Goal: Information Seeking & Learning: Learn about a topic

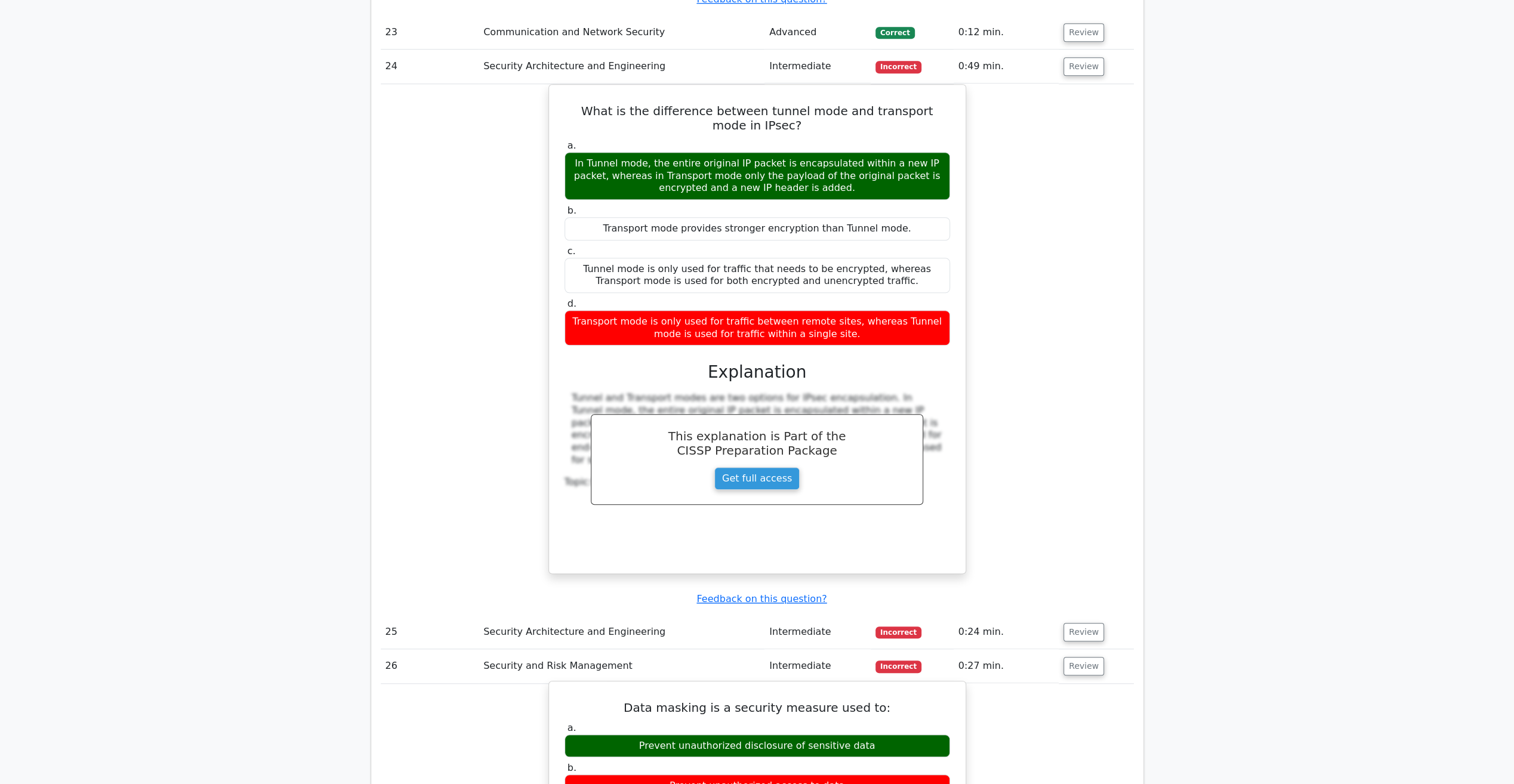
scroll to position [6076, 0]
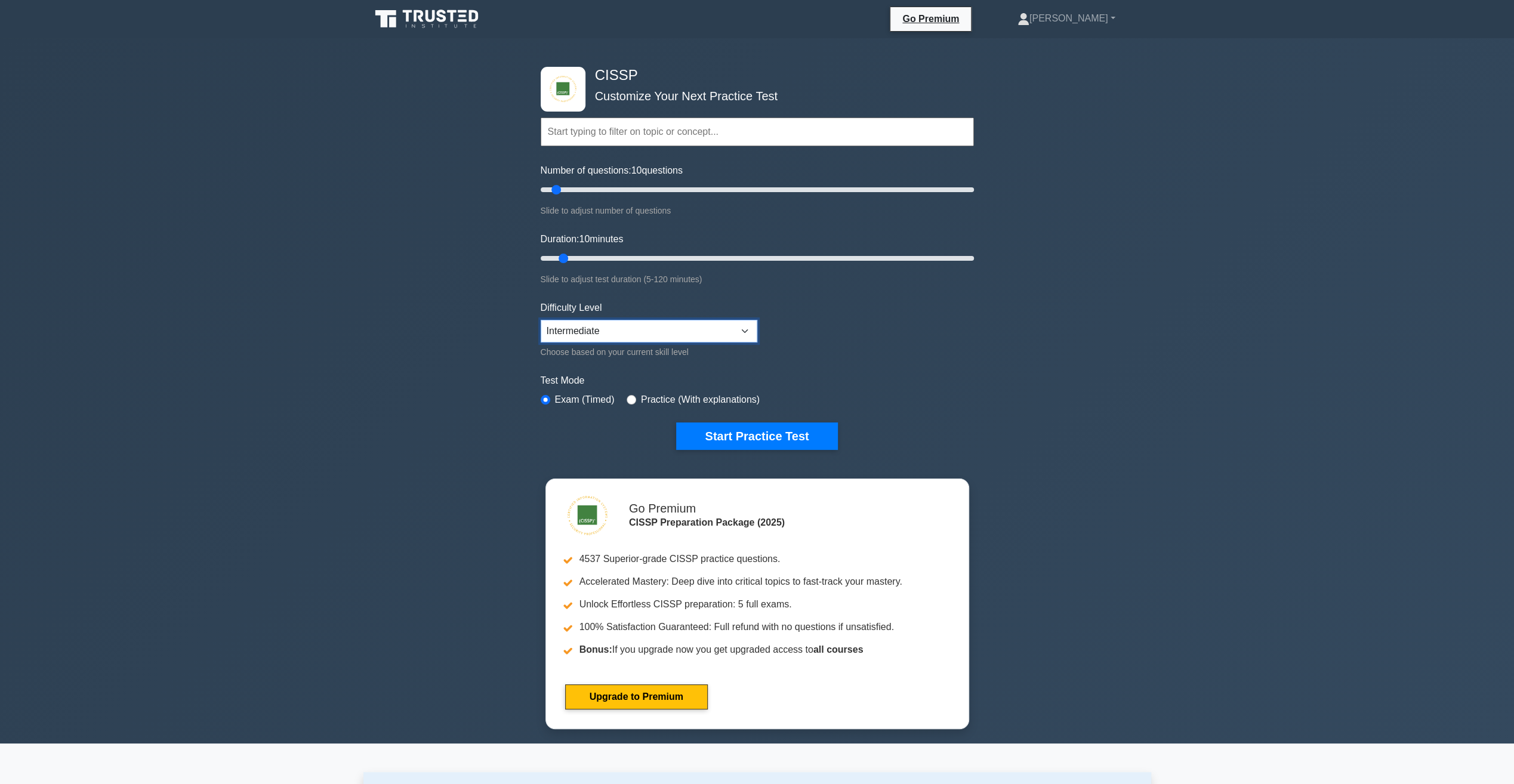
click at [648, 336] on select "Beginner Intermediate Expert" at bounding box center [648, 331] width 216 height 23
select select "expert"
click at [541, 320] on select "Beginner Intermediate Expert" at bounding box center [648, 331] width 216 height 23
click at [628, 397] on input "radio" at bounding box center [631, 400] width 9 height 9
radio input "true"
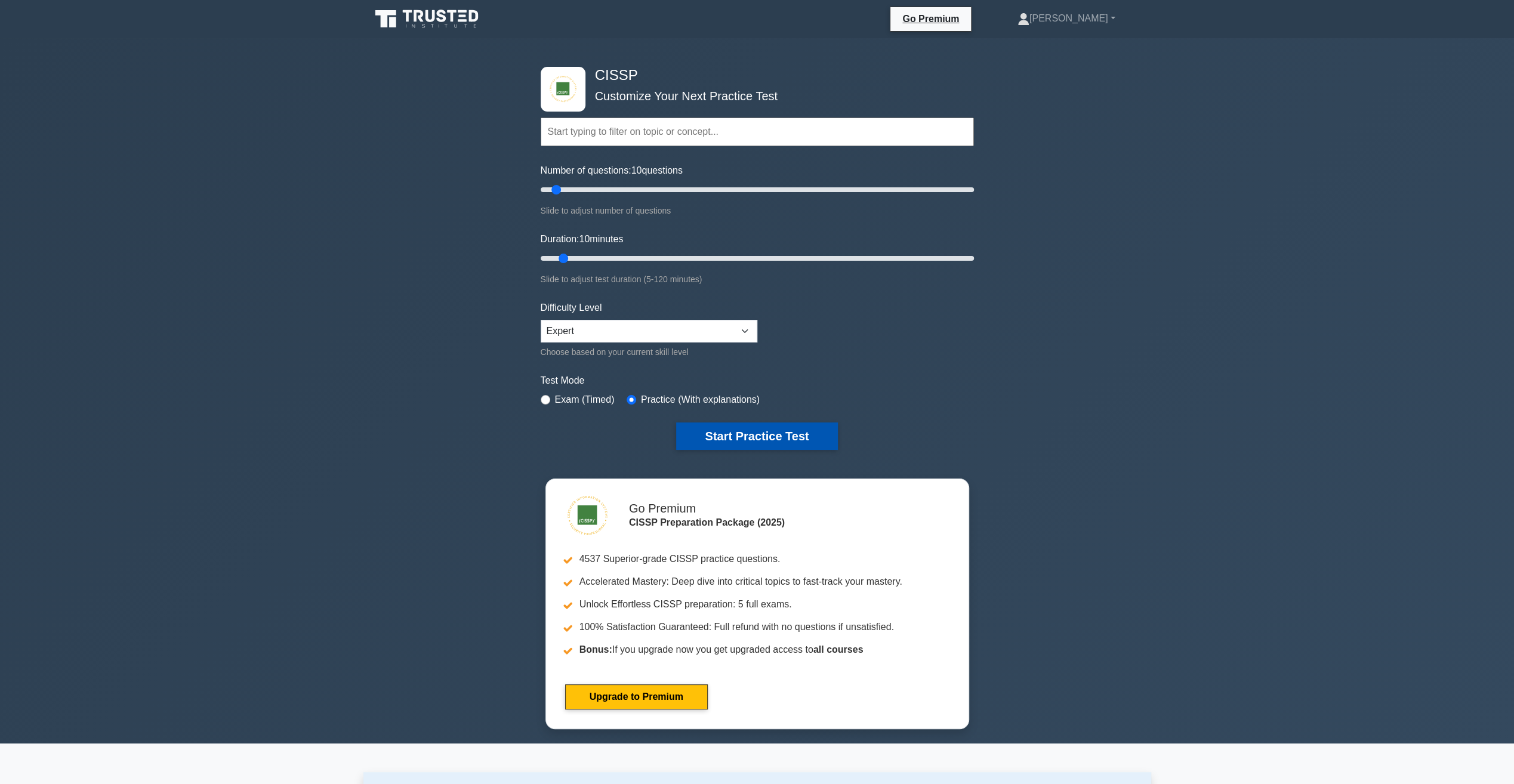
click at [756, 438] on button "Start Practice Test" at bounding box center [757, 436] width 161 height 27
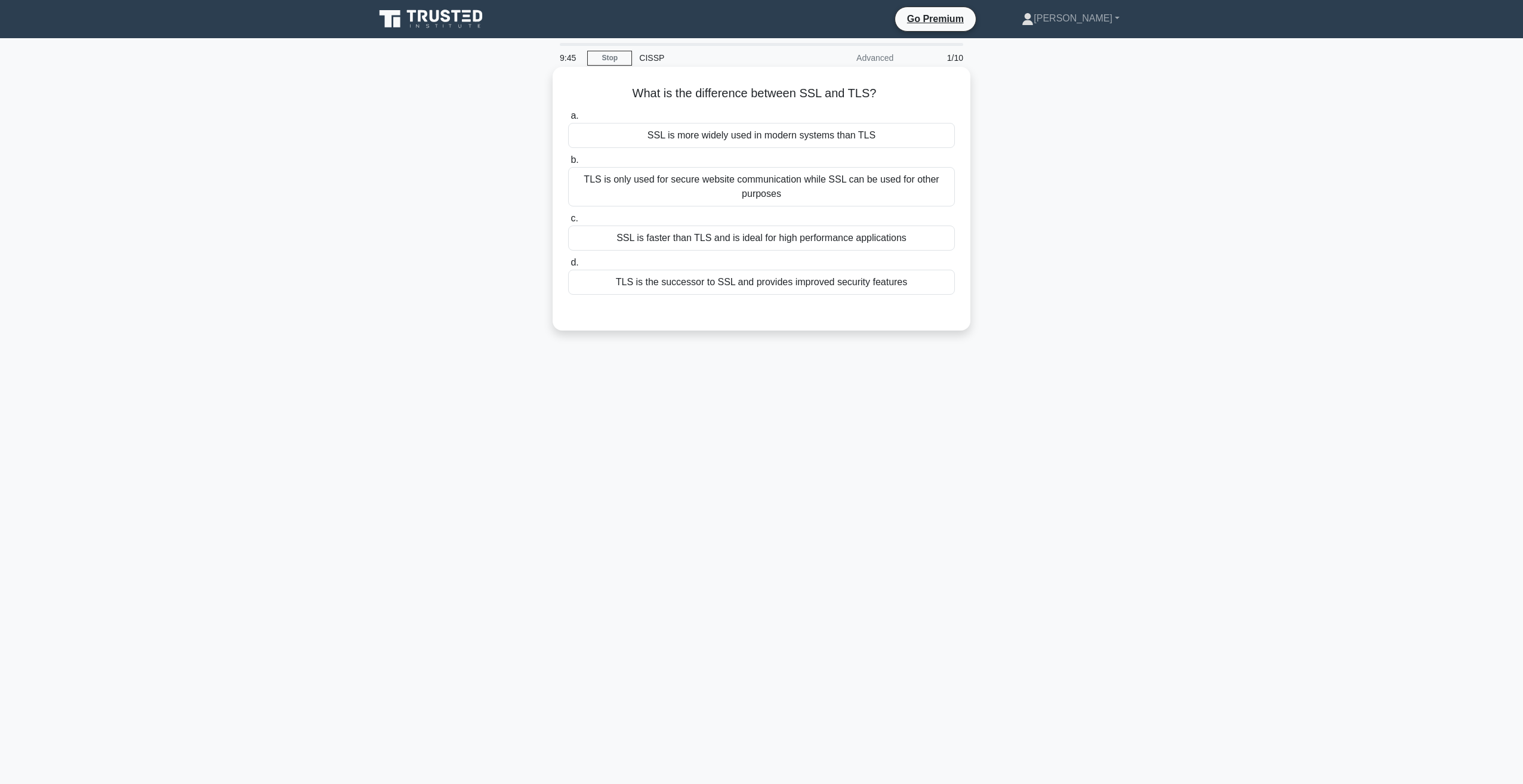
click at [713, 139] on div "SSL is more widely used in modern systems than TLS" at bounding box center [761, 135] width 387 height 25
click at [568, 120] on input "a. SSL is more widely used in modern systems than TLS" at bounding box center [568, 116] width 0 height 8
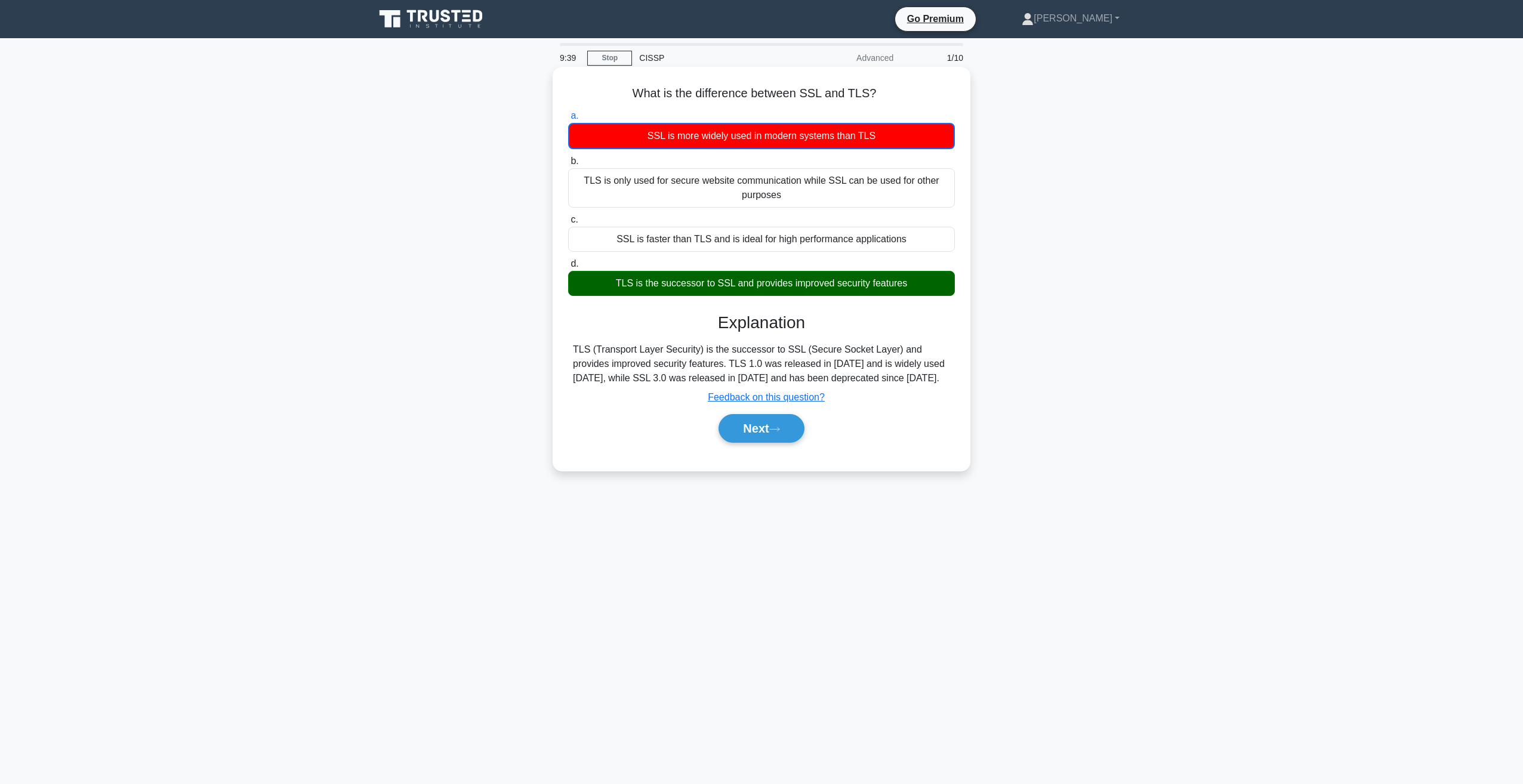
click at [722, 291] on div "TLS is the successor to SSL and provides improved security features" at bounding box center [761, 283] width 387 height 25
click at [568, 268] on input "d. TLS is the successor to SSL and provides improved security features" at bounding box center [568, 264] width 0 height 8
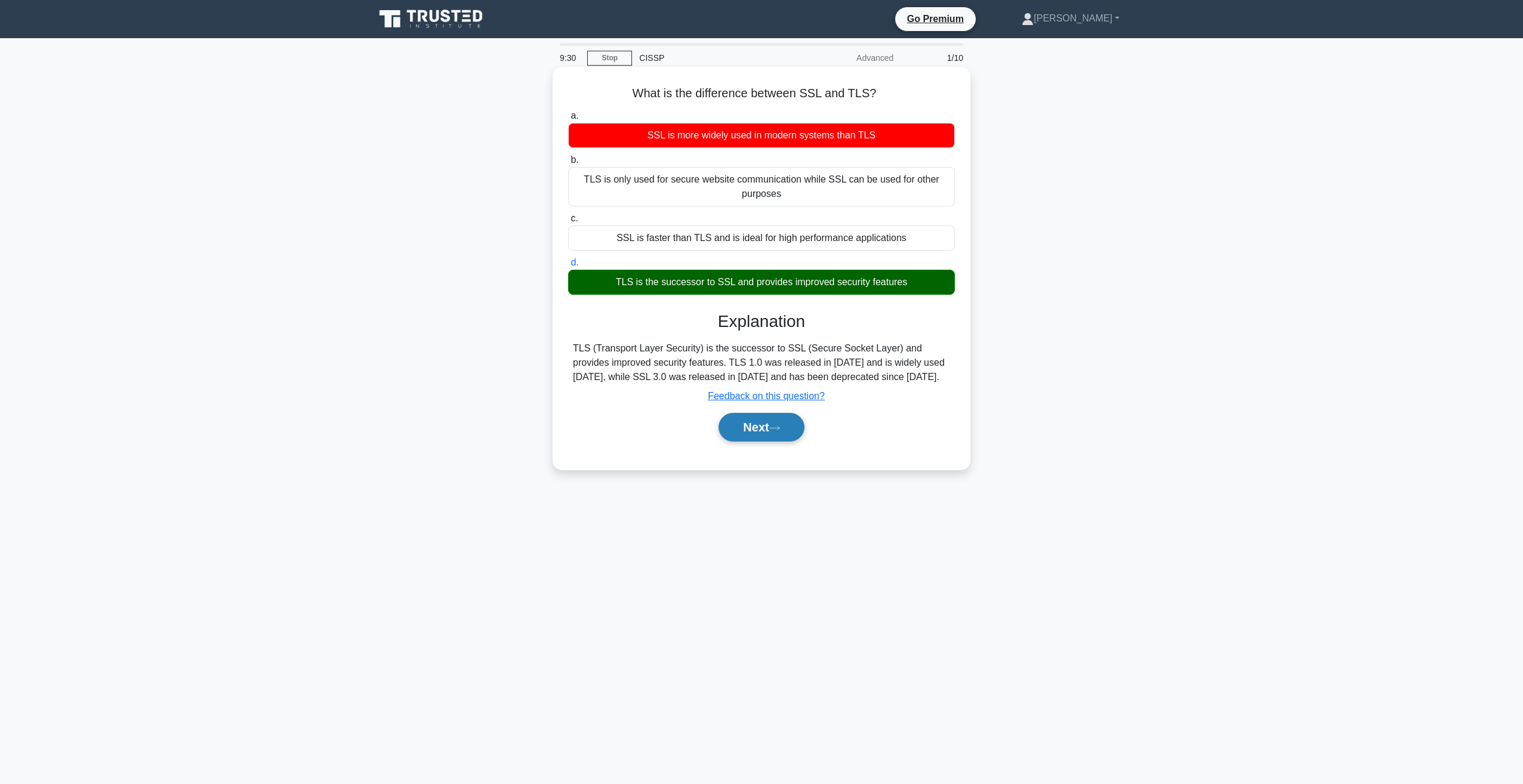
click at [778, 429] on icon at bounding box center [774, 428] width 11 height 6
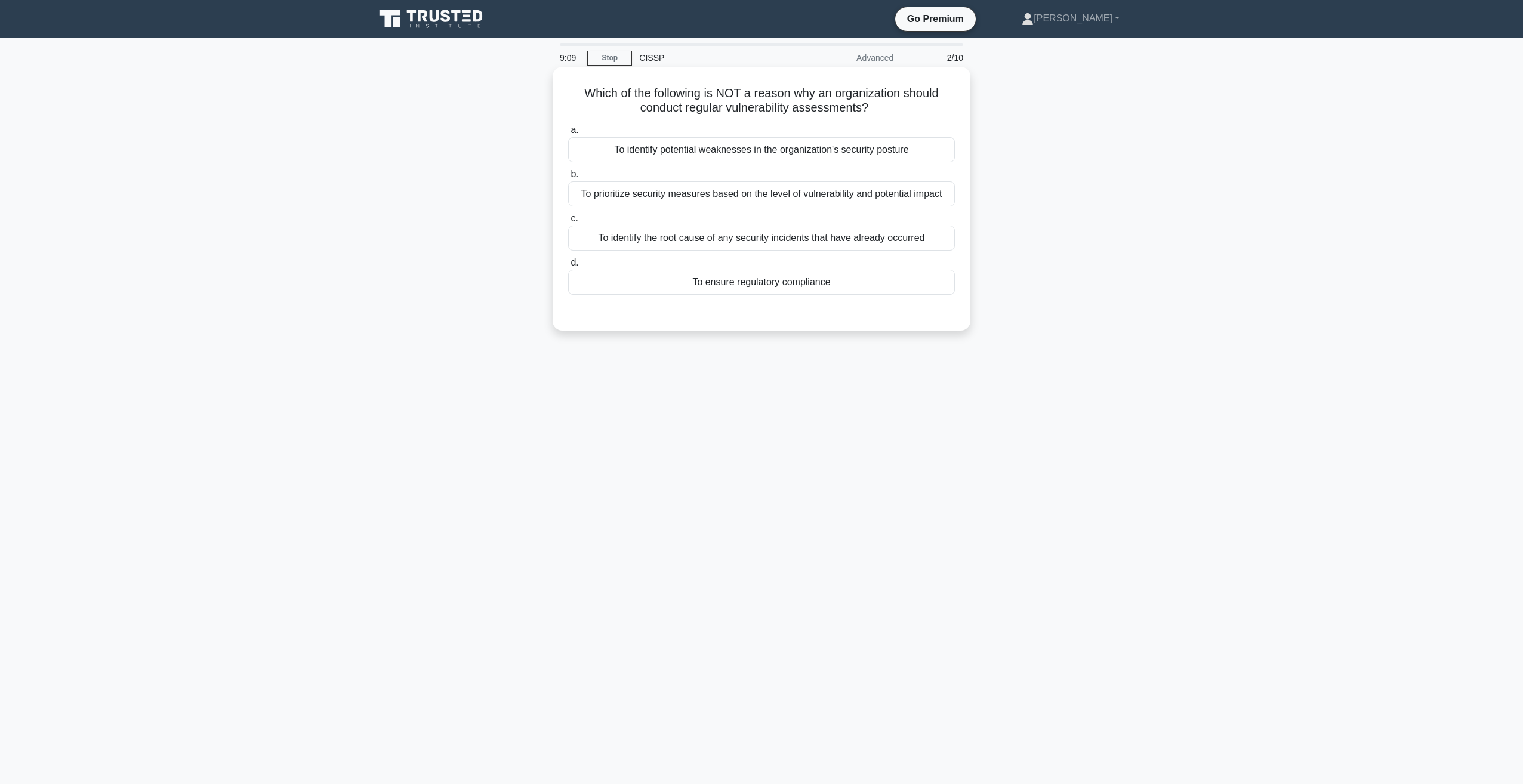
click at [716, 285] on div "To ensure regulatory compliance" at bounding box center [761, 282] width 387 height 25
click at [568, 267] on input "d. To ensure regulatory compliance" at bounding box center [568, 262] width 0 height 8
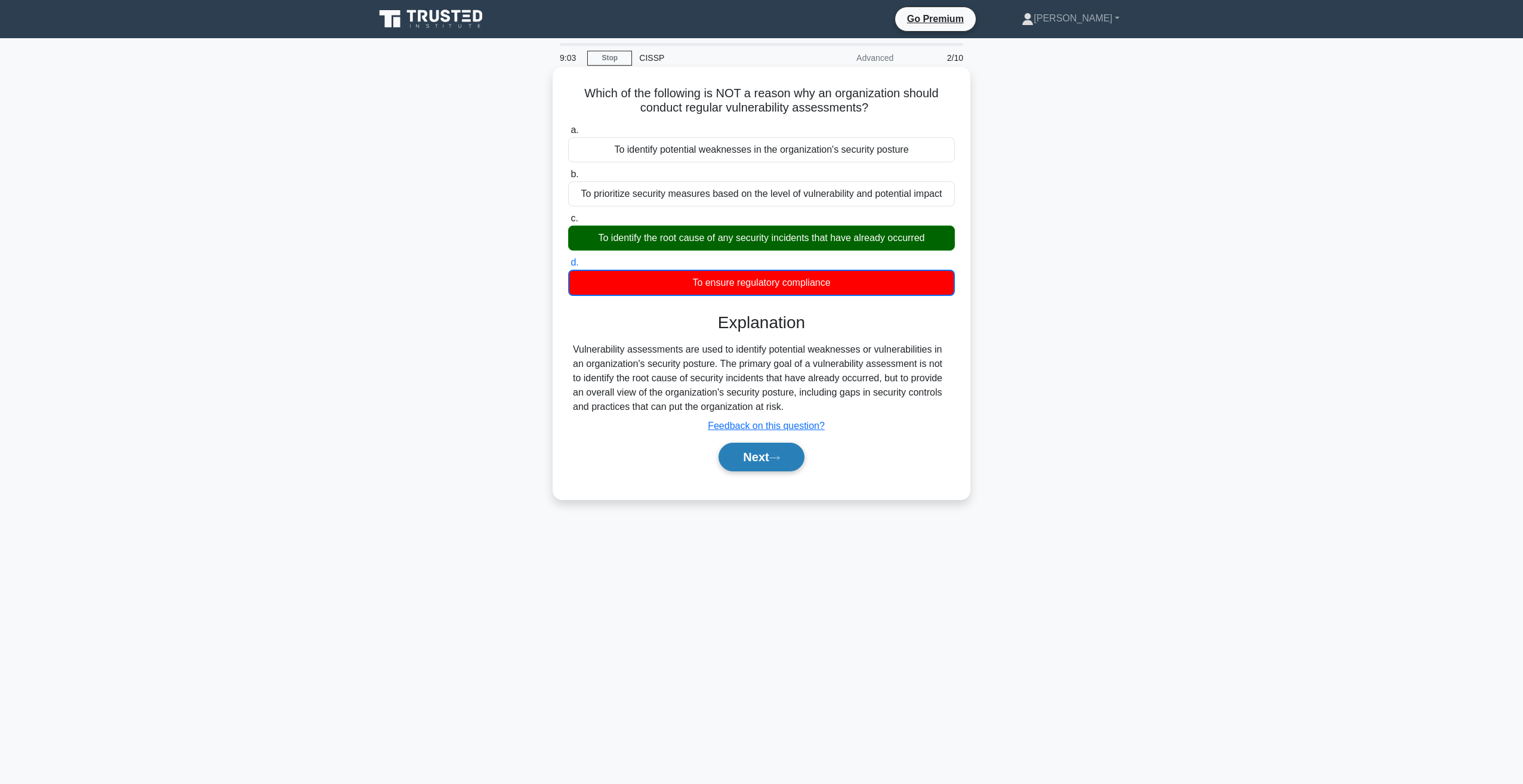
drag, startPoint x: 775, startPoint y: 460, endPoint x: 775, endPoint y: 451, distance: 9.0
click at [775, 460] on icon at bounding box center [774, 458] width 11 height 6
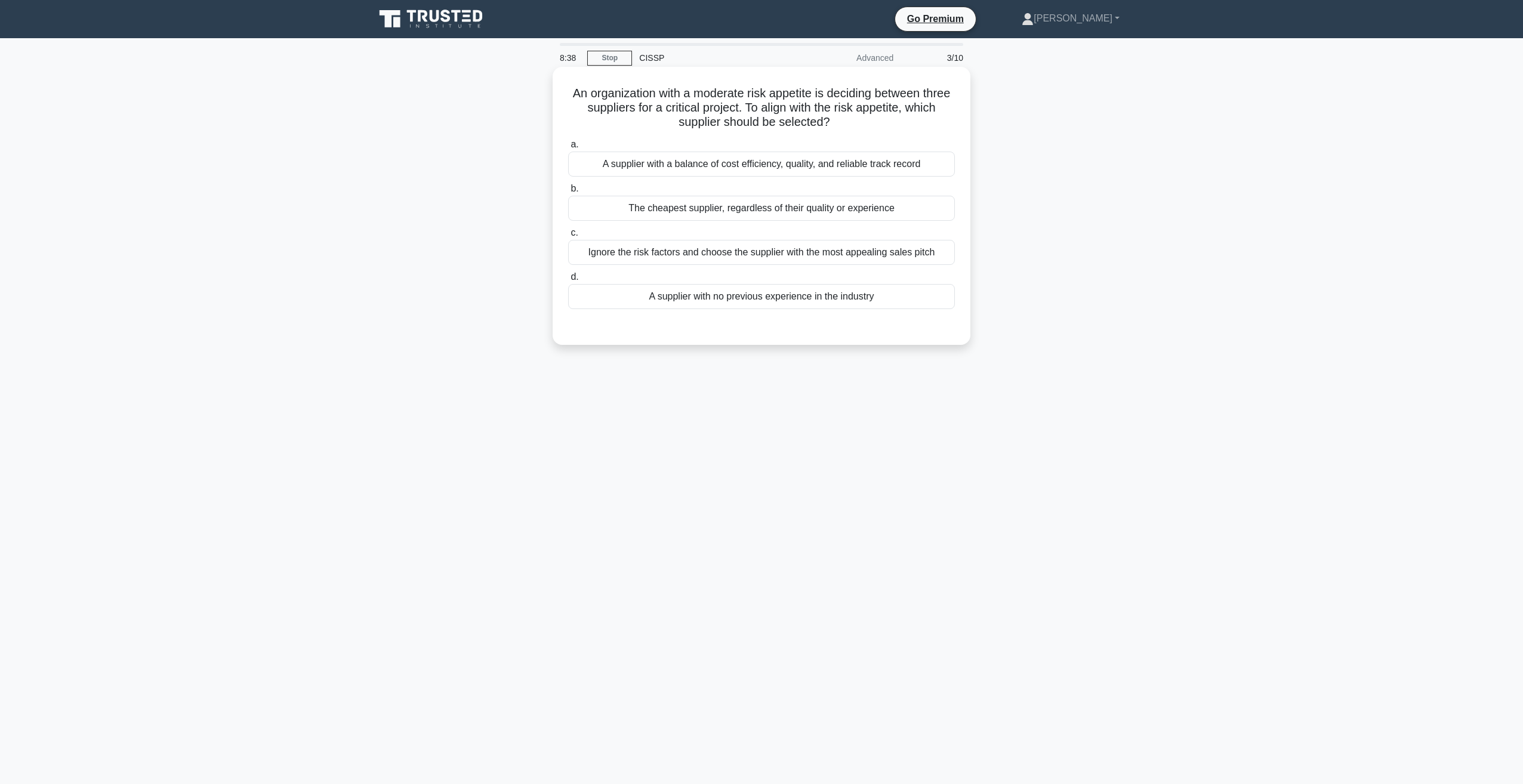
click at [656, 163] on div "A supplier with a balance of cost efficiency, quality, and reliable track record" at bounding box center [761, 164] width 387 height 25
click at [568, 149] on input "a. A supplier with a balance of cost efficiency, quality, and reliable track re…" at bounding box center [568, 144] width 0 height 8
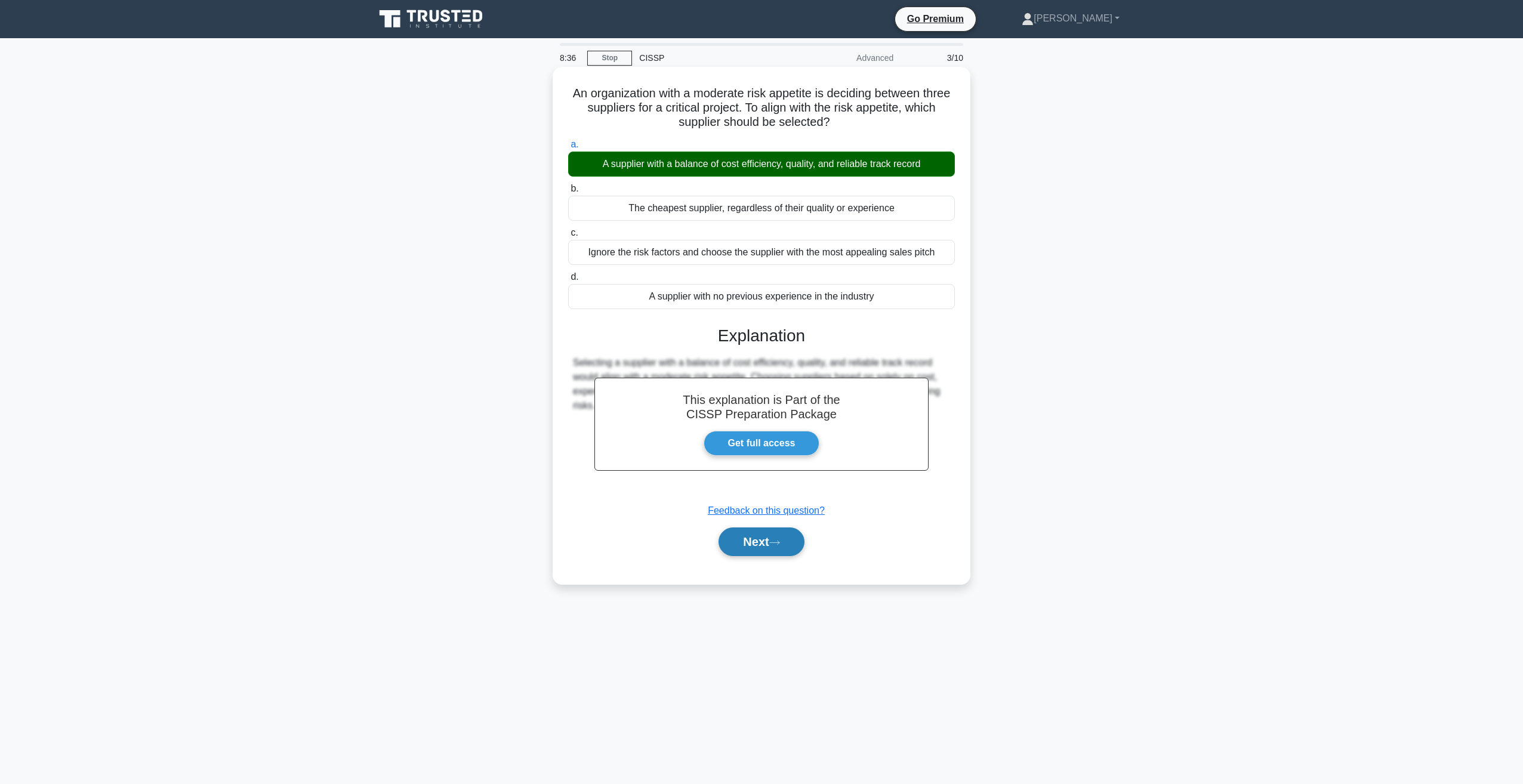
click at [782, 536] on button "Next" at bounding box center [761, 542] width 86 height 29
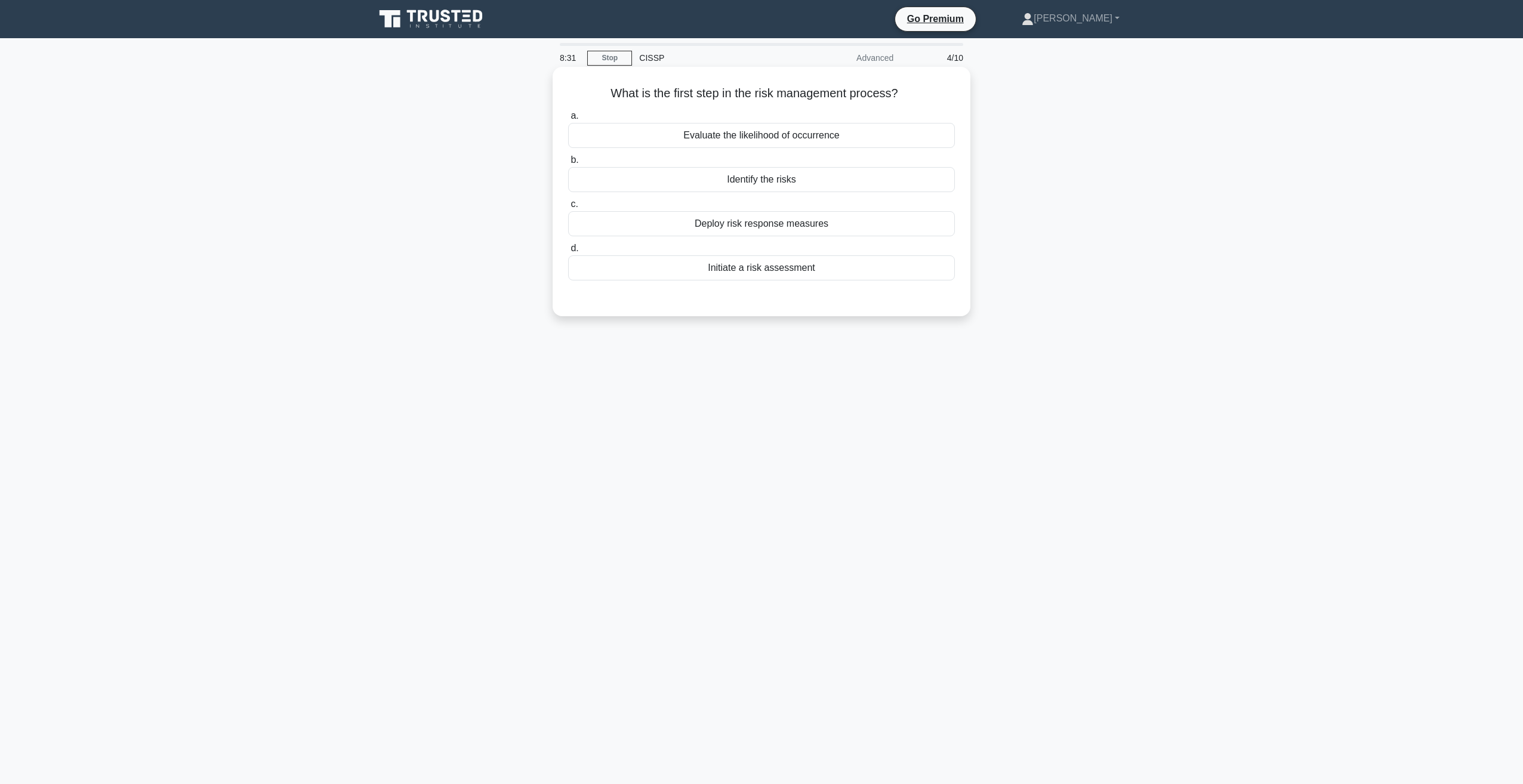
click at [766, 181] on div "Identify the risks" at bounding box center [761, 179] width 387 height 25
click at [568, 164] on input "b. Identify the risks" at bounding box center [568, 160] width 0 height 8
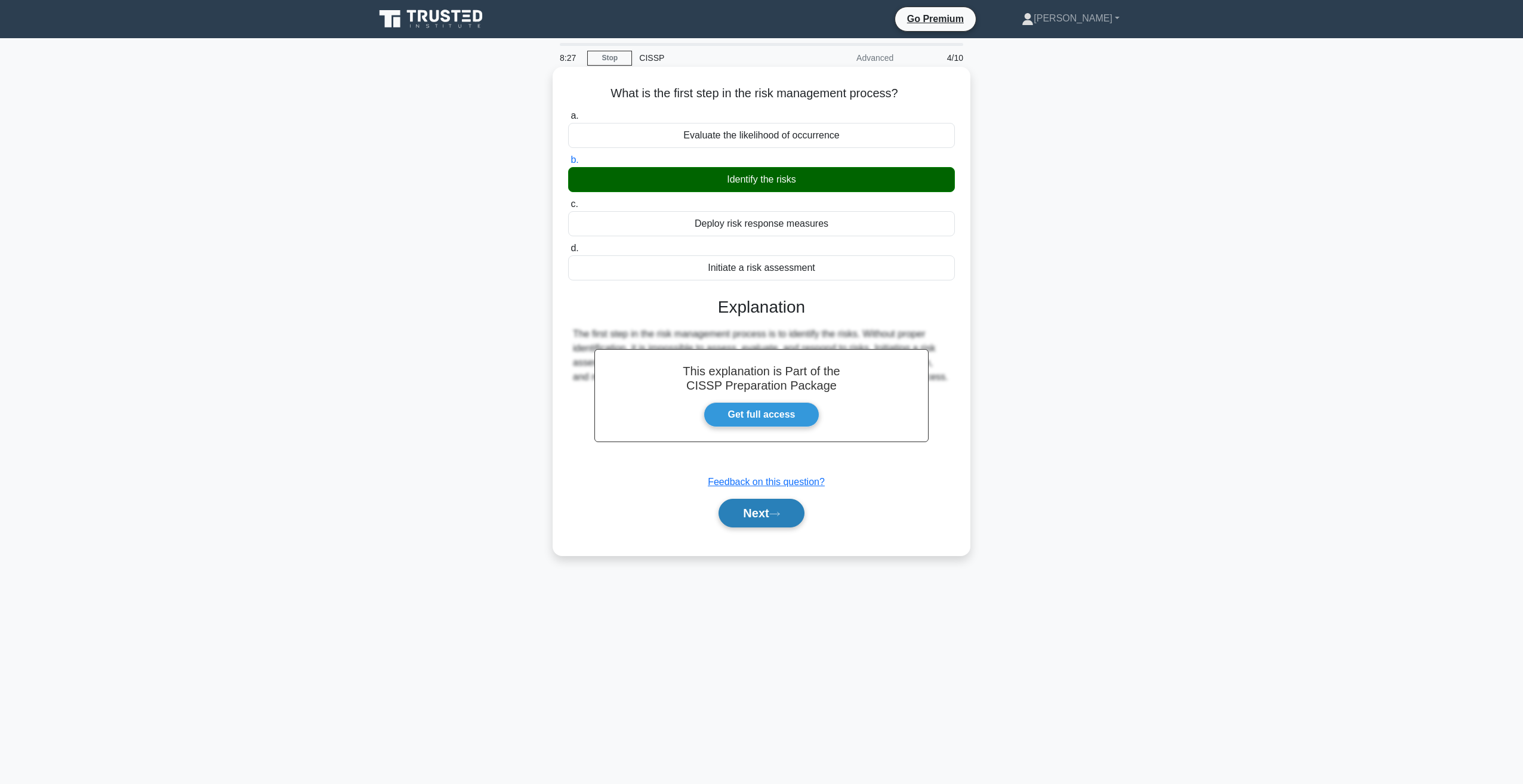
click at [783, 517] on button "Next" at bounding box center [761, 513] width 86 height 29
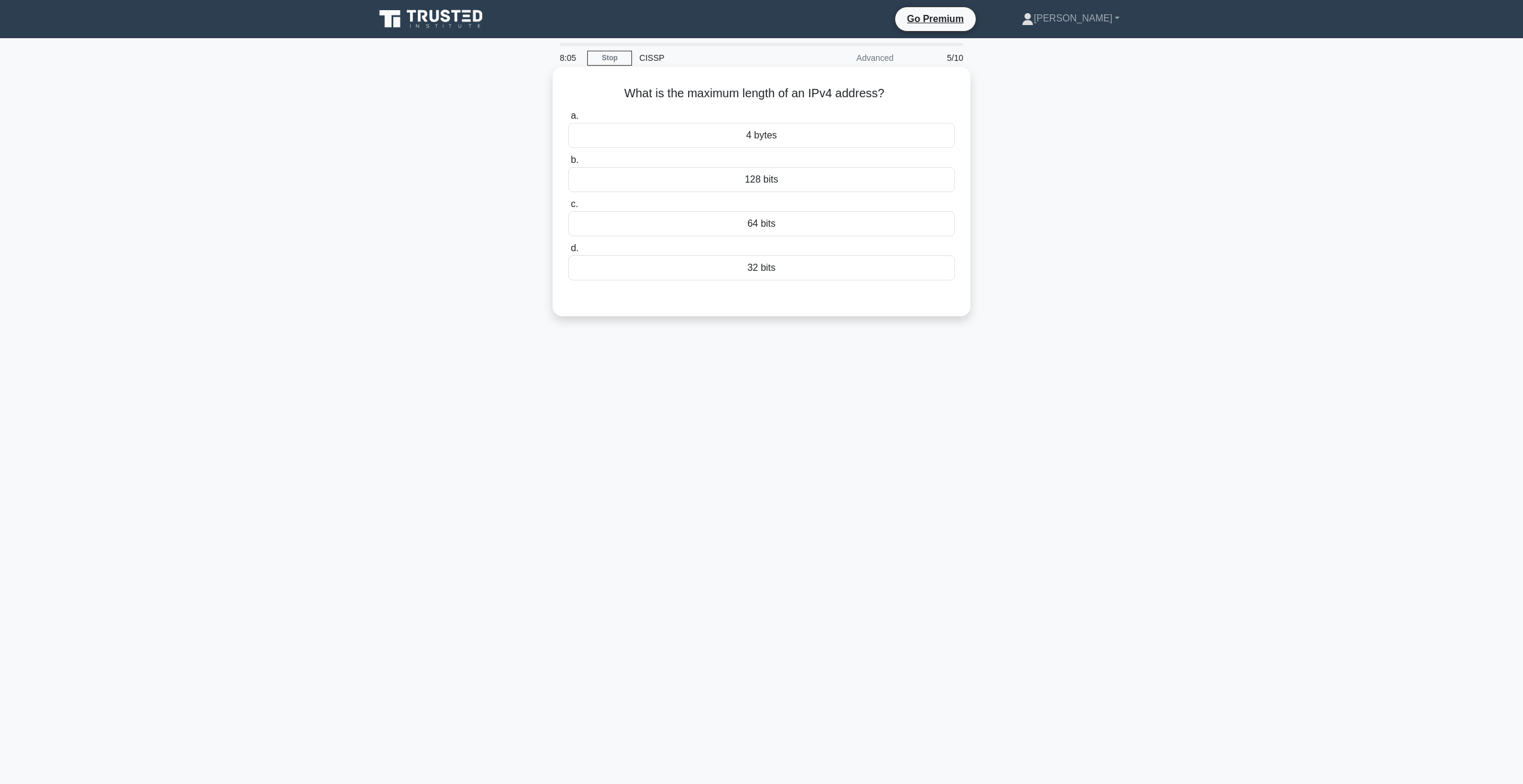
click at [760, 267] on div "32 bits" at bounding box center [761, 267] width 387 height 25
click at [568, 252] on input "d. 32 bits" at bounding box center [568, 248] width 0 height 8
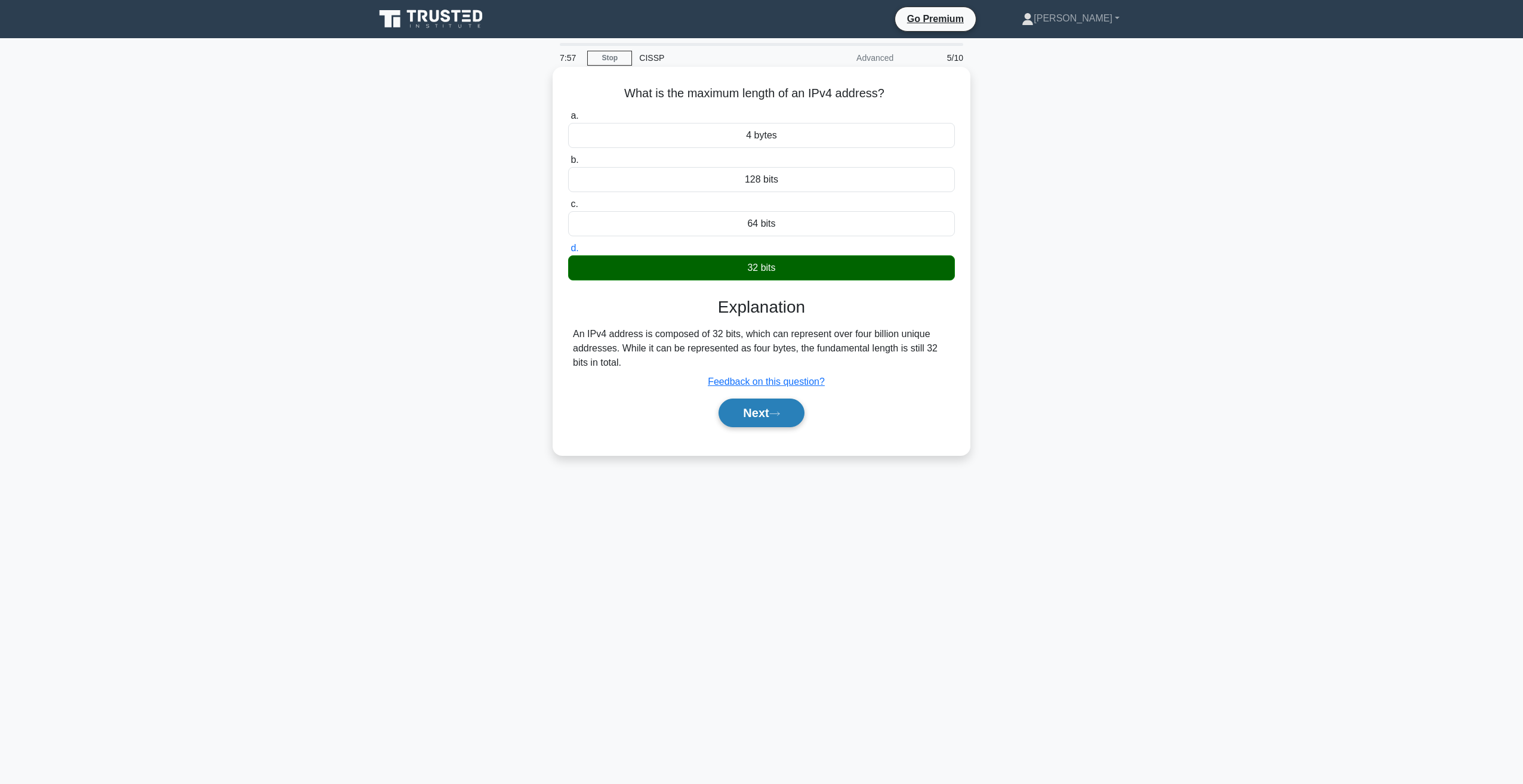
click at [779, 423] on button "Next" at bounding box center [761, 413] width 86 height 29
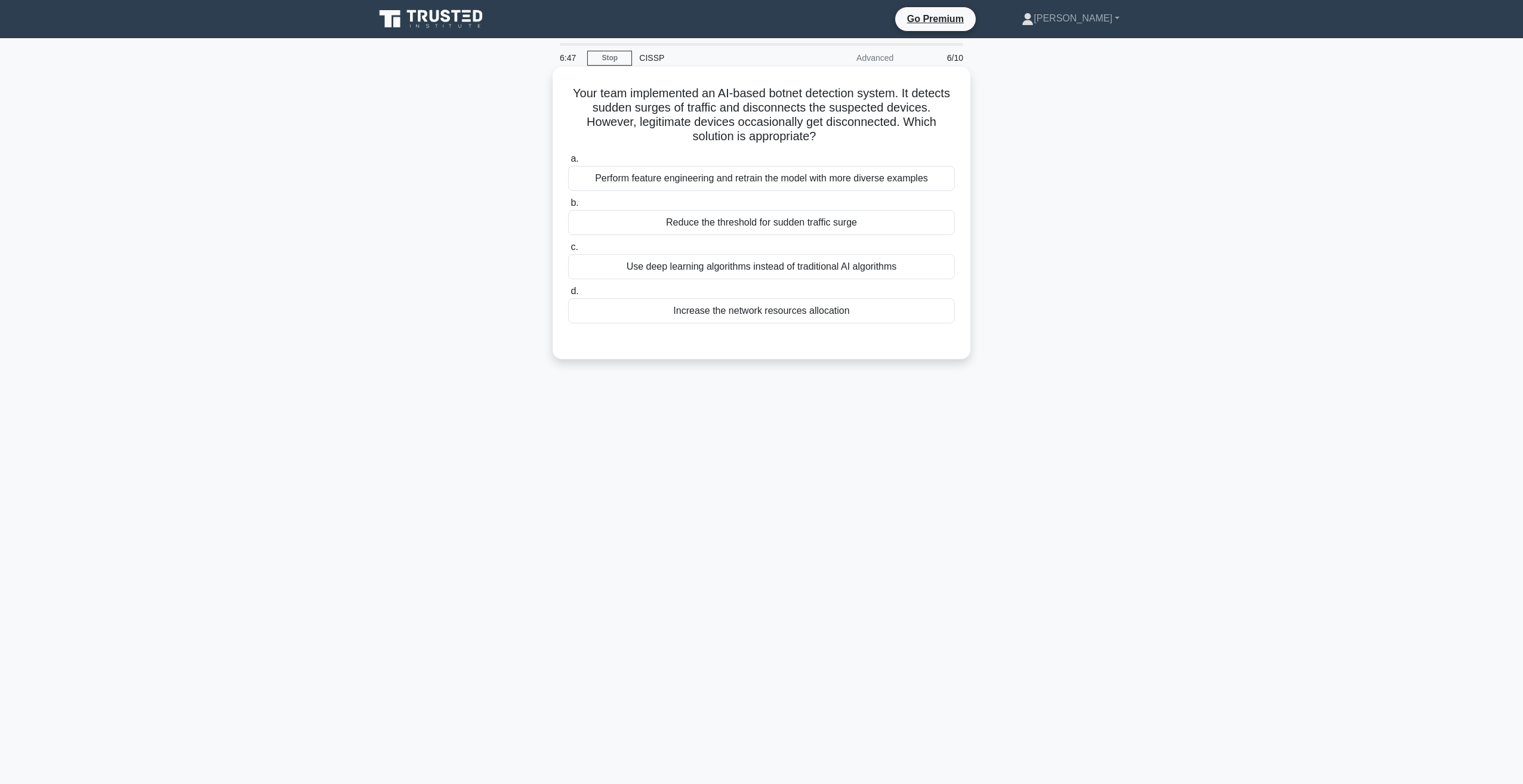
click at [711, 222] on div "Reduce the threshold for sudden traffic surge" at bounding box center [761, 222] width 387 height 25
click at [568, 207] on input "b. Reduce the threshold for sudden traffic surge" at bounding box center [568, 203] width 0 height 8
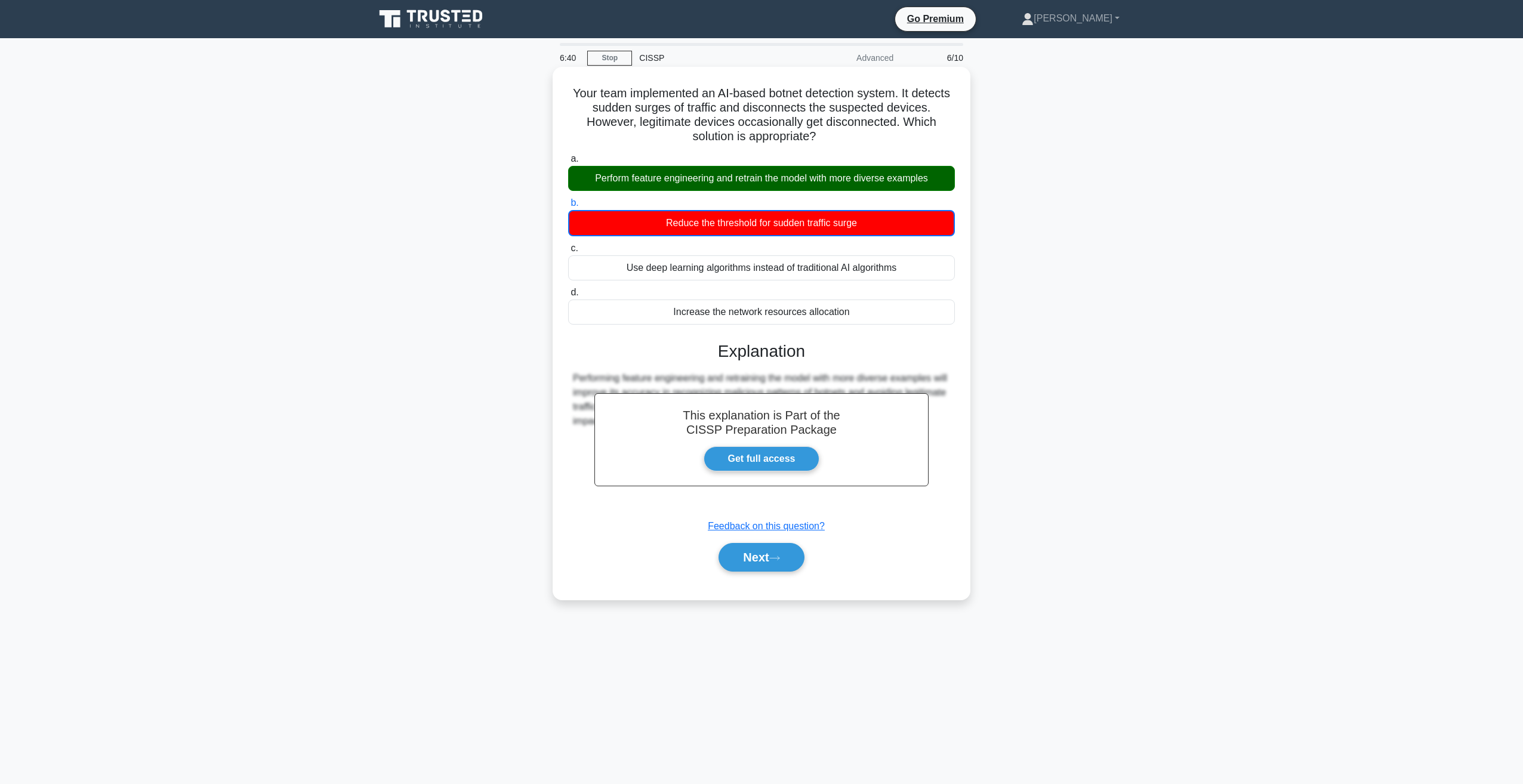
drag, startPoint x: 768, startPoint y: 558, endPoint x: 768, endPoint y: 486, distance: 72.0
click at [768, 558] on button "Next" at bounding box center [761, 558] width 86 height 29
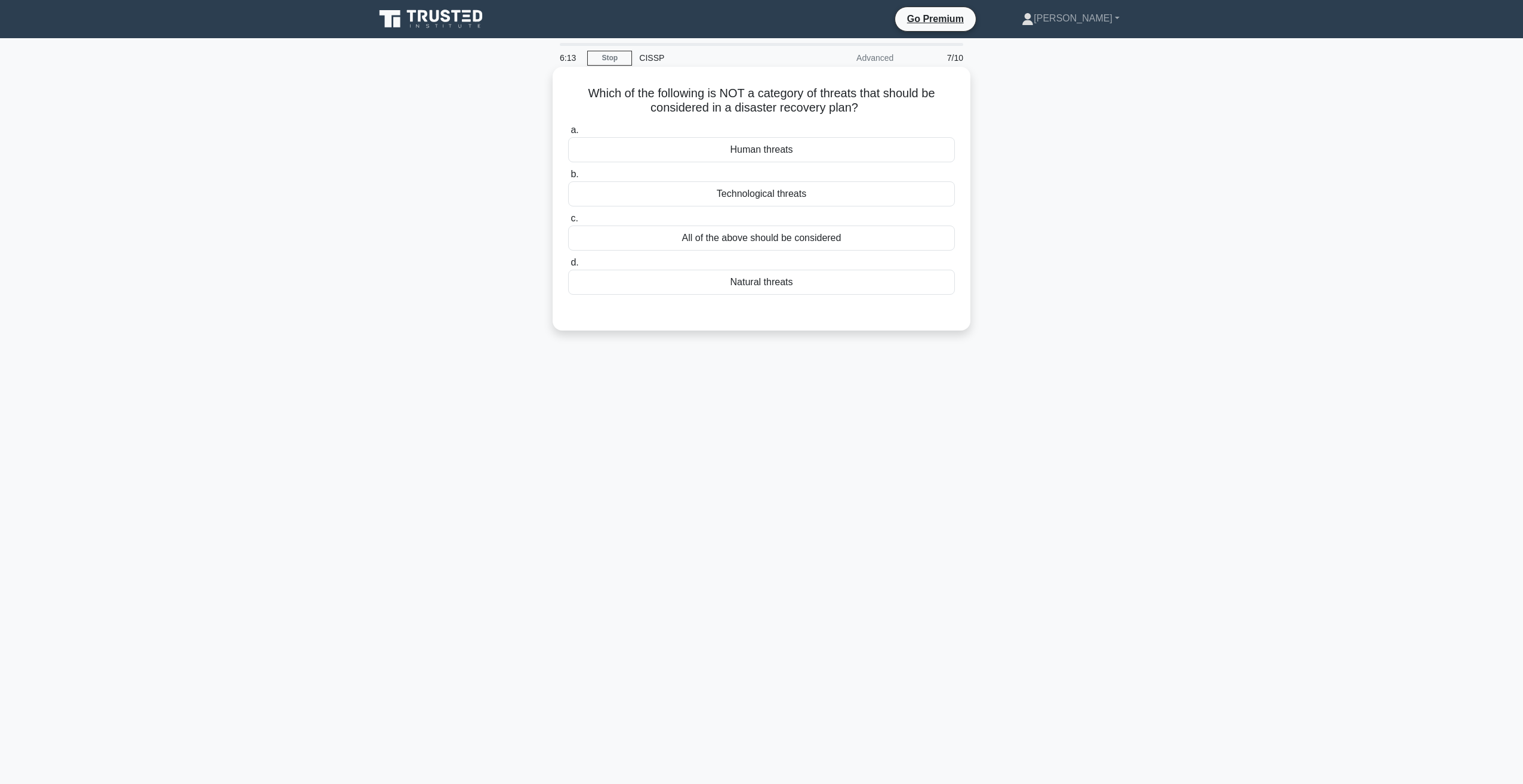
click at [742, 154] on div "Human threats" at bounding box center [761, 149] width 387 height 25
click at [568, 134] on input "a. Human threats" at bounding box center [568, 130] width 0 height 8
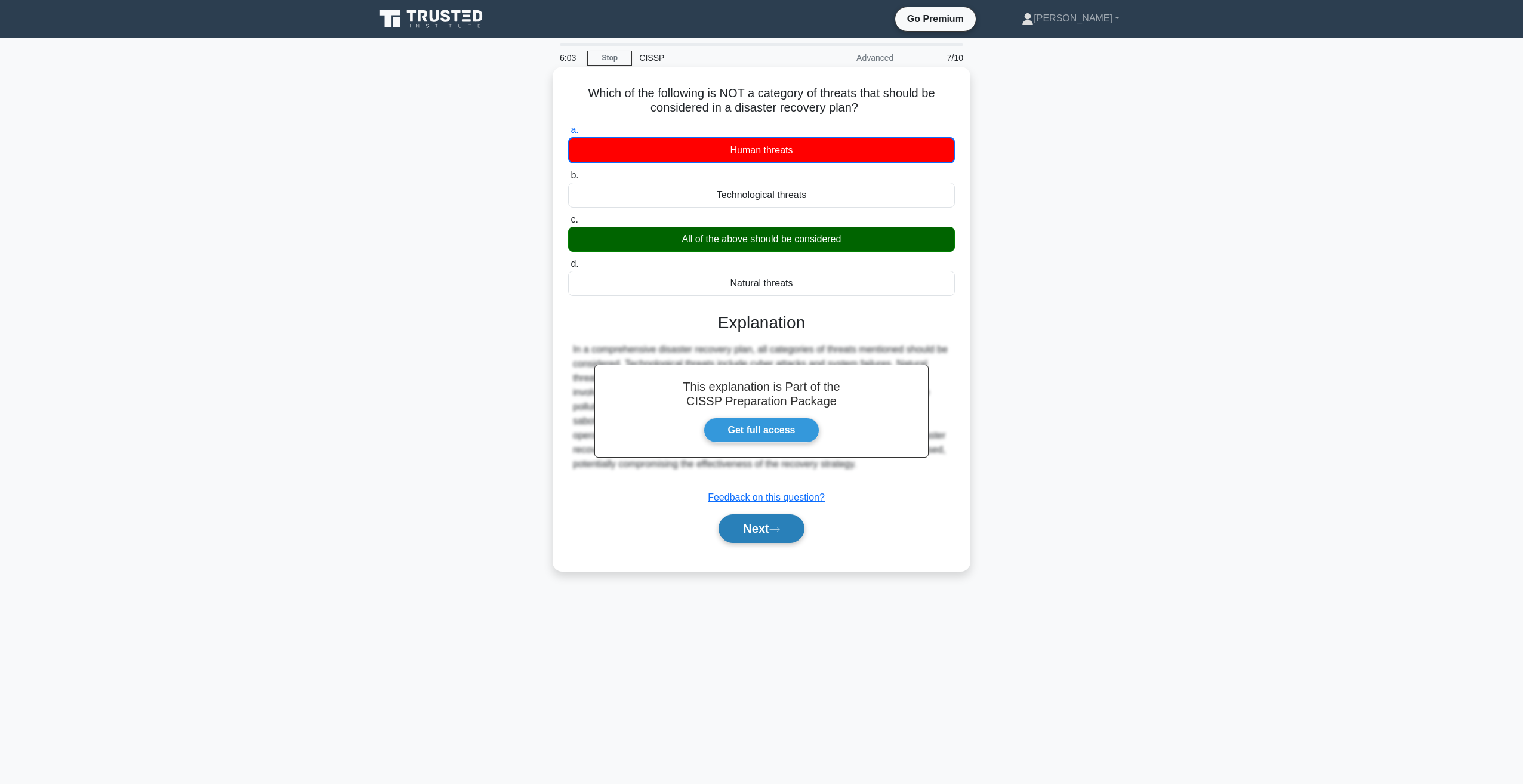
click at [753, 525] on button "Next" at bounding box center [761, 529] width 86 height 29
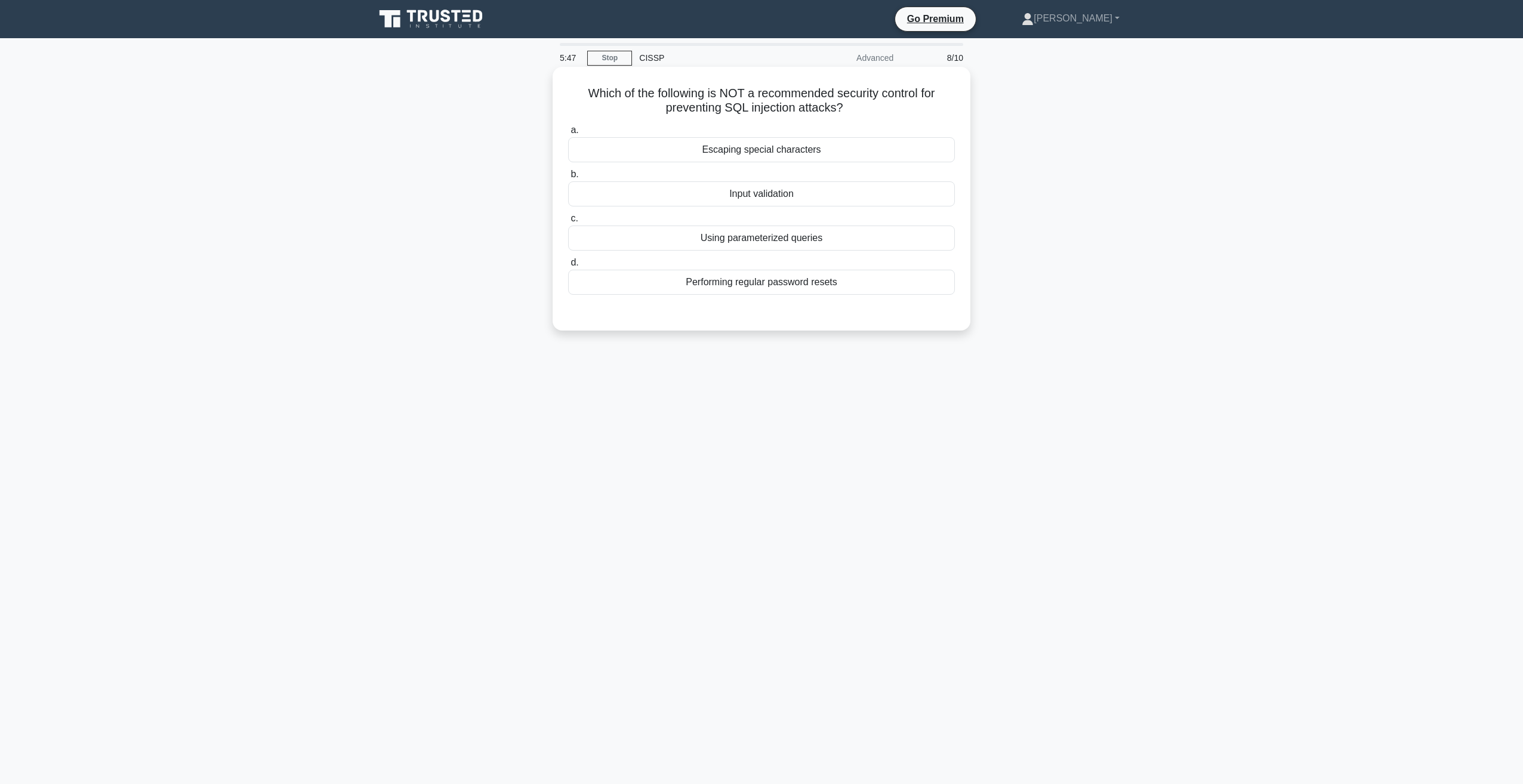
click at [712, 282] on div "Performing regular password resets" at bounding box center [761, 282] width 387 height 25
click at [568, 267] on input "d. Performing regular password resets" at bounding box center [568, 262] width 0 height 8
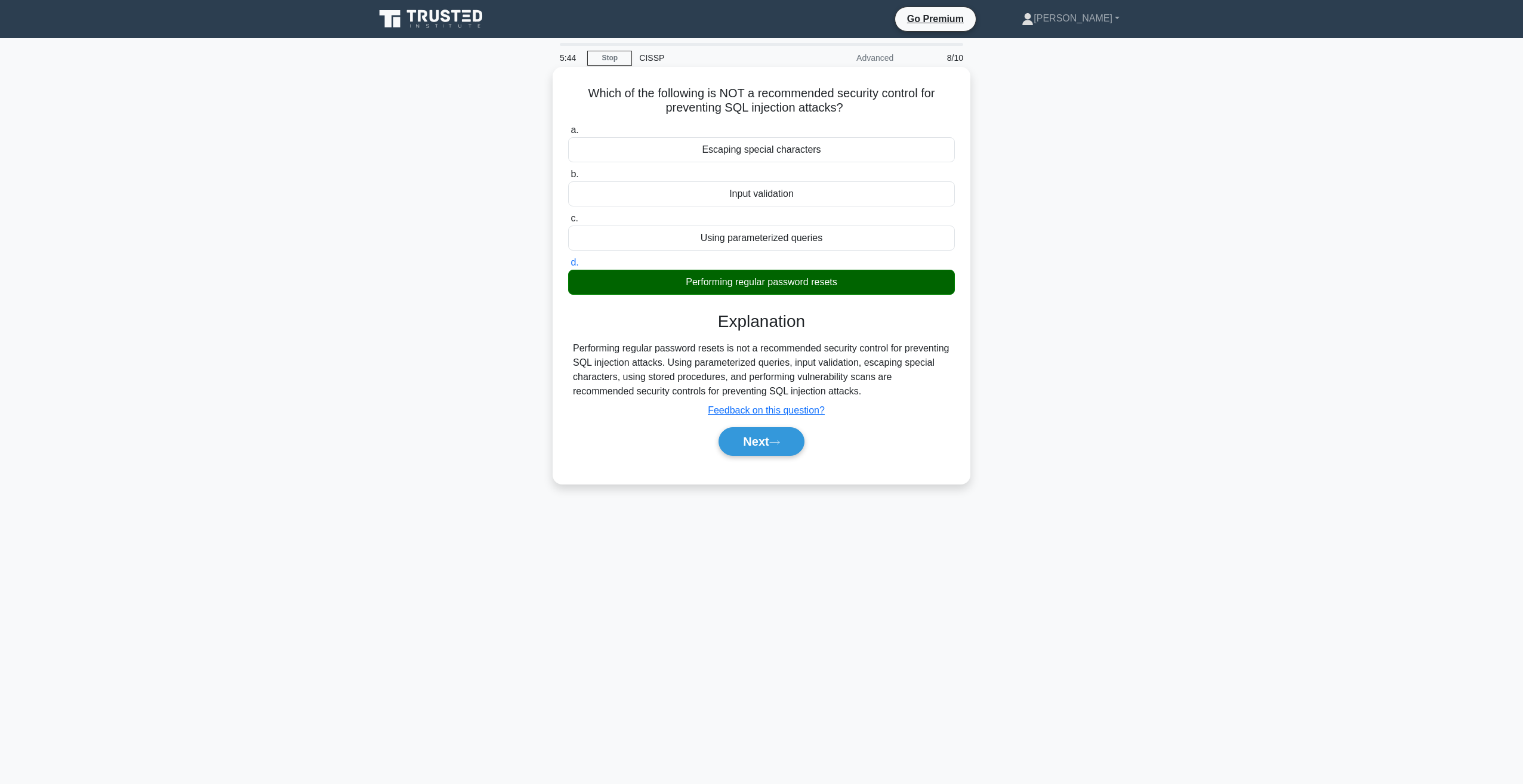
drag, startPoint x: 768, startPoint y: 445, endPoint x: 768, endPoint y: 425, distance: 20.0
click at [768, 445] on button "Next" at bounding box center [761, 441] width 86 height 29
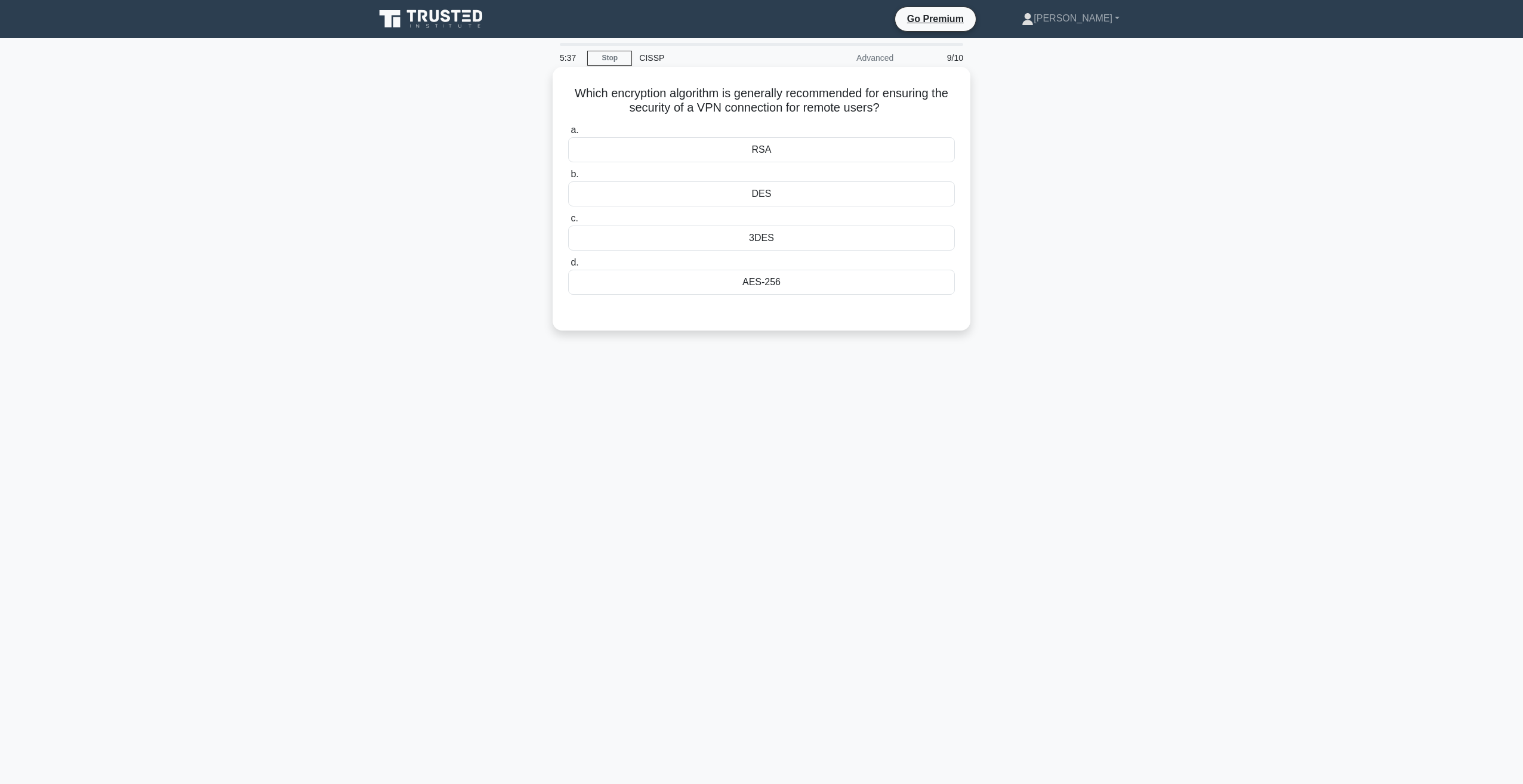
click at [750, 281] on div "AES-256" at bounding box center [761, 282] width 387 height 25
click at [568, 267] on input "d. AES-256" at bounding box center [568, 262] width 0 height 8
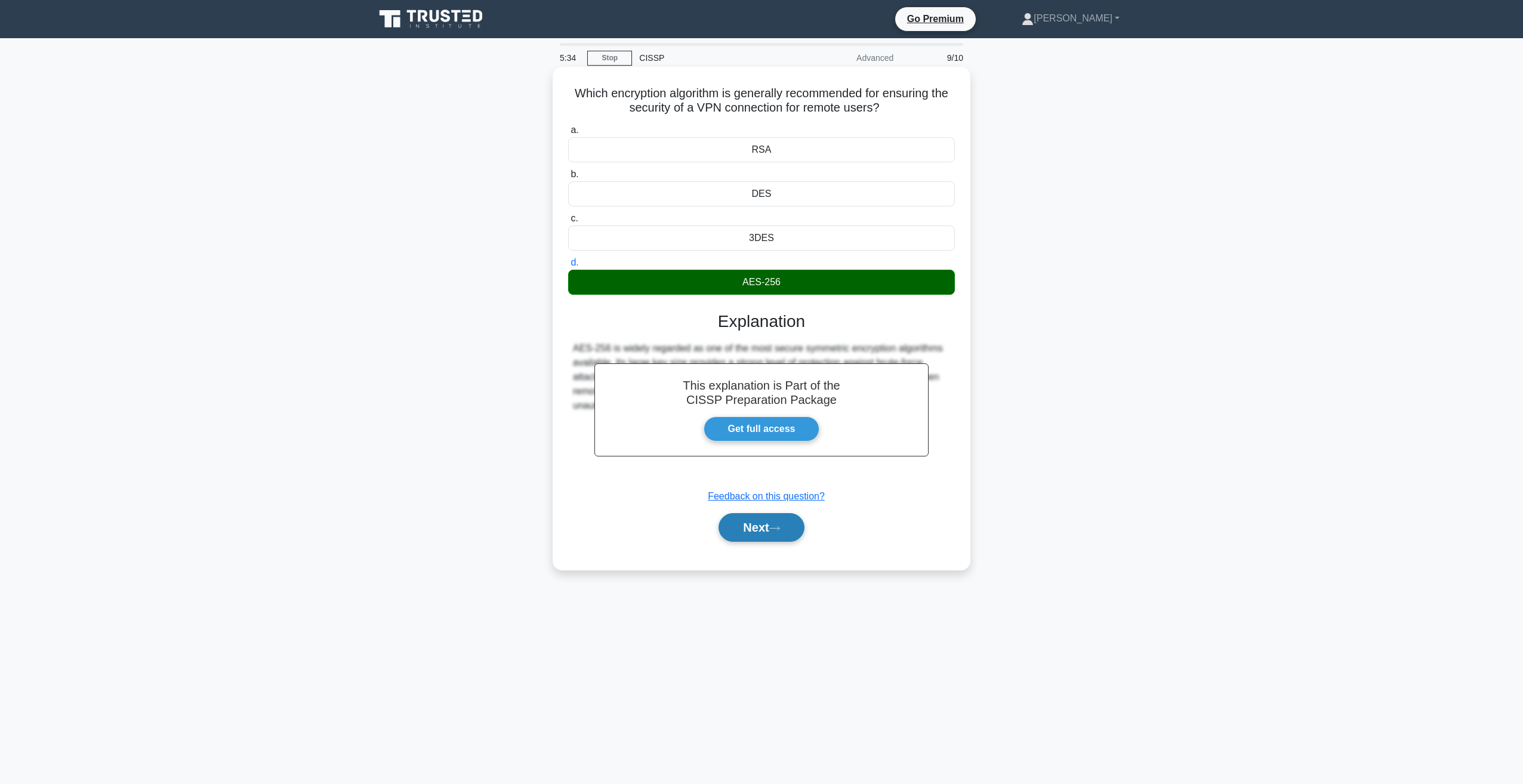
click at [768, 520] on button "Next" at bounding box center [761, 527] width 86 height 29
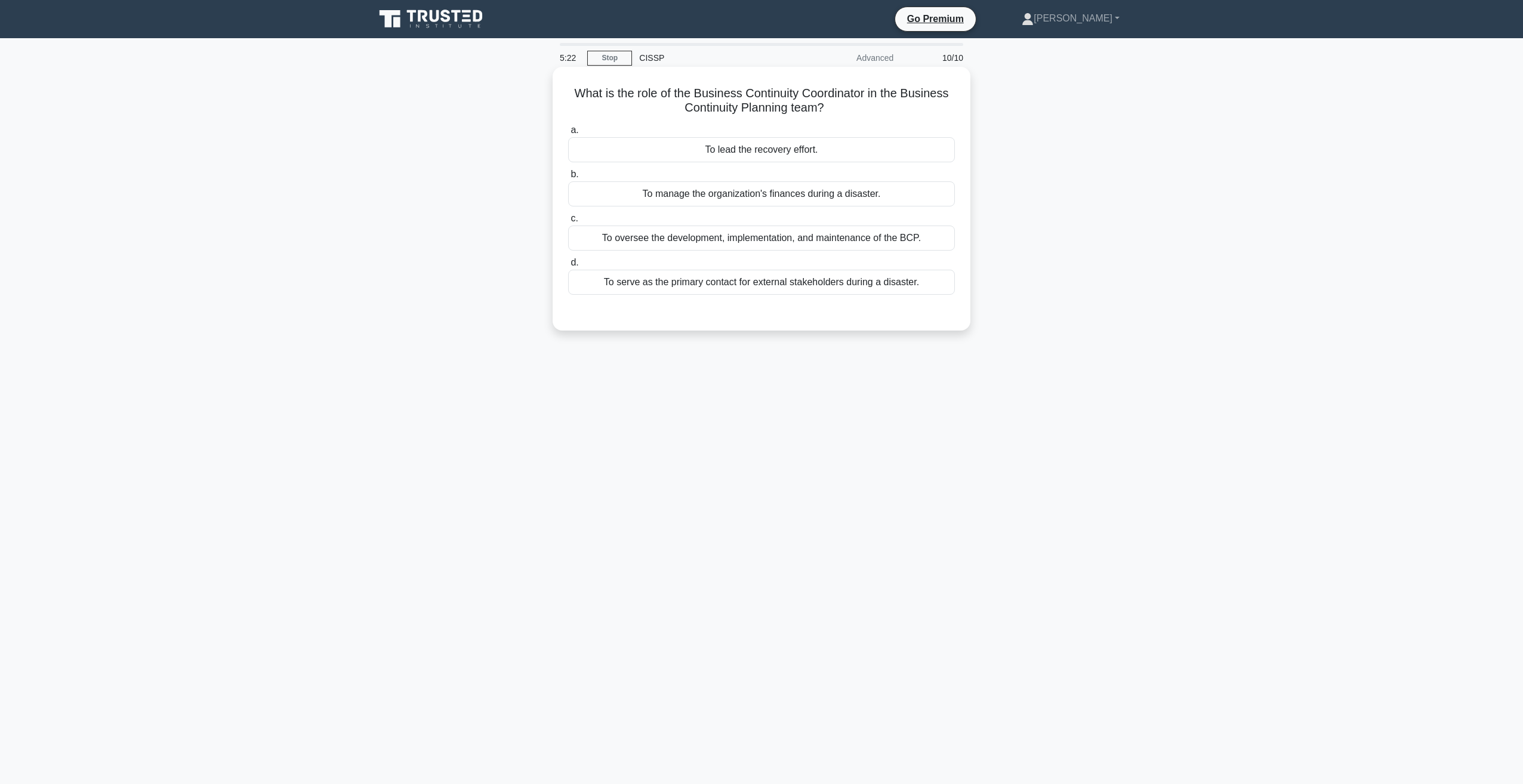
click at [635, 236] on div "To oversee the development, implementation, and maintenance of the BCP." at bounding box center [761, 238] width 387 height 25
click at [568, 223] on input "c. To oversee the development, implementation, and maintenance of the BCP." at bounding box center [568, 218] width 0 height 8
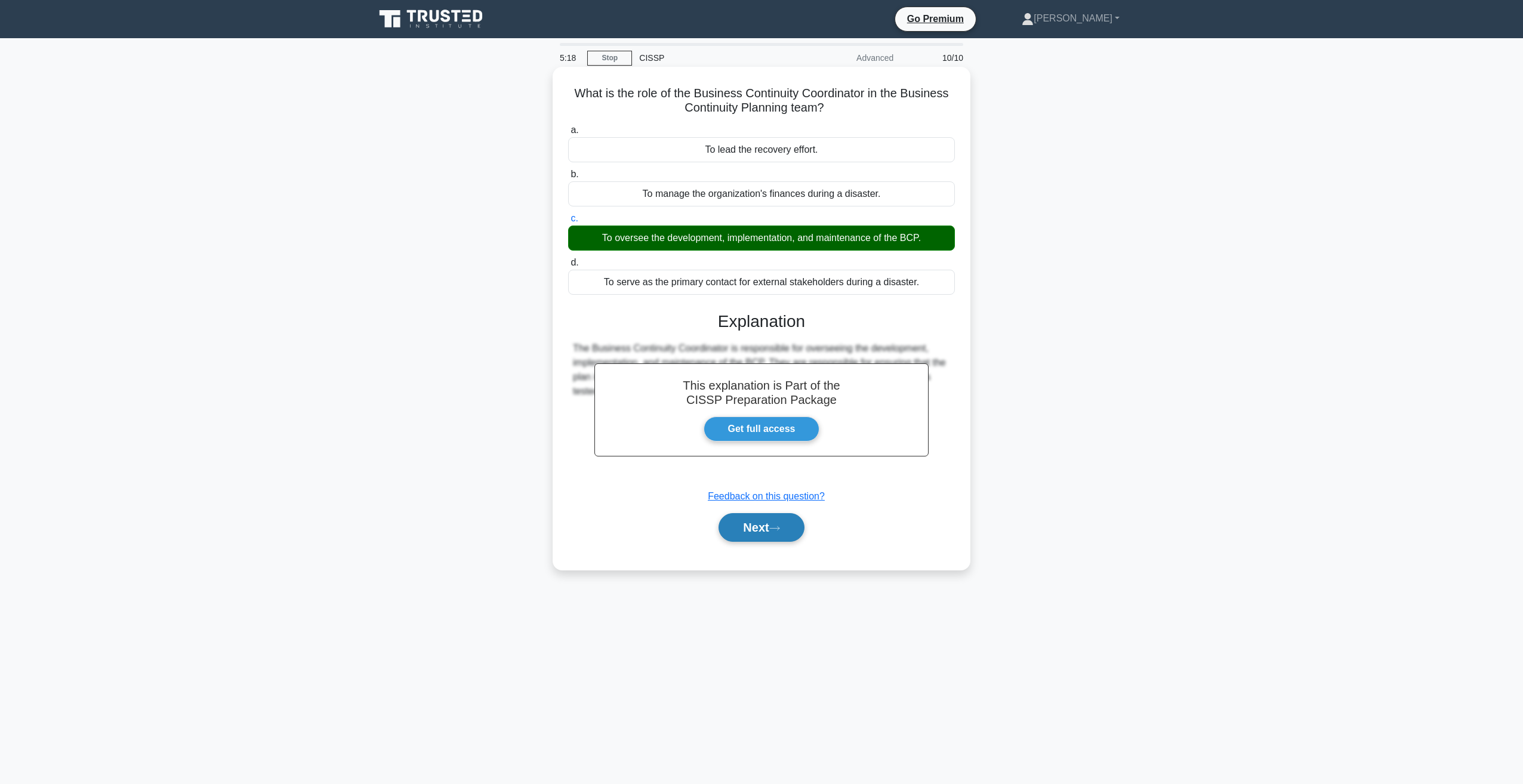
click at [773, 536] on button "Next" at bounding box center [761, 527] width 86 height 29
click at [758, 525] on button "Next" at bounding box center [761, 527] width 86 height 29
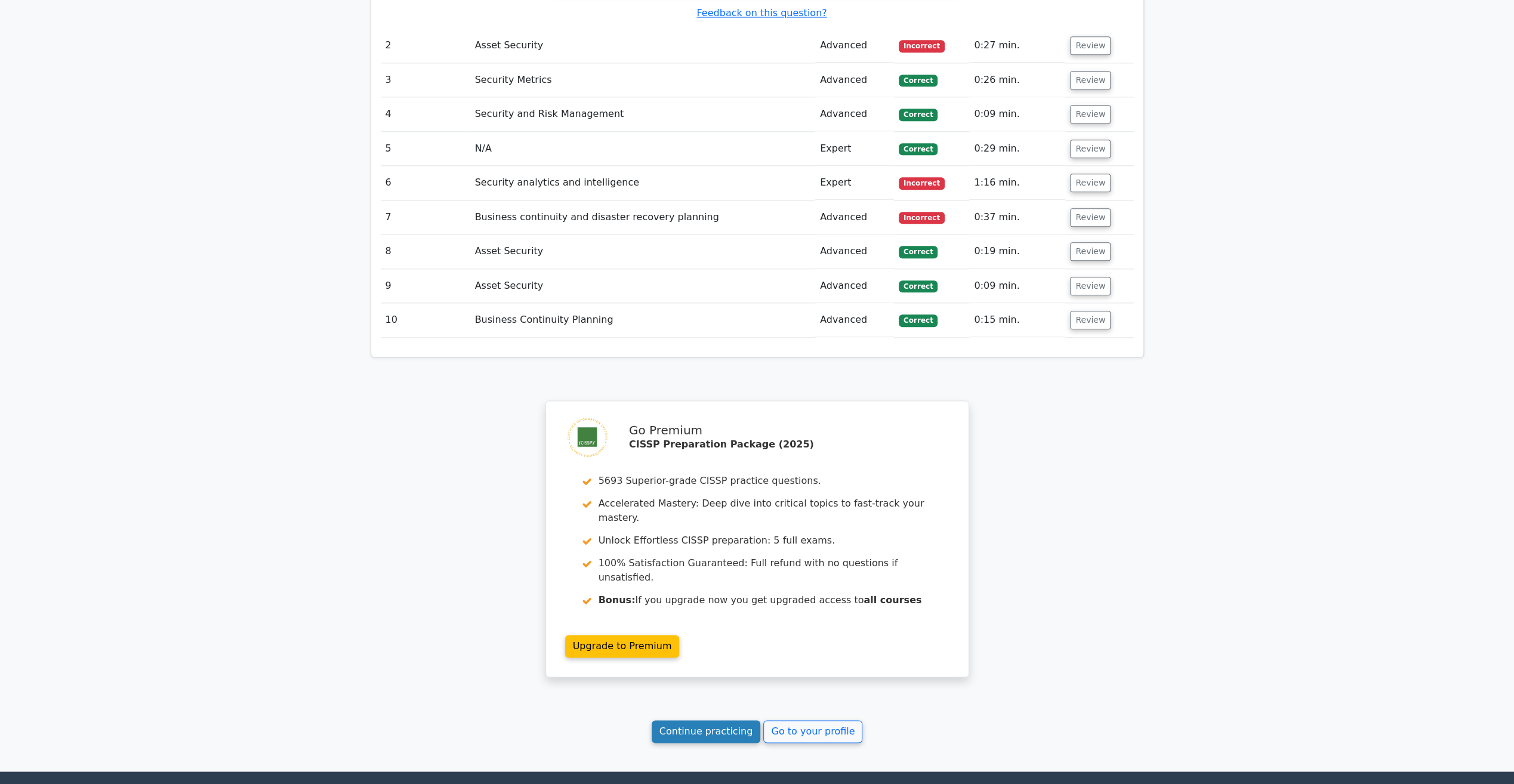
scroll to position [1400, 0]
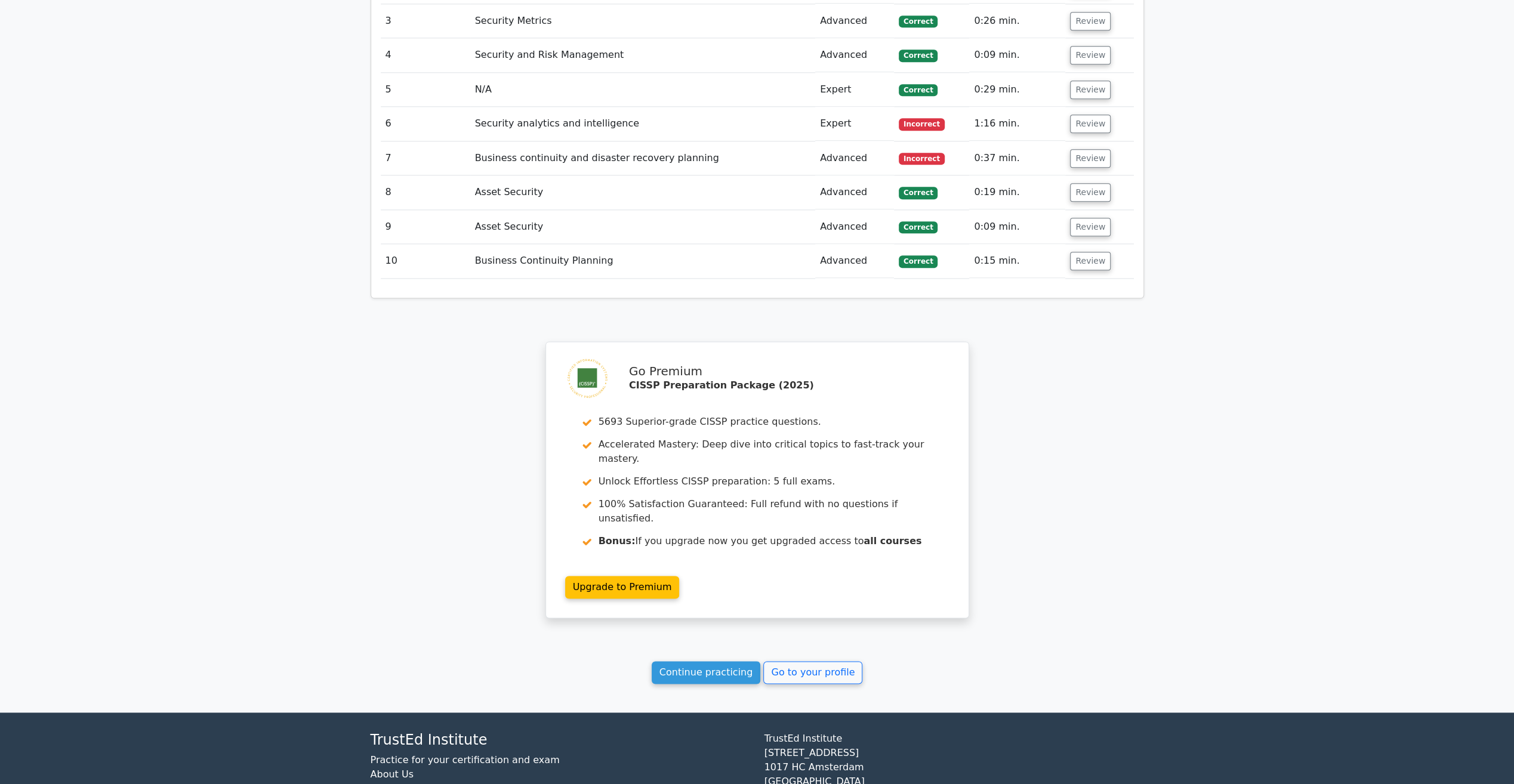
drag, startPoint x: 733, startPoint y: 601, endPoint x: 728, endPoint y: 586, distance: 15.8
click at [733, 661] on link "Continue practicing" at bounding box center [707, 673] width 109 height 23
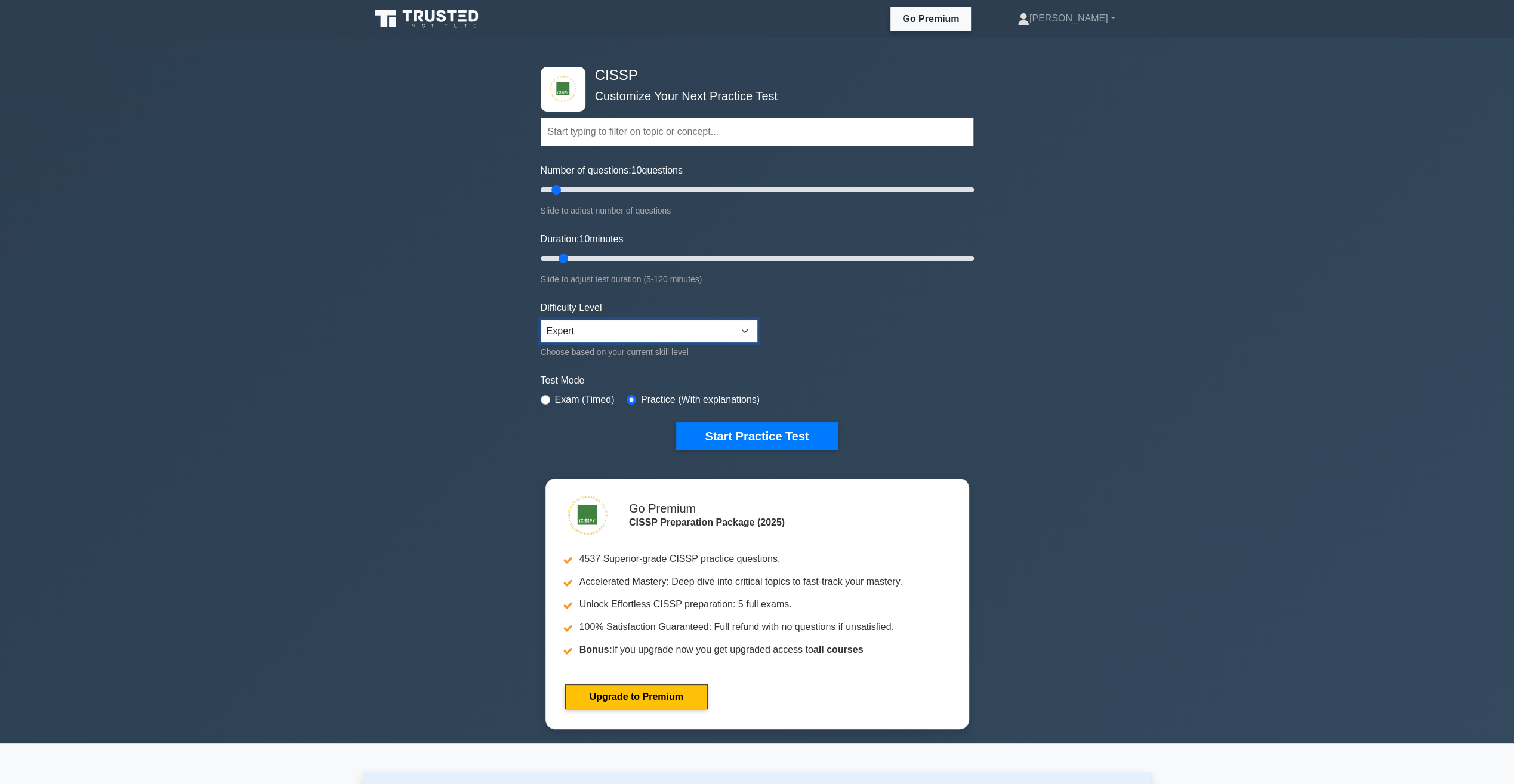
click at [680, 328] on select "Beginner Intermediate Expert" at bounding box center [648, 331] width 216 height 23
click at [769, 441] on button "Start Practice Test" at bounding box center [757, 436] width 161 height 27
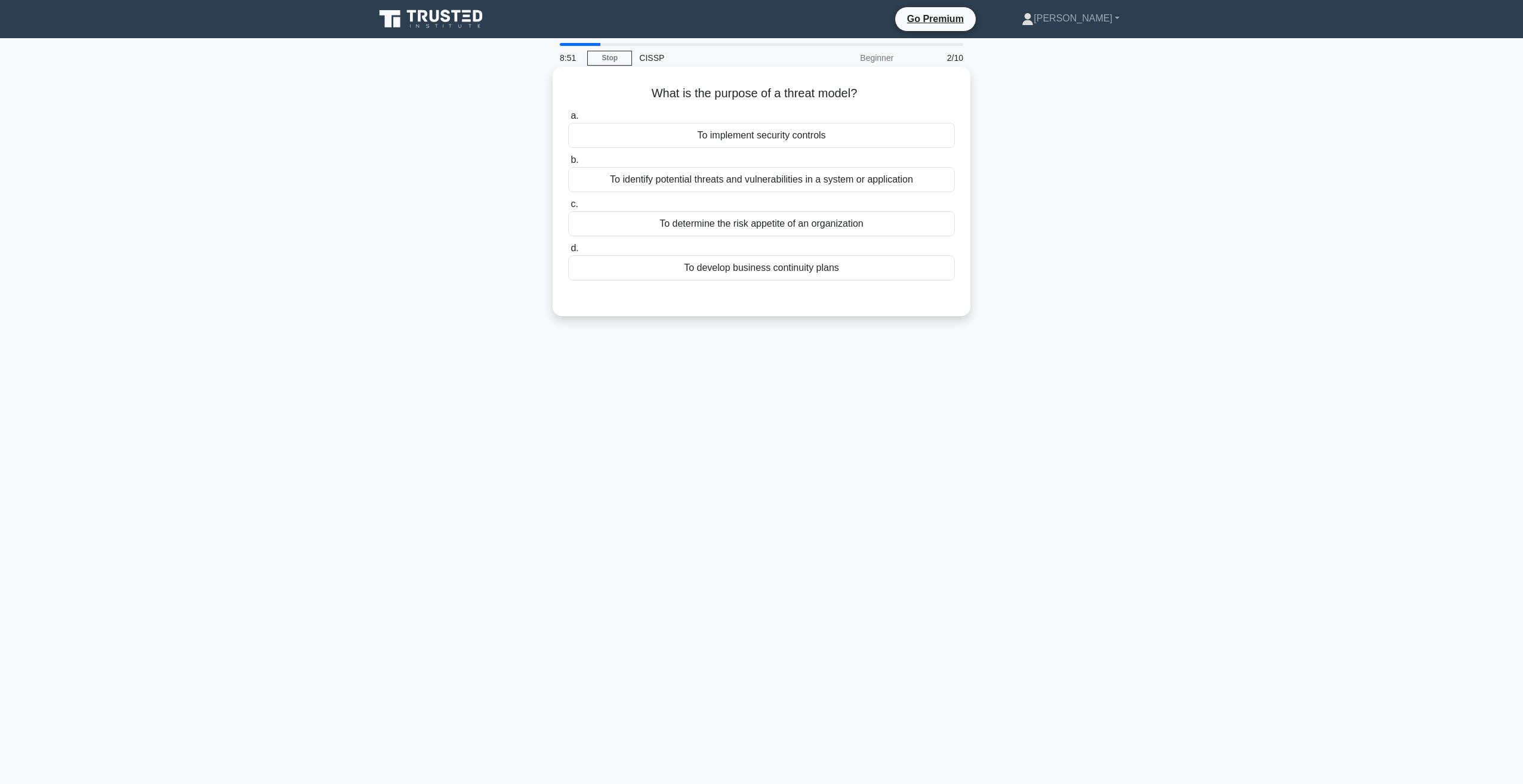
click at [672, 177] on div "To identify potential threats and vulnerabilities in a system or application" at bounding box center [761, 179] width 387 height 25
click at [568, 164] on input "b. To identify potential threats and vulnerabilities in a system or application" at bounding box center [568, 160] width 0 height 8
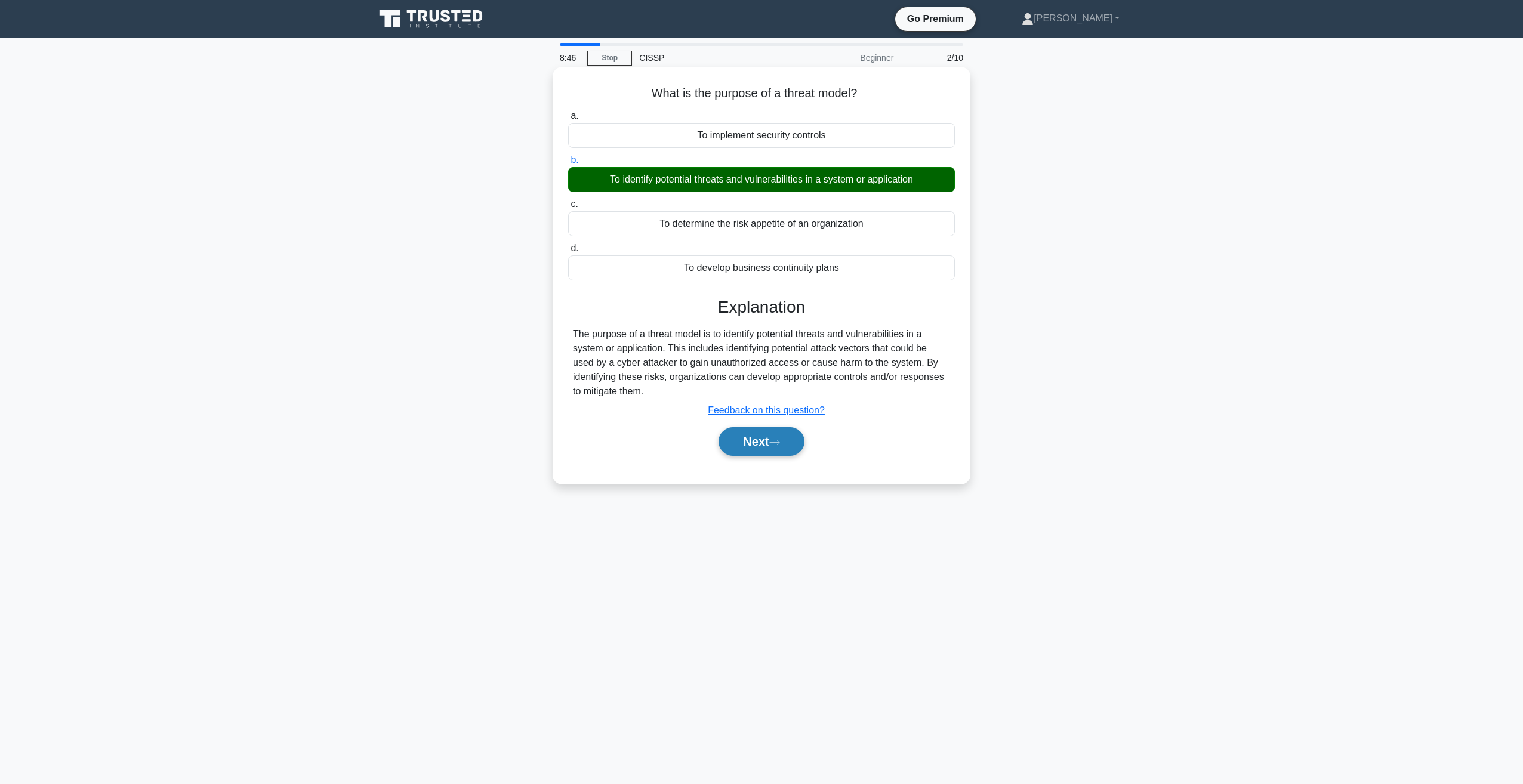
click at [767, 440] on button "Next" at bounding box center [761, 441] width 86 height 29
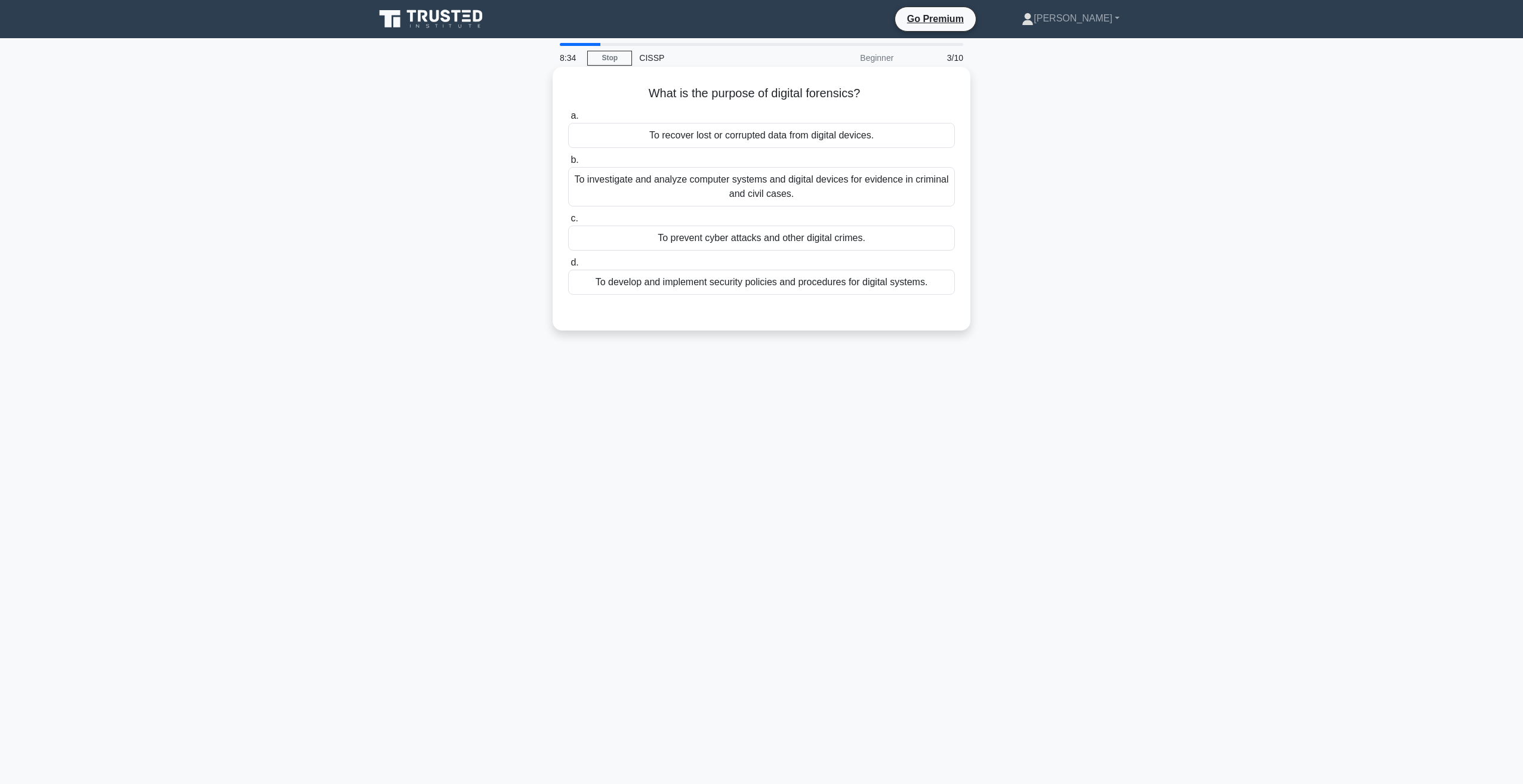
click at [635, 181] on div "To investigate and analyze computer systems and digital devices for evidence in…" at bounding box center [761, 186] width 387 height 40
click at [568, 164] on input "b. To investigate and analyze computer systems and digital devices for evidence…" at bounding box center [568, 160] width 0 height 8
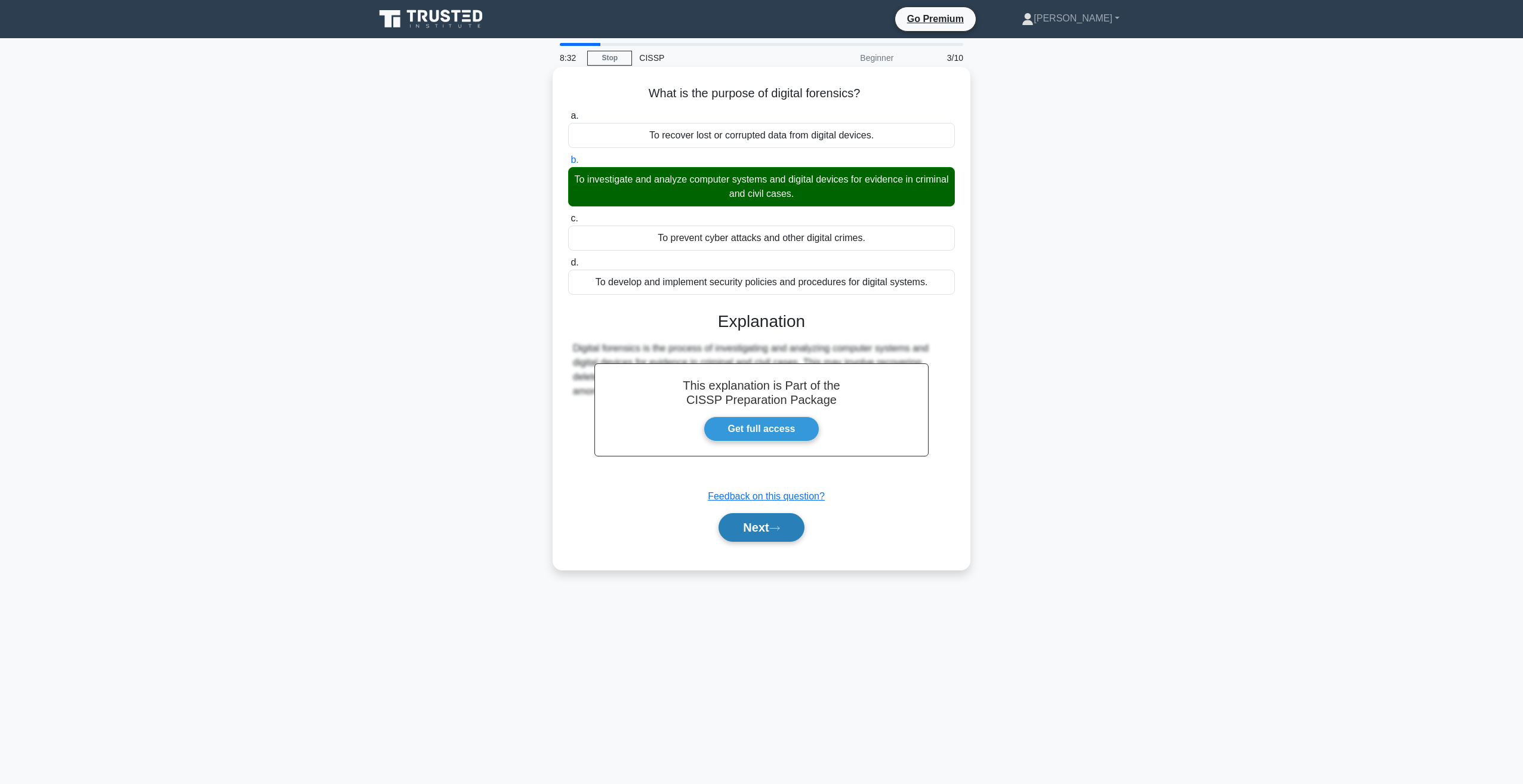
click at [774, 521] on button "Next" at bounding box center [761, 527] width 86 height 29
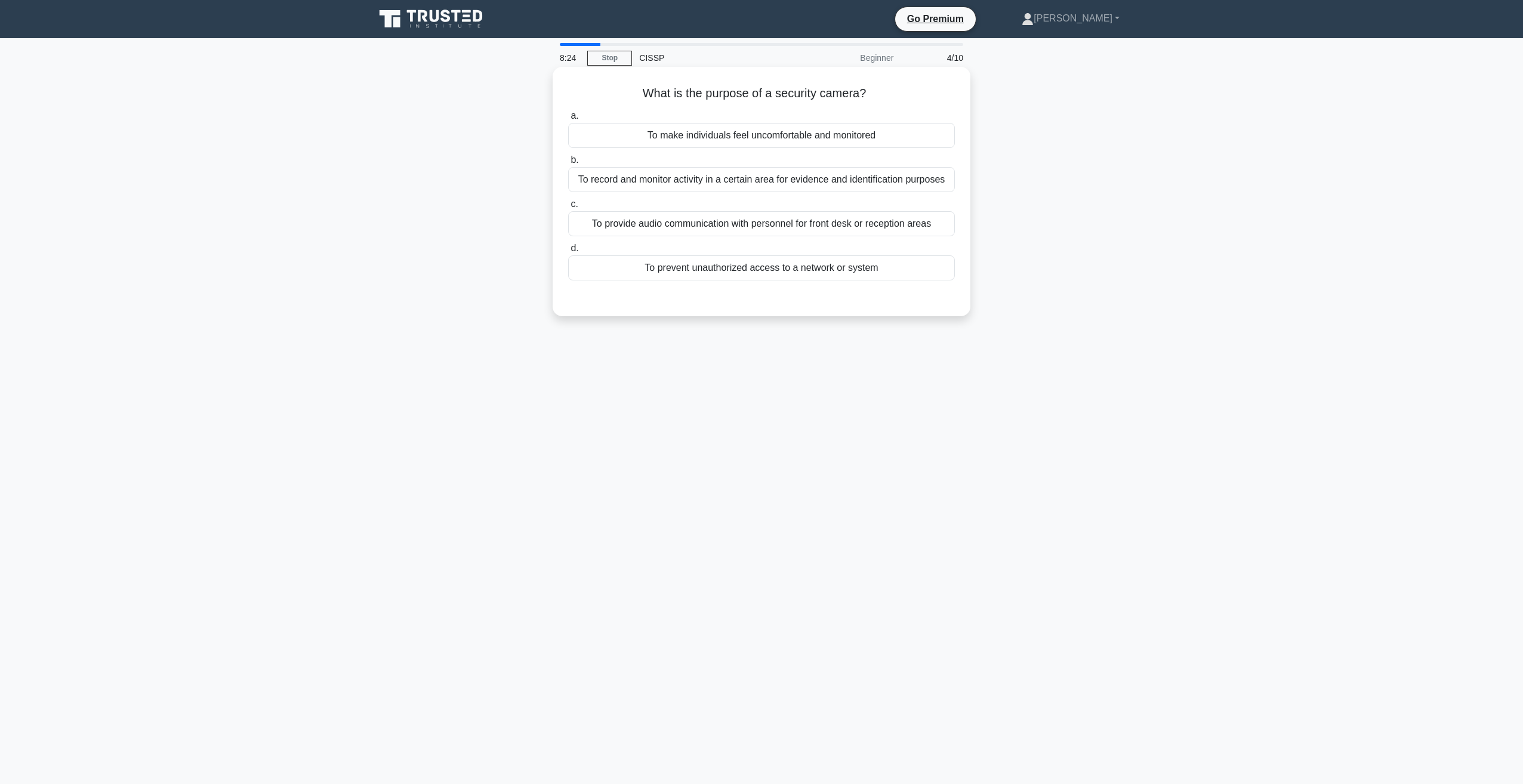
click at [607, 179] on div "To record and monitor activity in a certain area for evidence and identificatio…" at bounding box center [761, 179] width 387 height 25
click at [568, 164] on input "b. To record and monitor activity in a certain area for evidence and identifica…" at bounding box center [568, 160] width 0 height 8
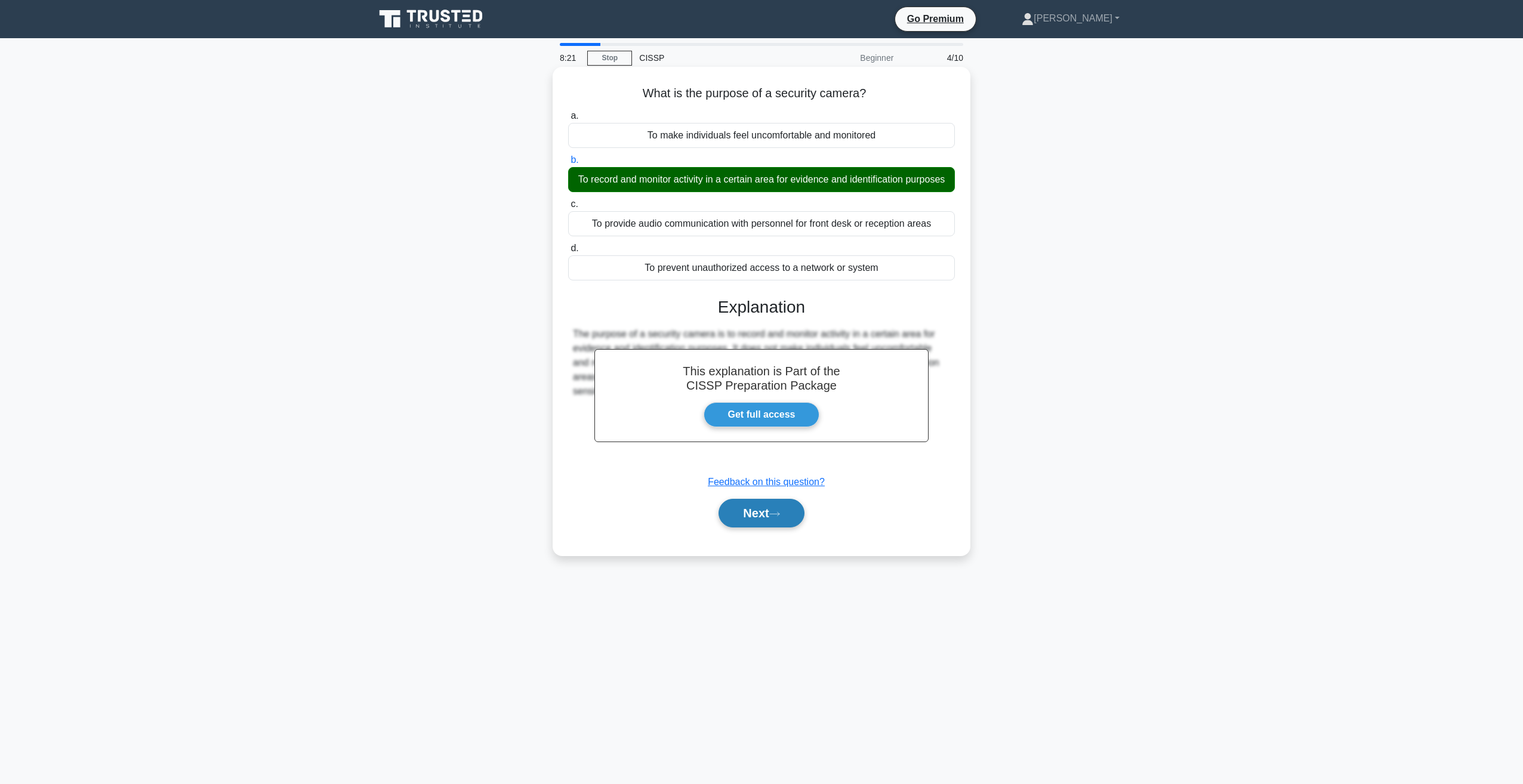
click at [768, 520] on button "Next" at bounding box center [761, 513] width 86 height 29
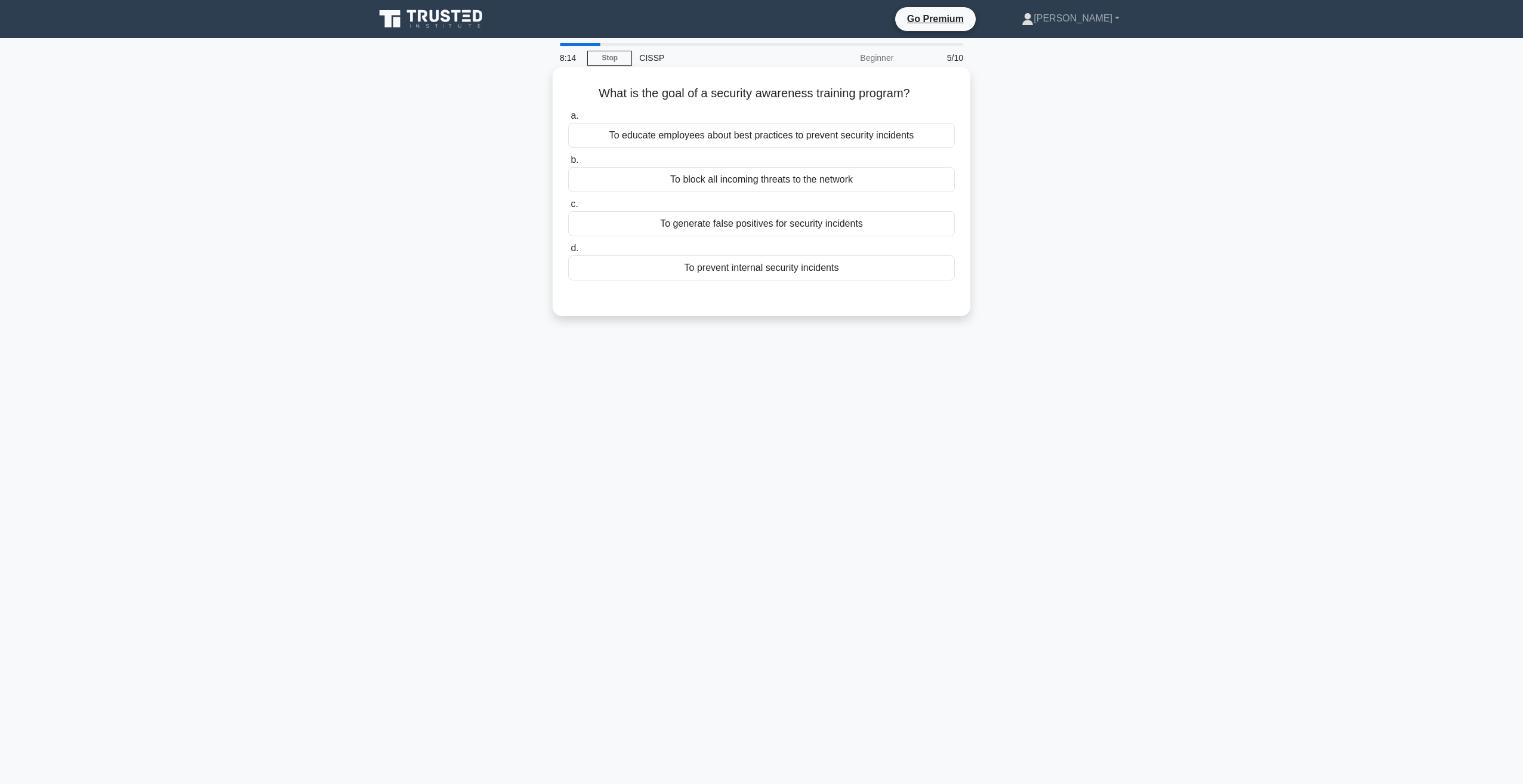
click at [654, 131] on div "To educate employees about best practices to prevent security incidents" at bounding box center [761, 135] width 387 height 25
click at [568, 120] on input "a. To educate employees about best practices to prevent security incidents" at bounding box center [568, 116] width 0 height 8
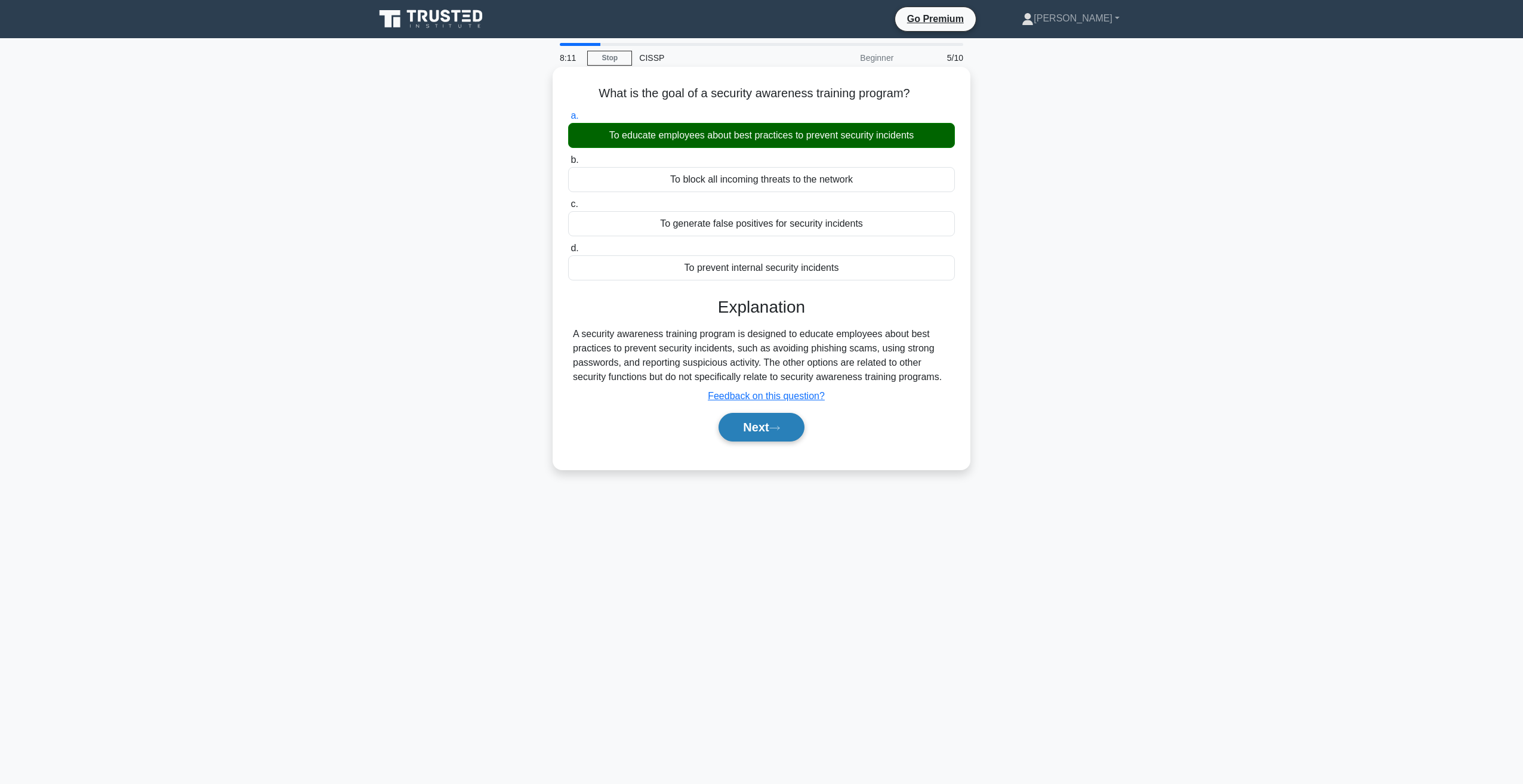
click at [769, 431] on button "Next" at bounding box center [761, 428] width 86 height 29
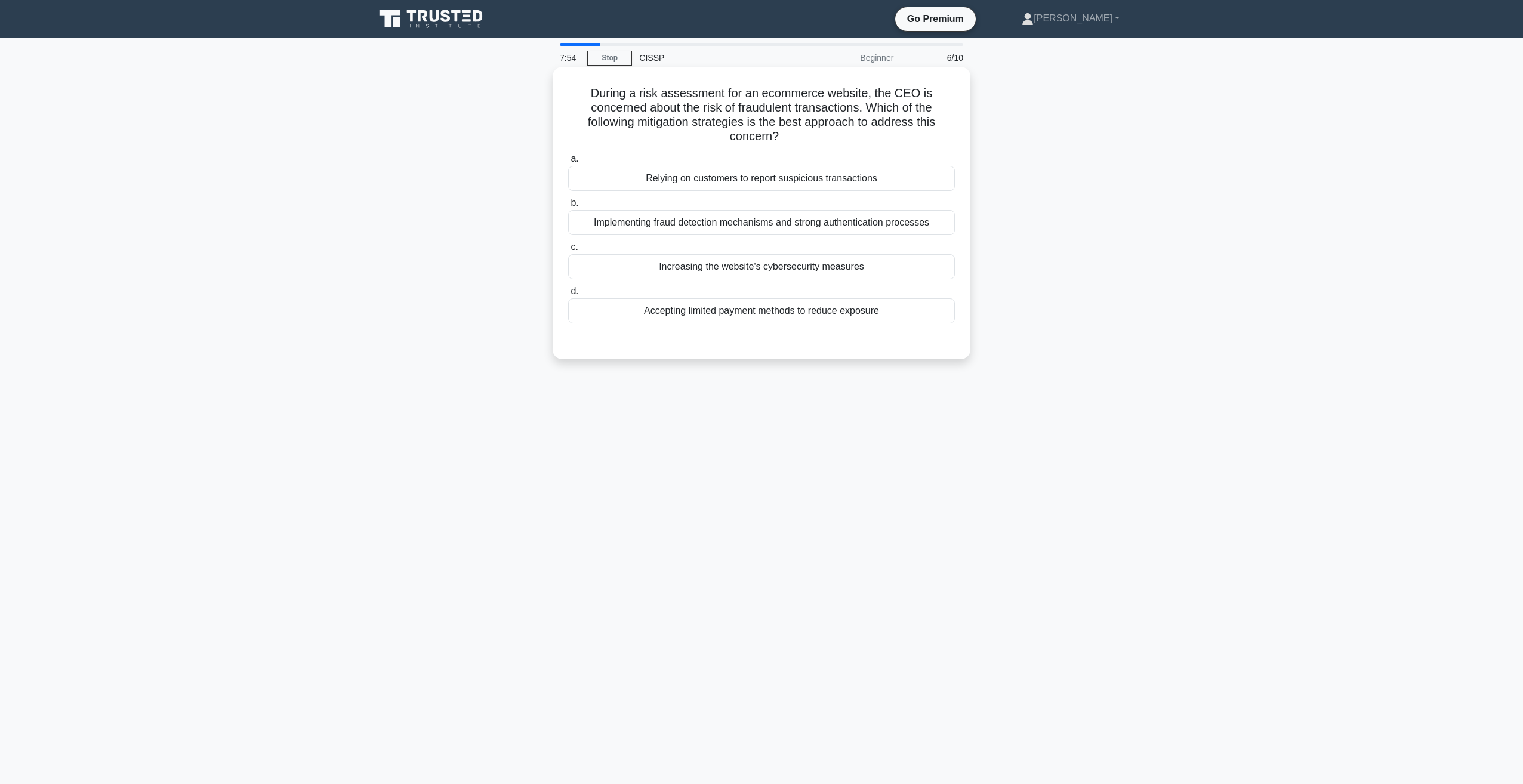
click at [627, 213] on div "Implementing fraud detection mechanisms and strong authentication processes" at bounding box center [761, 222] width 387 height 25
click at [568, 207] on input "b. Implementing fraud detection mechanisms and strong authentication processes" at bounding box center [568, 203] width 0 height 8
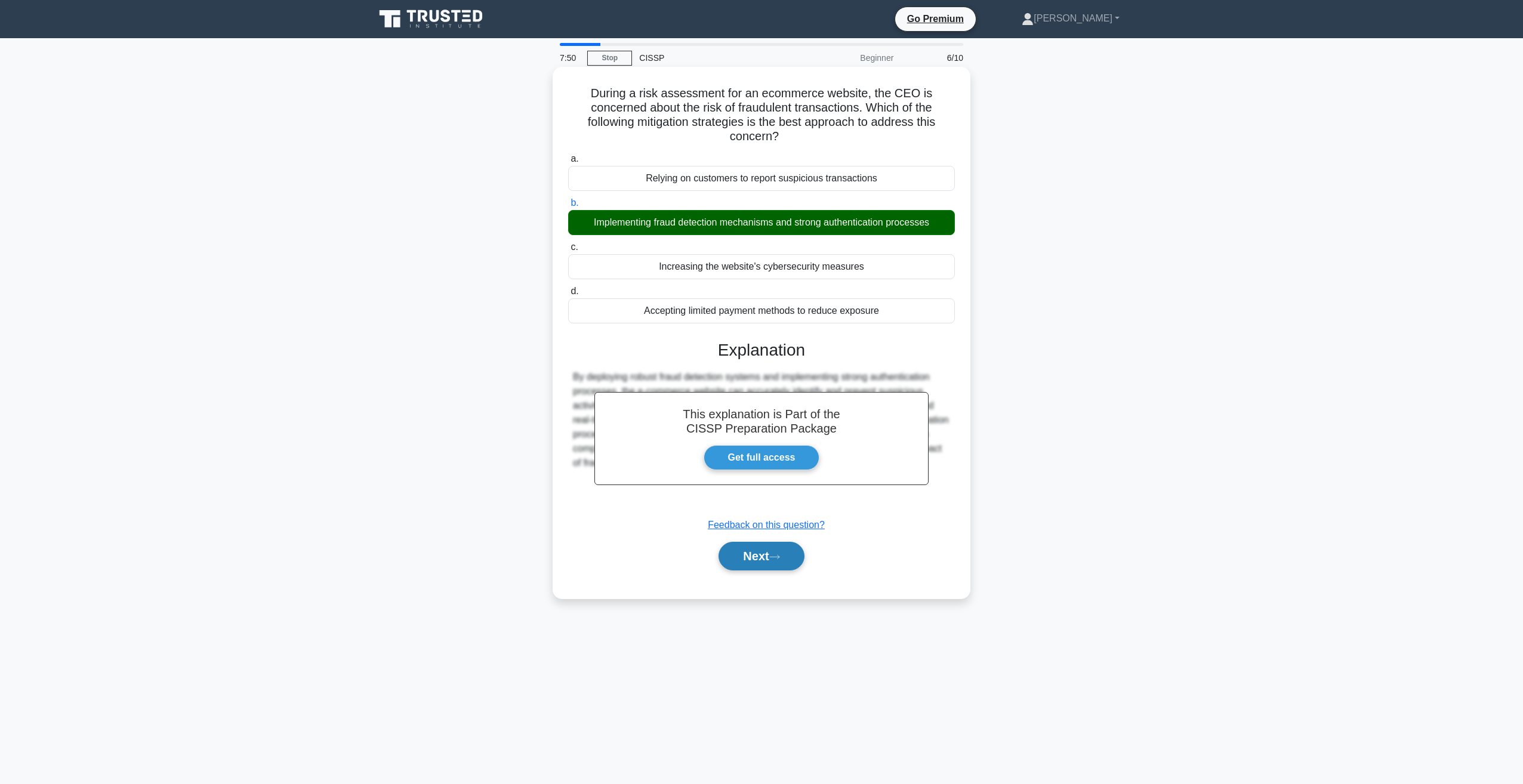
click at [776, 551] on button "Next" at bounding box center [761, 556] width 86 height 29
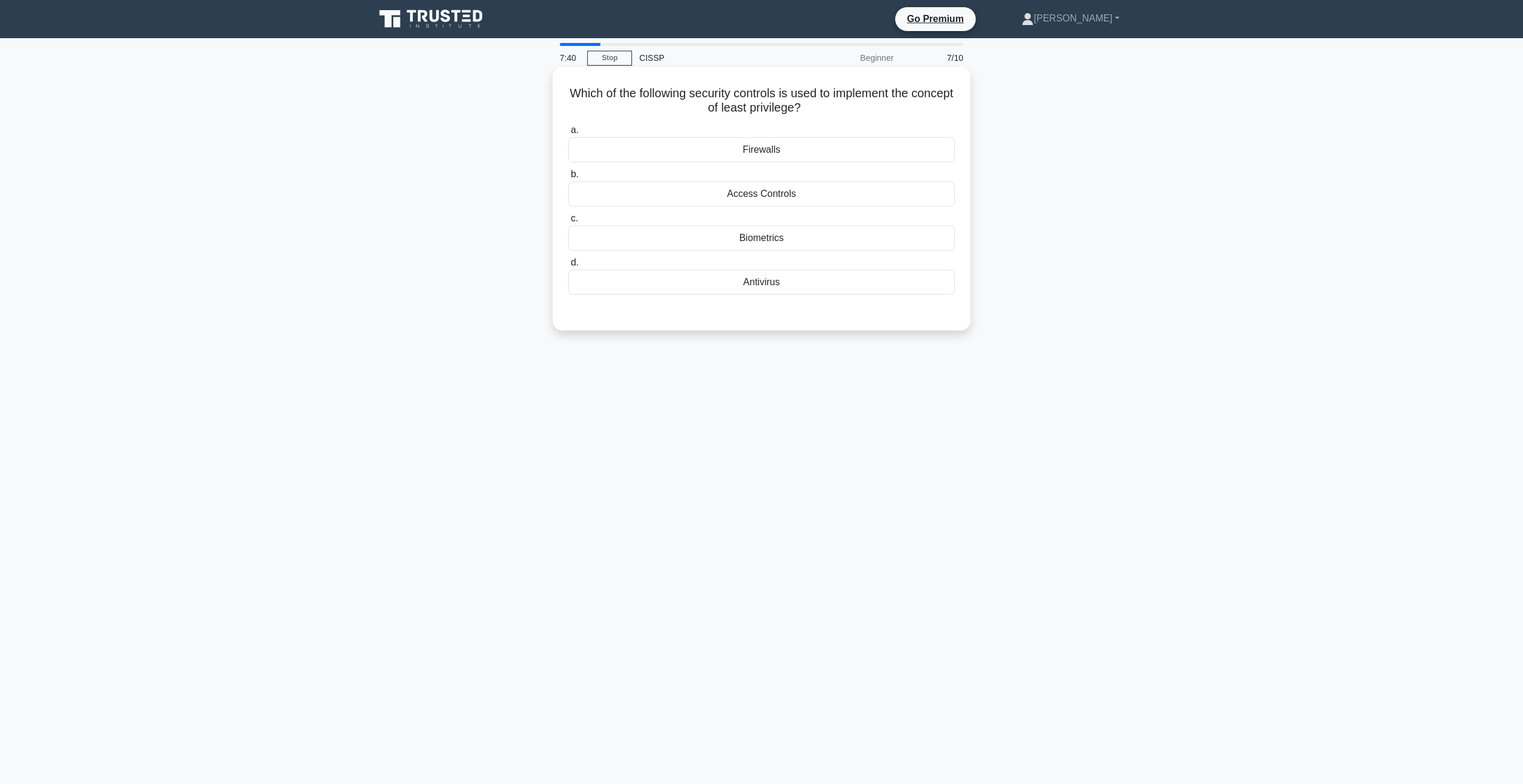
click at [655, 190] on div "Access Controls" at bounding box center [761, 193] width 387 height 25
click at [568, 178] on input "b. Access Controls" at bounding box center [568, 174] width 0 height 8
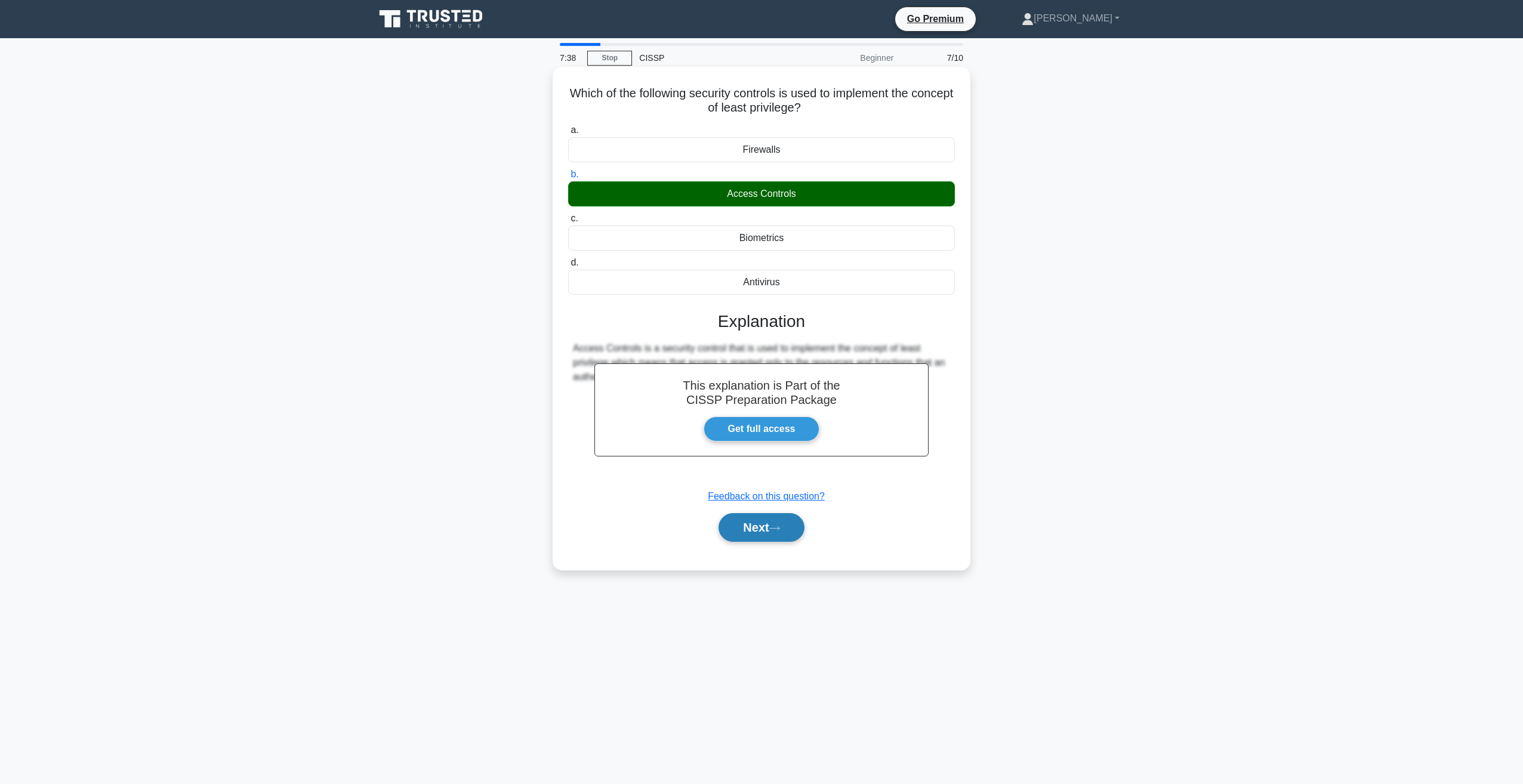
click at [759, 528] on button "Next" at bounding box center [761, 527] width 86 height 29
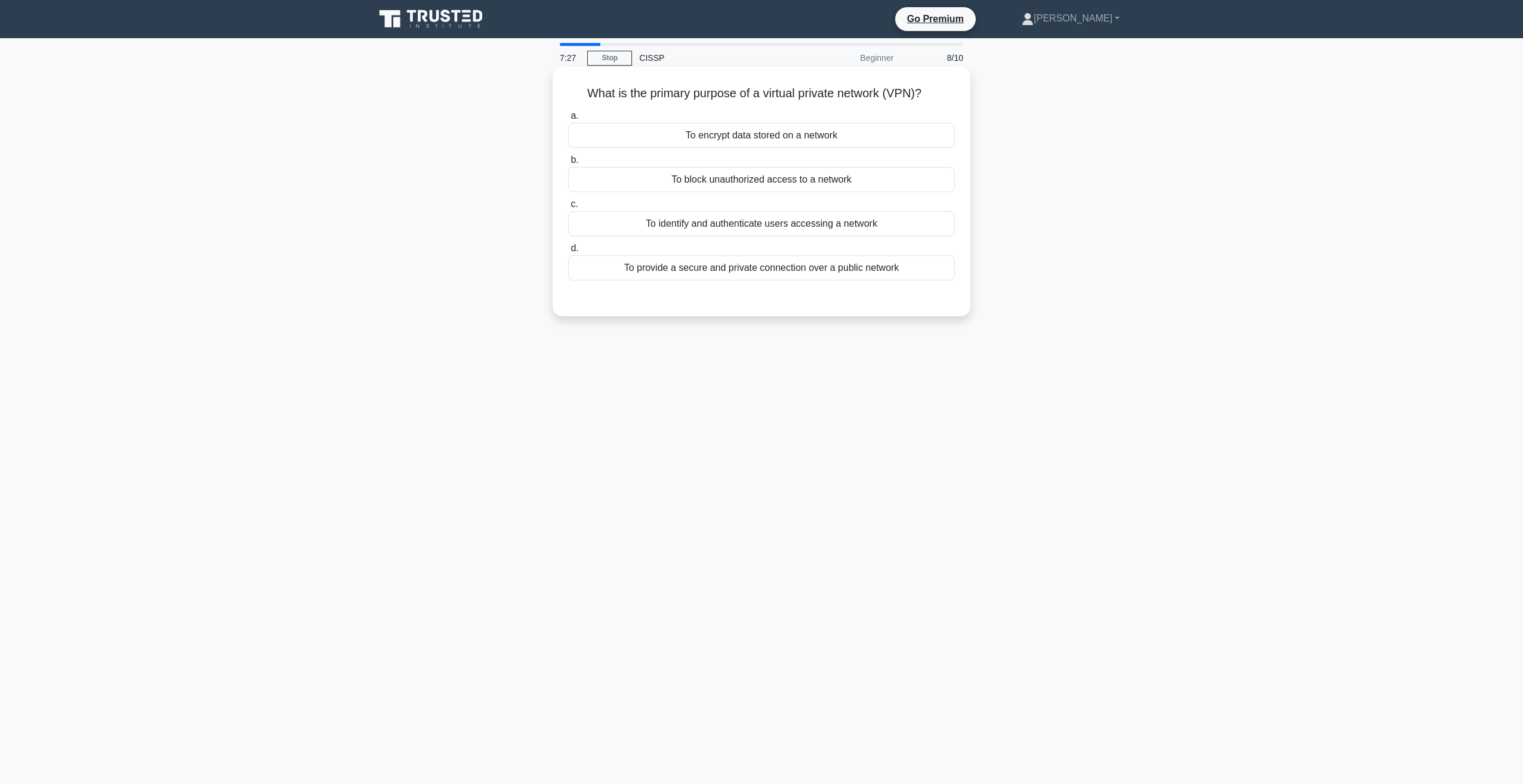
click at [643, 265] on div "To provide a secure and private connection over a public network" at bounding box center [761, 267] width 387 height 25
click at [568, 252] on input "d. To provide a secure and private connection over a public network" at bounding box center [568, 248] width 0 height 8
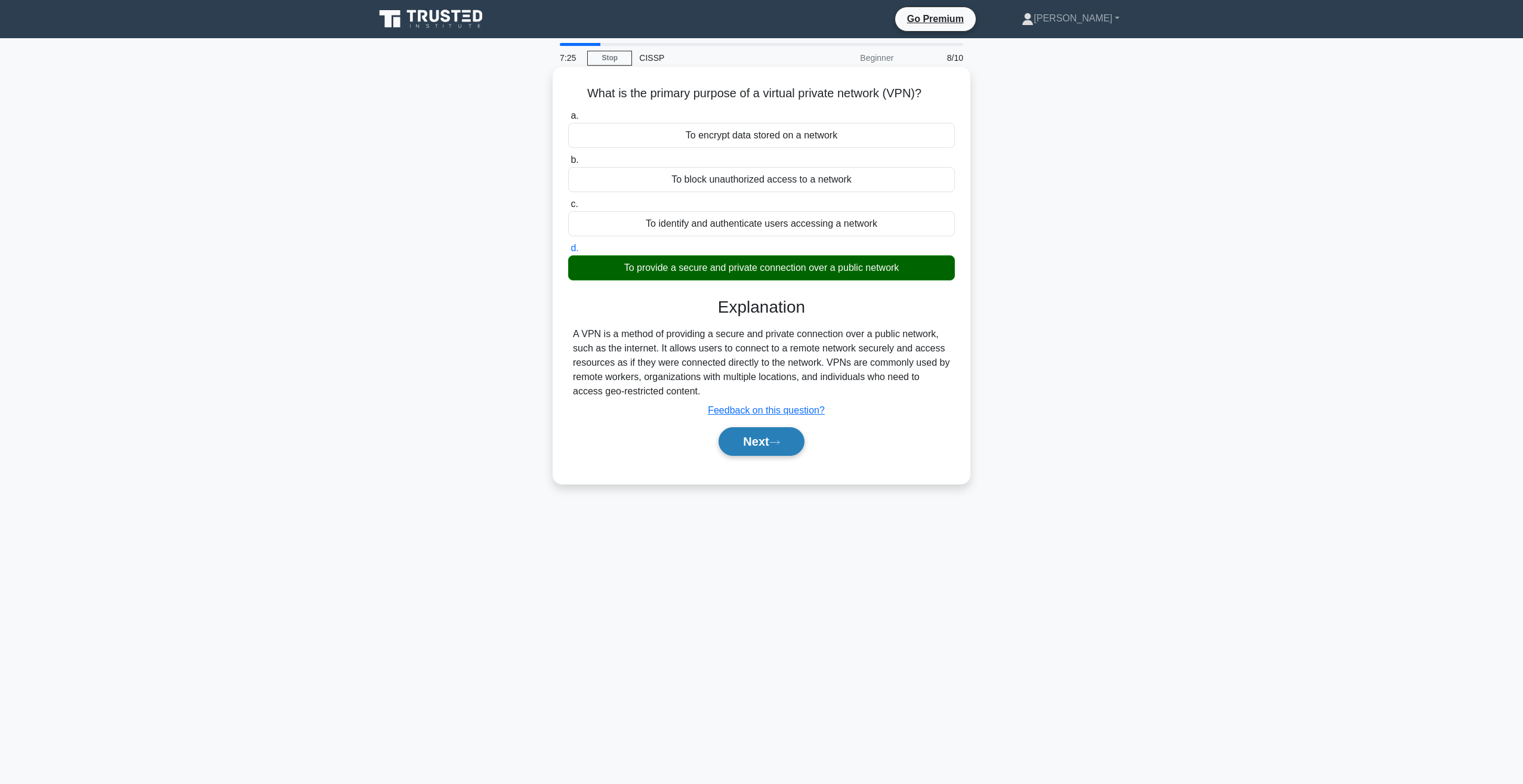
click at [741, 435] on button "Next" at bounding box center [761, 441] width 86 height 29
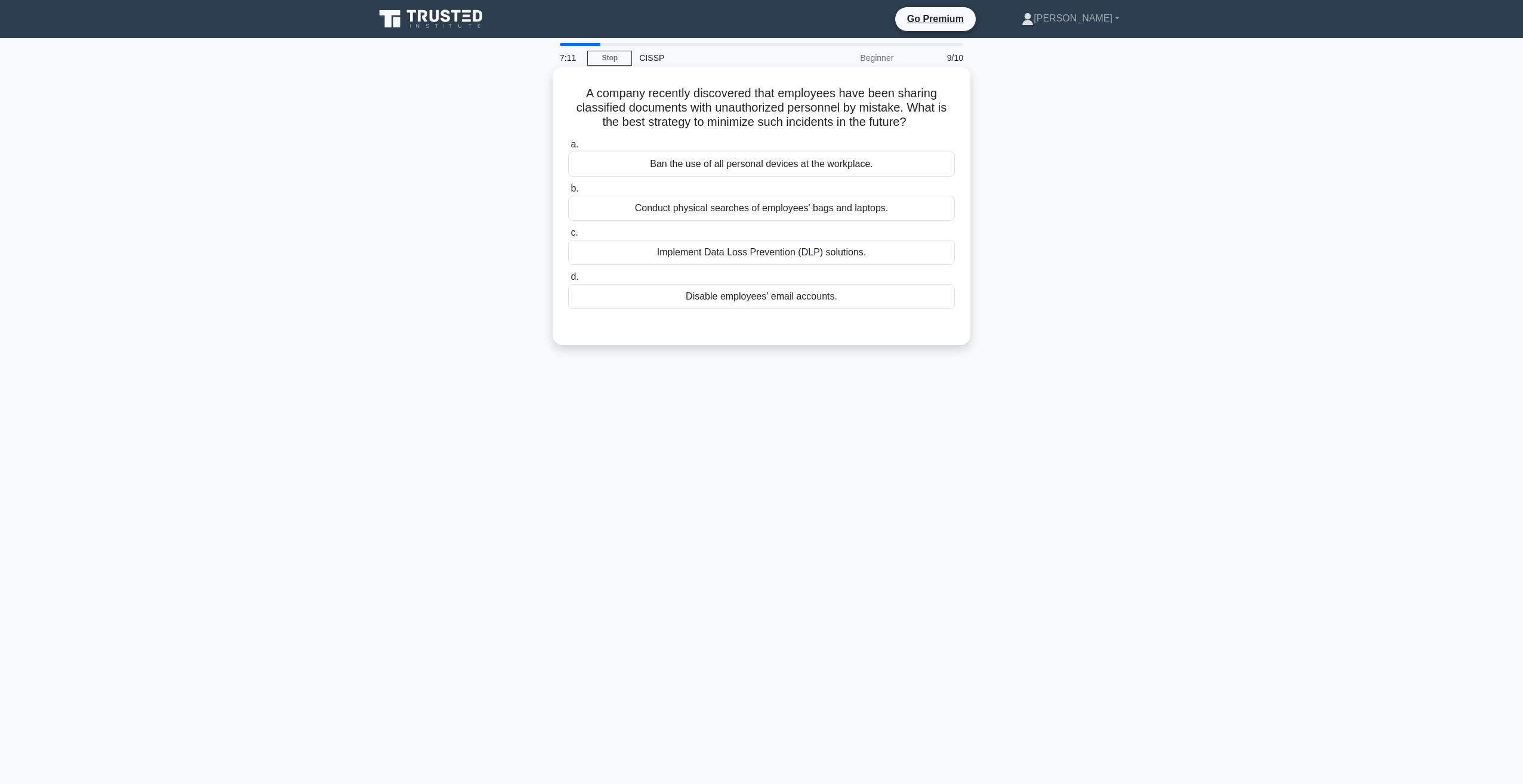
click at [715, 251] on div "Implement Data Loss Prevention (DLP) solutions." at bounding box center [761, 252] width 387 height 25
click at [568, 237] on input "c. Implement Data Loss Prevention (DLP) solutions." at bounding box center [568, 233] width 0 height 8
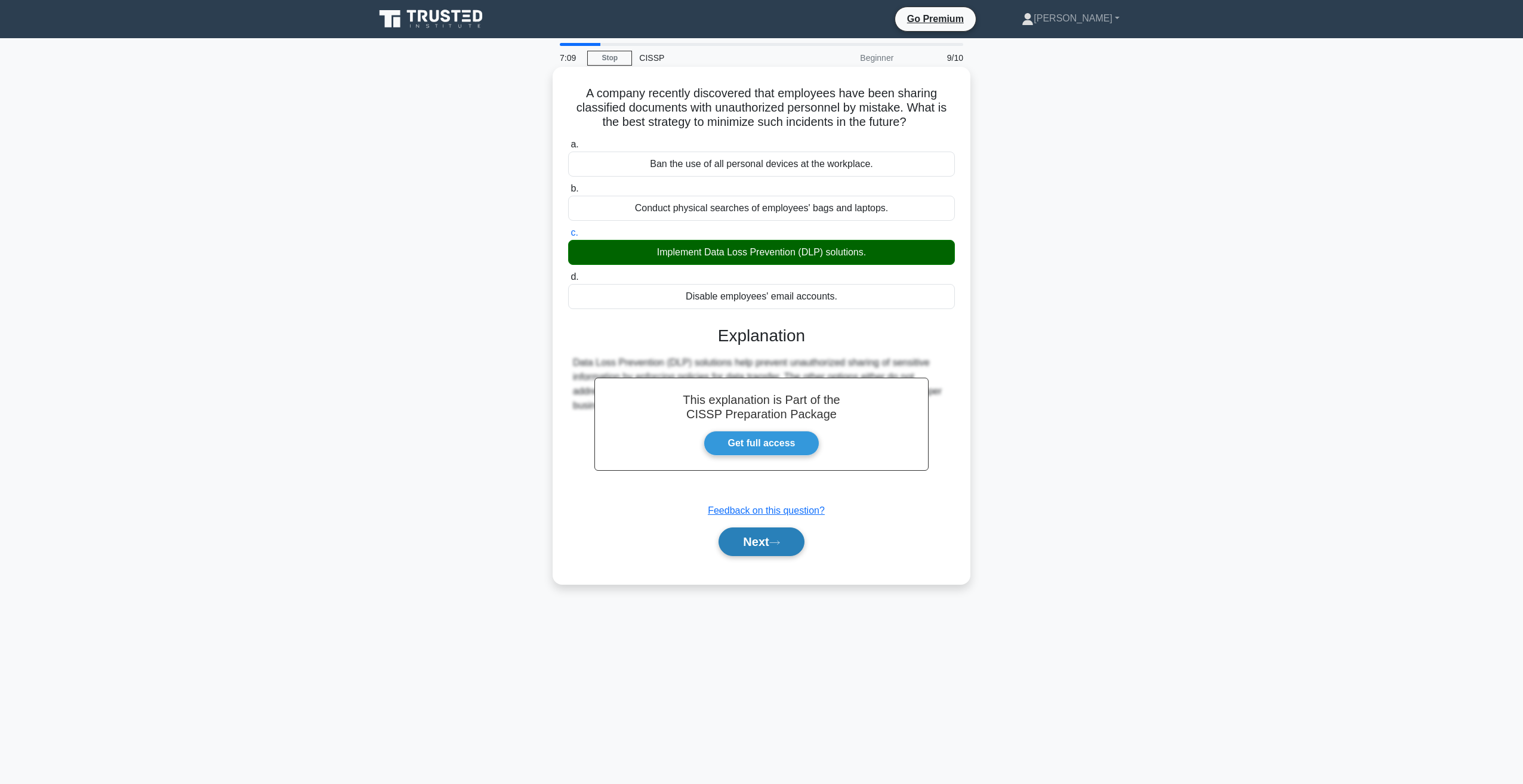
click at [769, 550] on button "Next" at bounding box center [761, 542] width 86 height 29
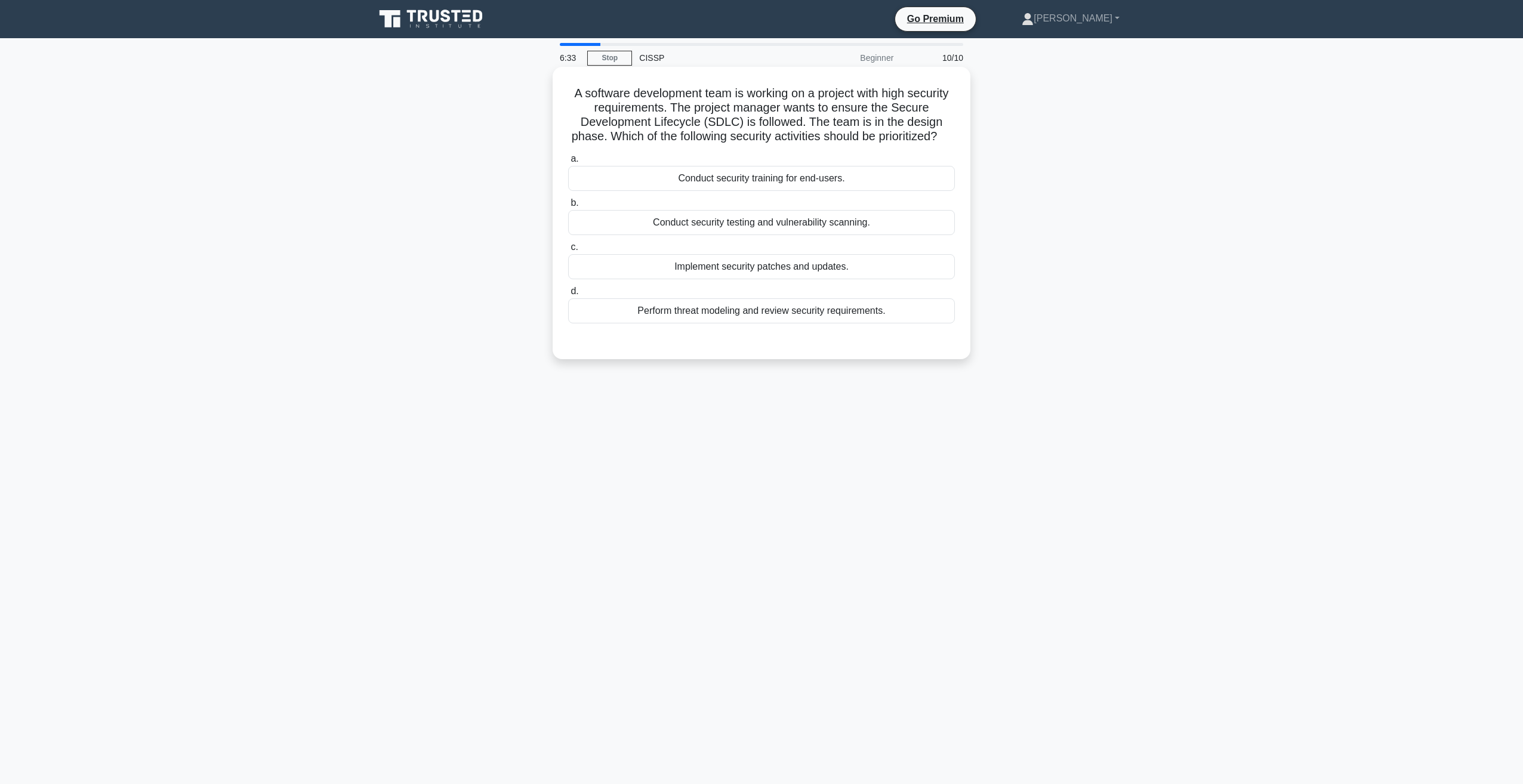
click at [607, 235] on div "Conduct security testing and vulnerability scanning." at bounding box center [761, 222] width 387 height 25
click at [568, 207] on input "b. Conduct security testing and vulnerability scanning." at bounding box center [568, 203] width 0 height 8
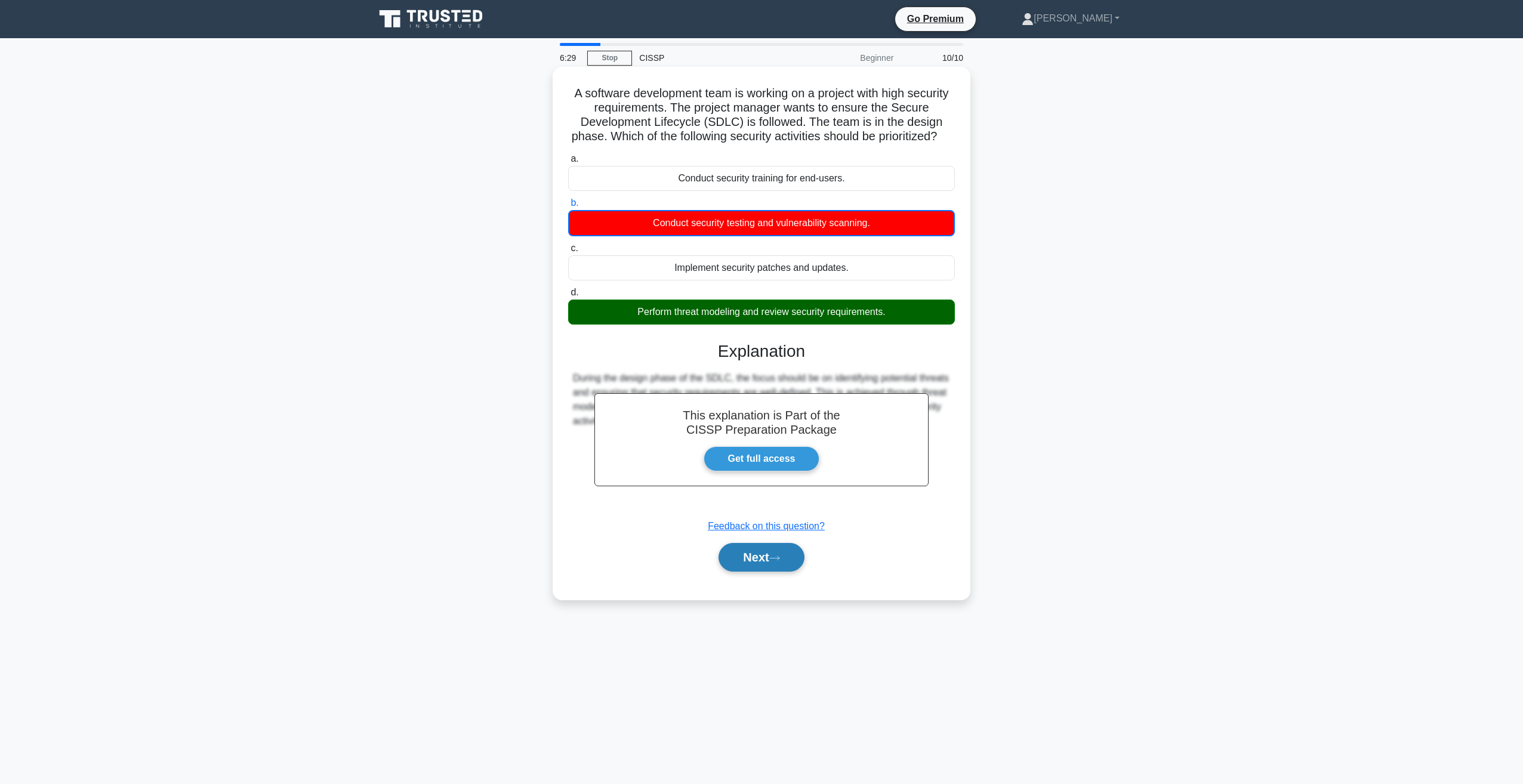
click at [758, 566] on button "Next" at bounding box center [761, 558] width 86 height 29
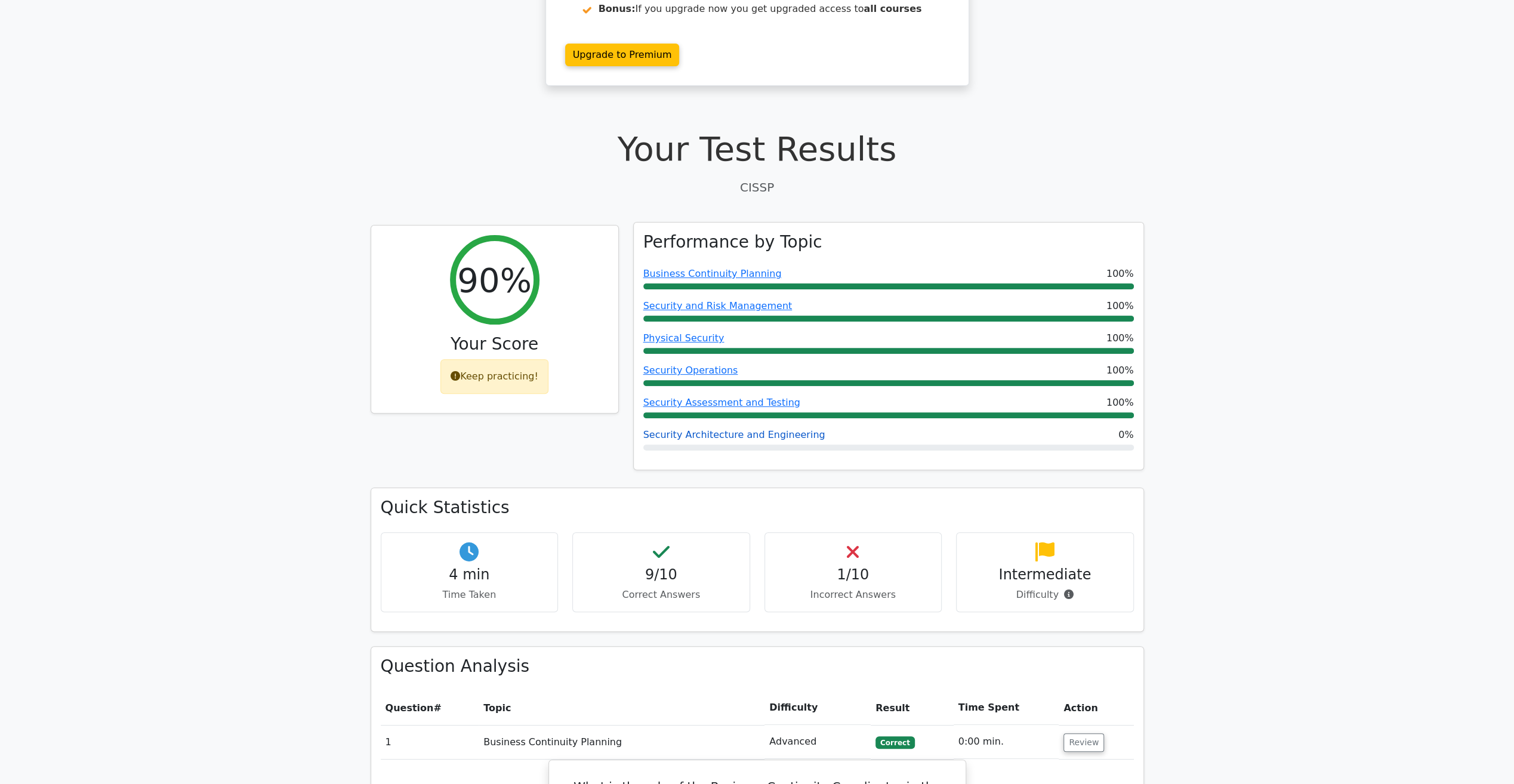
click at [725, 429] on link "Security Architecture and Engineering" at bounding box center [734, 435] width 182 height 11
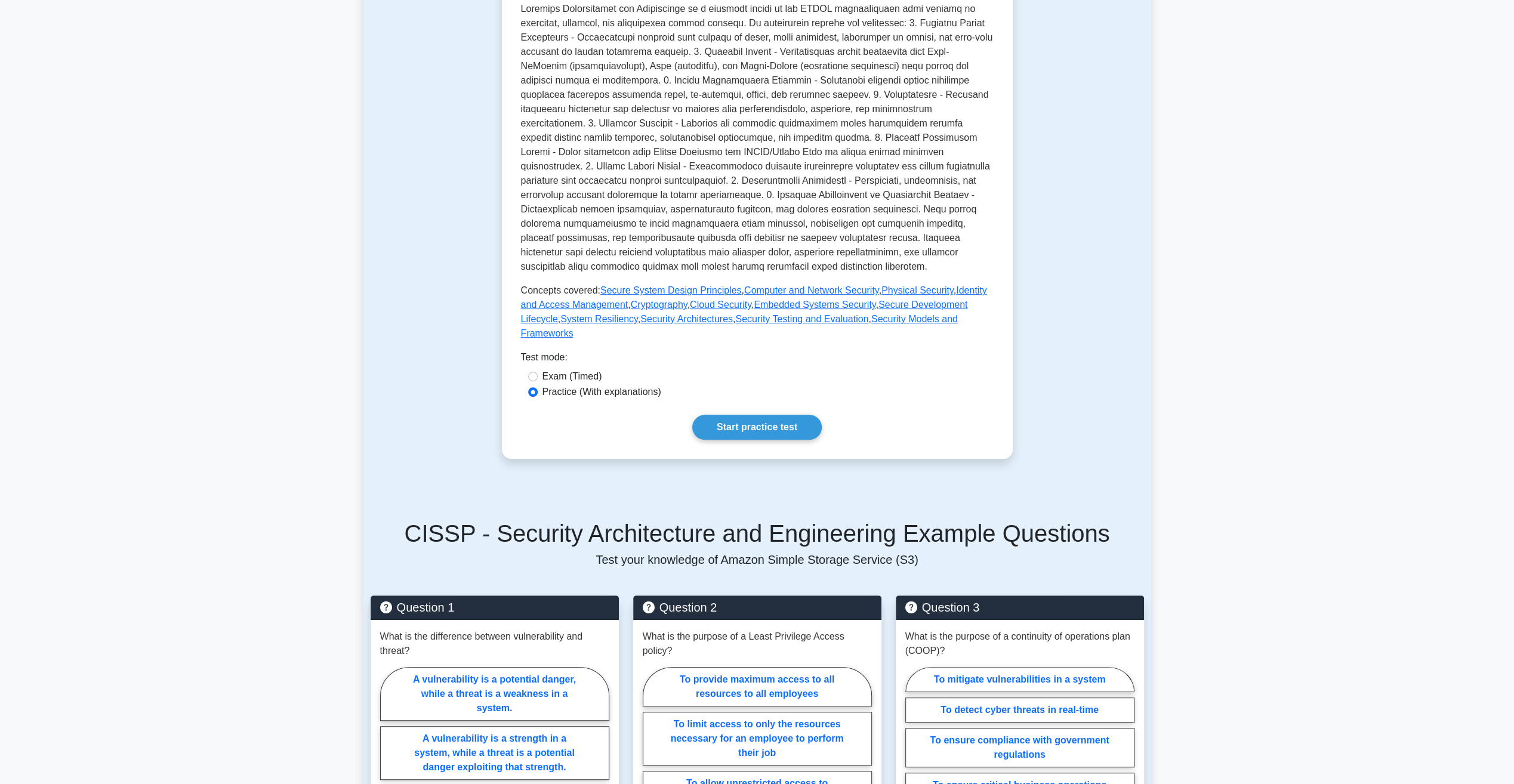
scroll to position [298, 0]
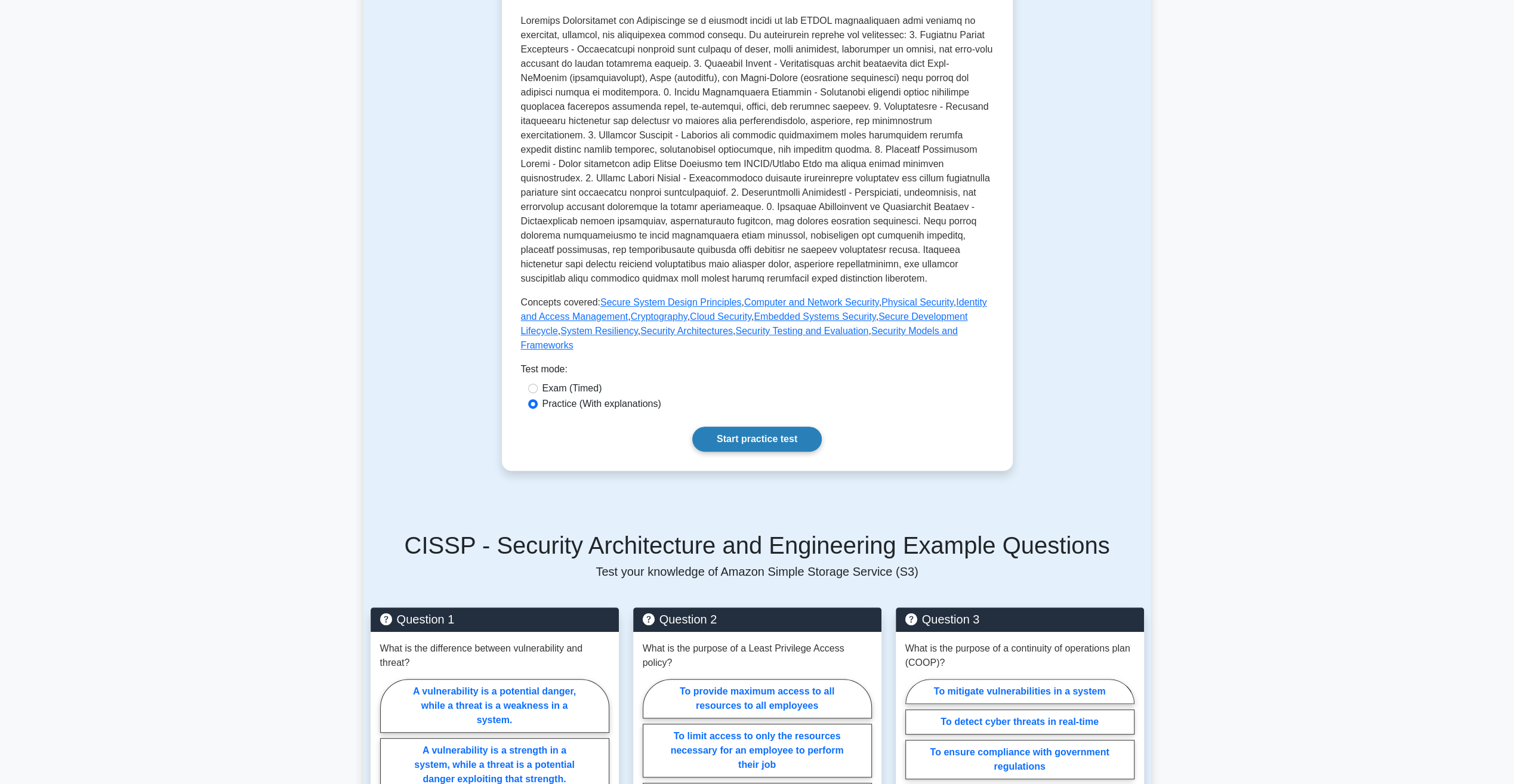
click at [754, 427] on link "Start practice test" at bounding box center [757, 439] width 129 height 25
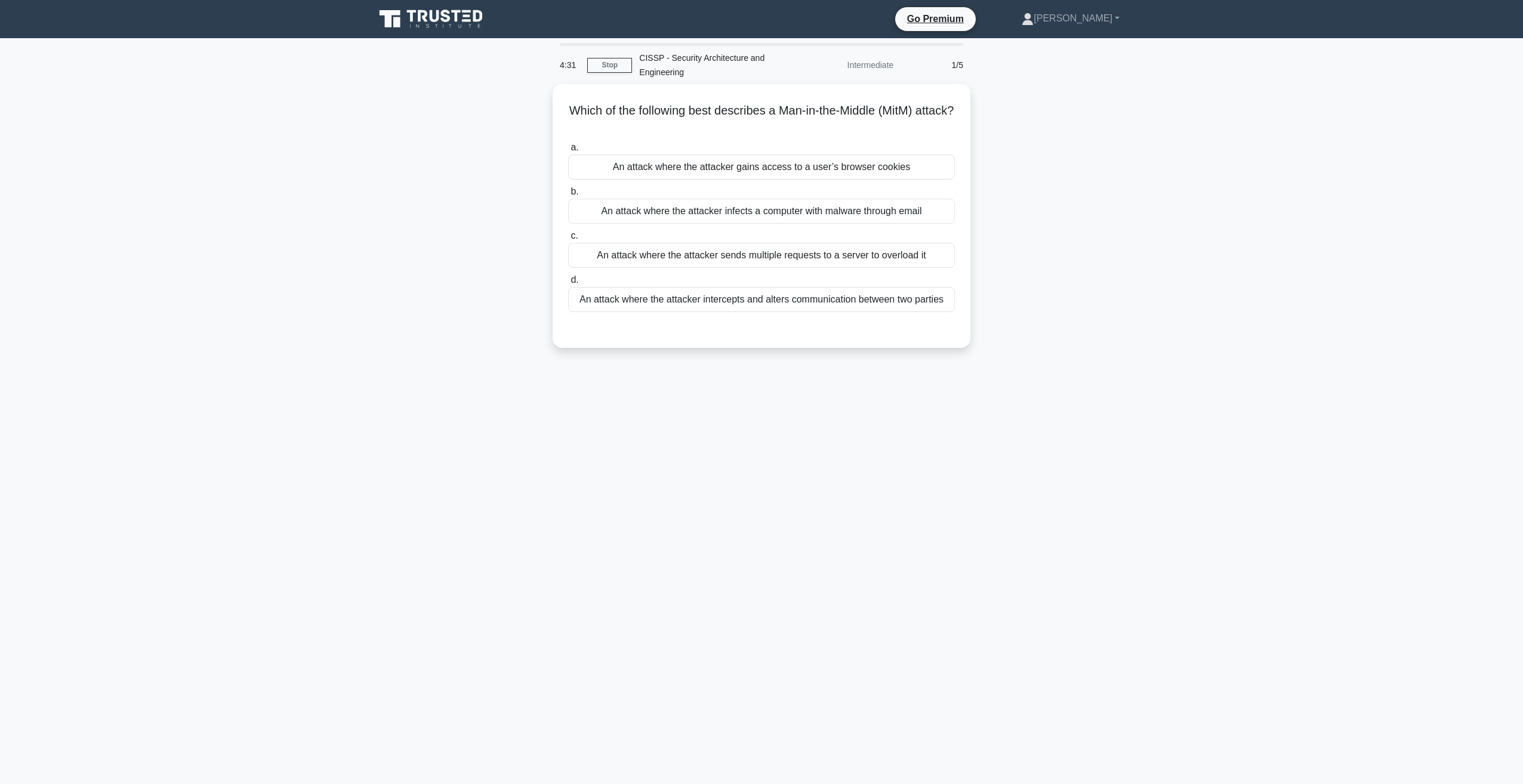
click at [884, 716] on main "4:31 Stop CISSP - Security Architecture and Engineering Intermediate 1/5 Which …" at bounding box center [761, 411] width 1523 height 746
click at [665, 294] on div "An attack where the attacker intercepts and alters communication between two pa…" at bounding box center [761, 296] width 387 height 25
click at [568, 281] on input "d. An attack where the attacker intercepts and alters communication between two…" at bounding box center [568, 277] width 0 height 8
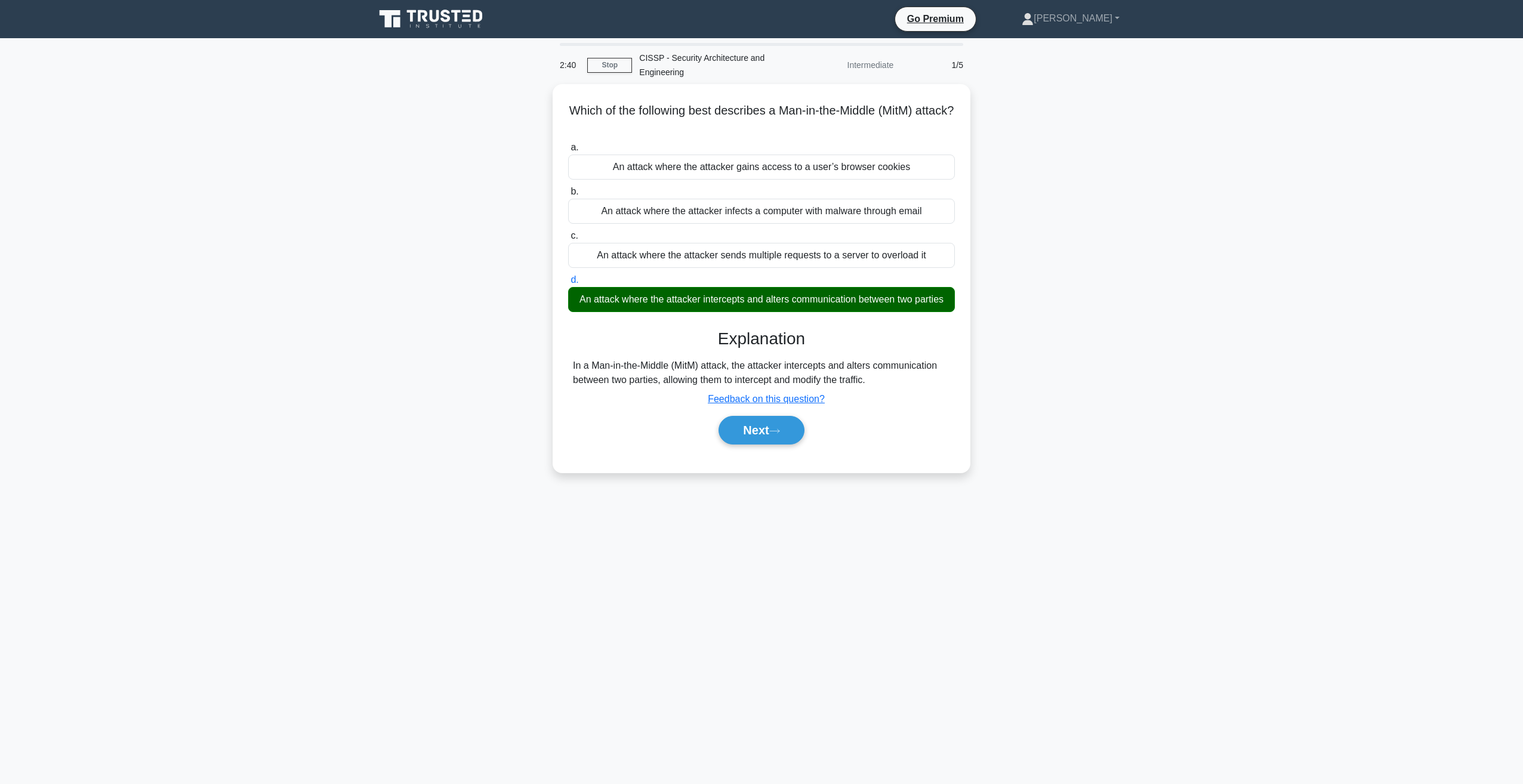
click at [397, 352] on div "Which of the following best describes a Man-in-the-Middle (MitM) attack? .spinn…" at bounding box center [761, 285] width 788 height 402
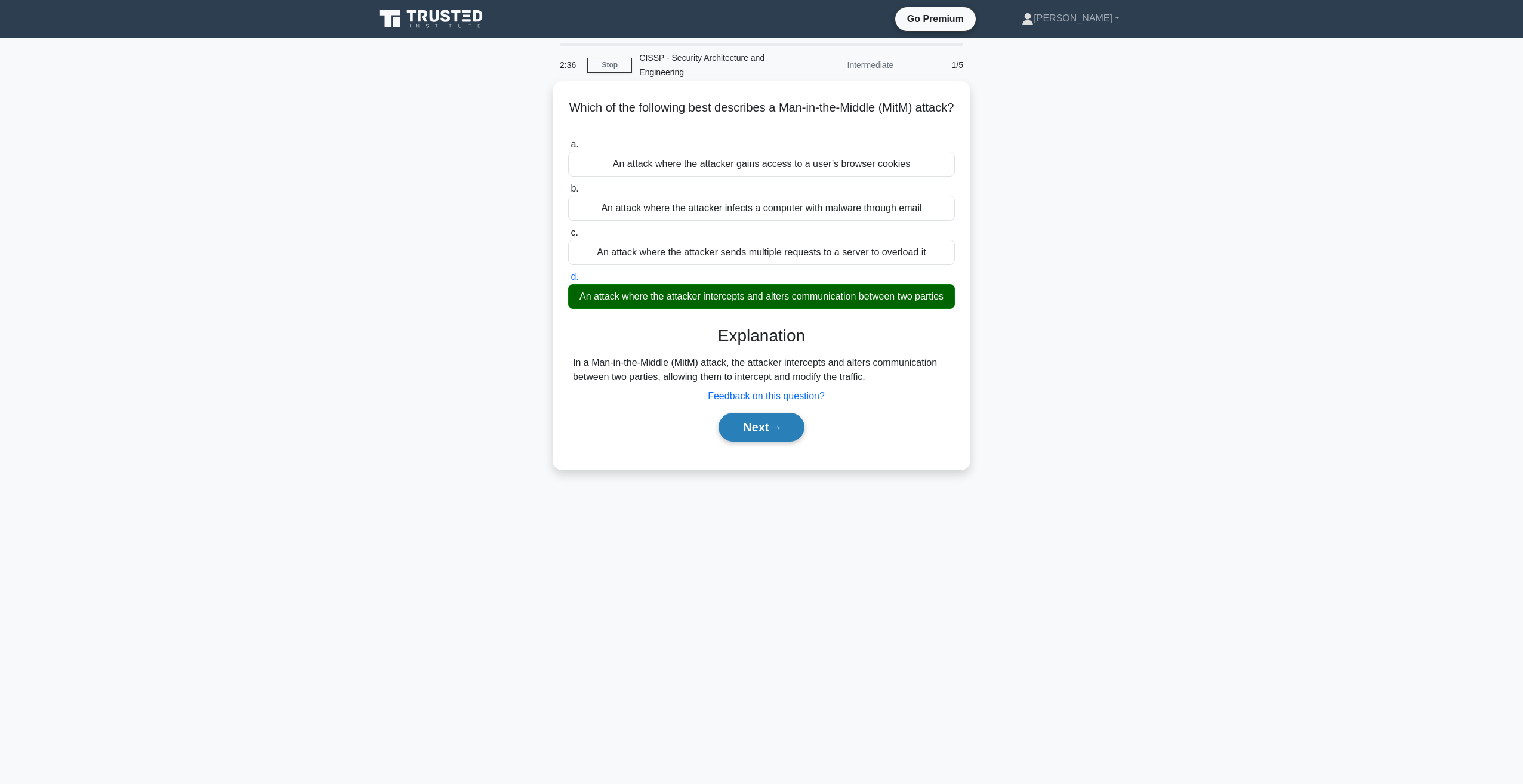
click at [768, 431] on button "Next" at bounding box center [761, 428] width 86 height 29
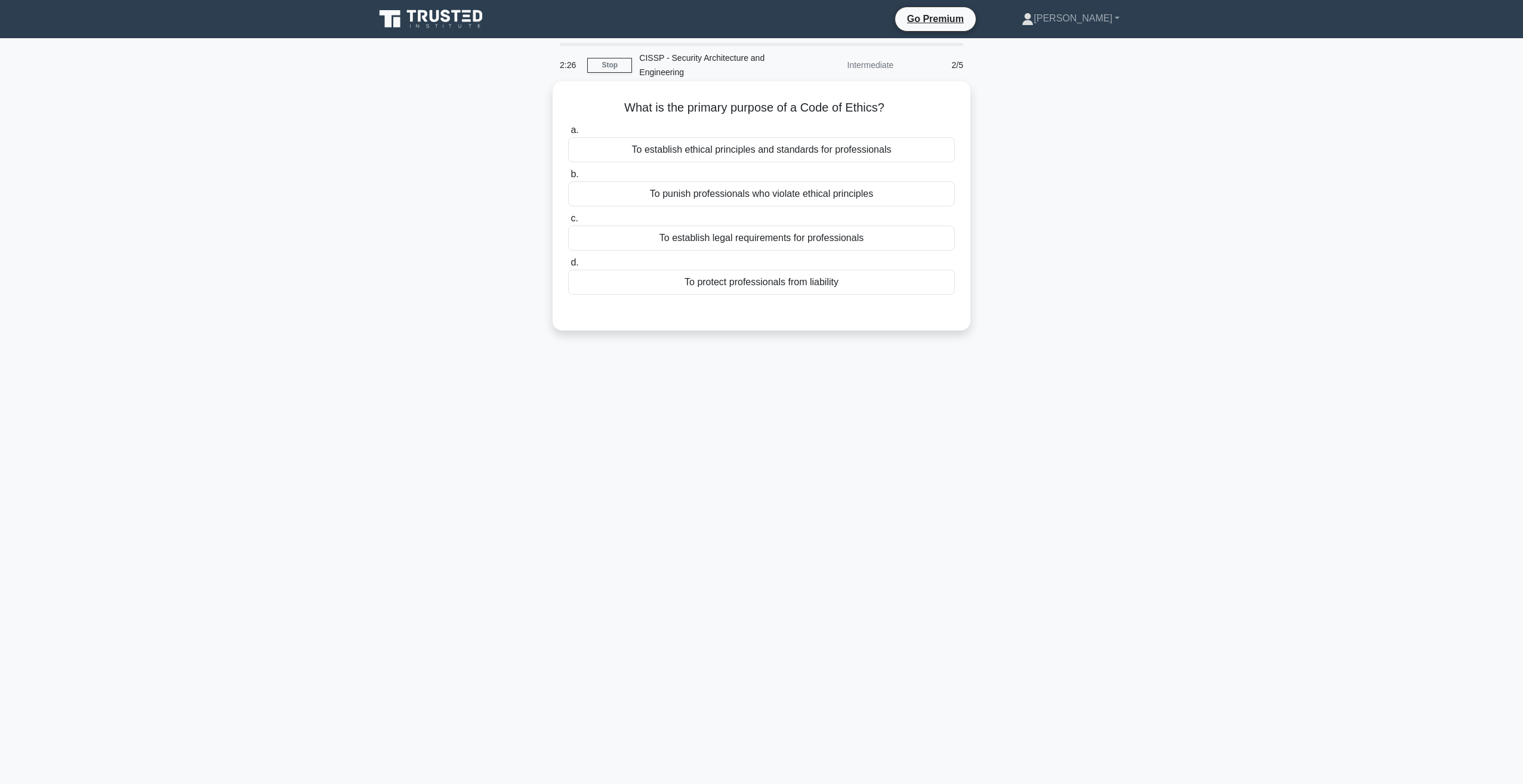
click at [705, 234] on div "To establish legal requirements for professionals" at bounding box center [761, 238] width 387 height 25
click at [568, 223] on input "c. To establish legal requirements for professionals" at bounding box center [568, 218] width 0 height 8
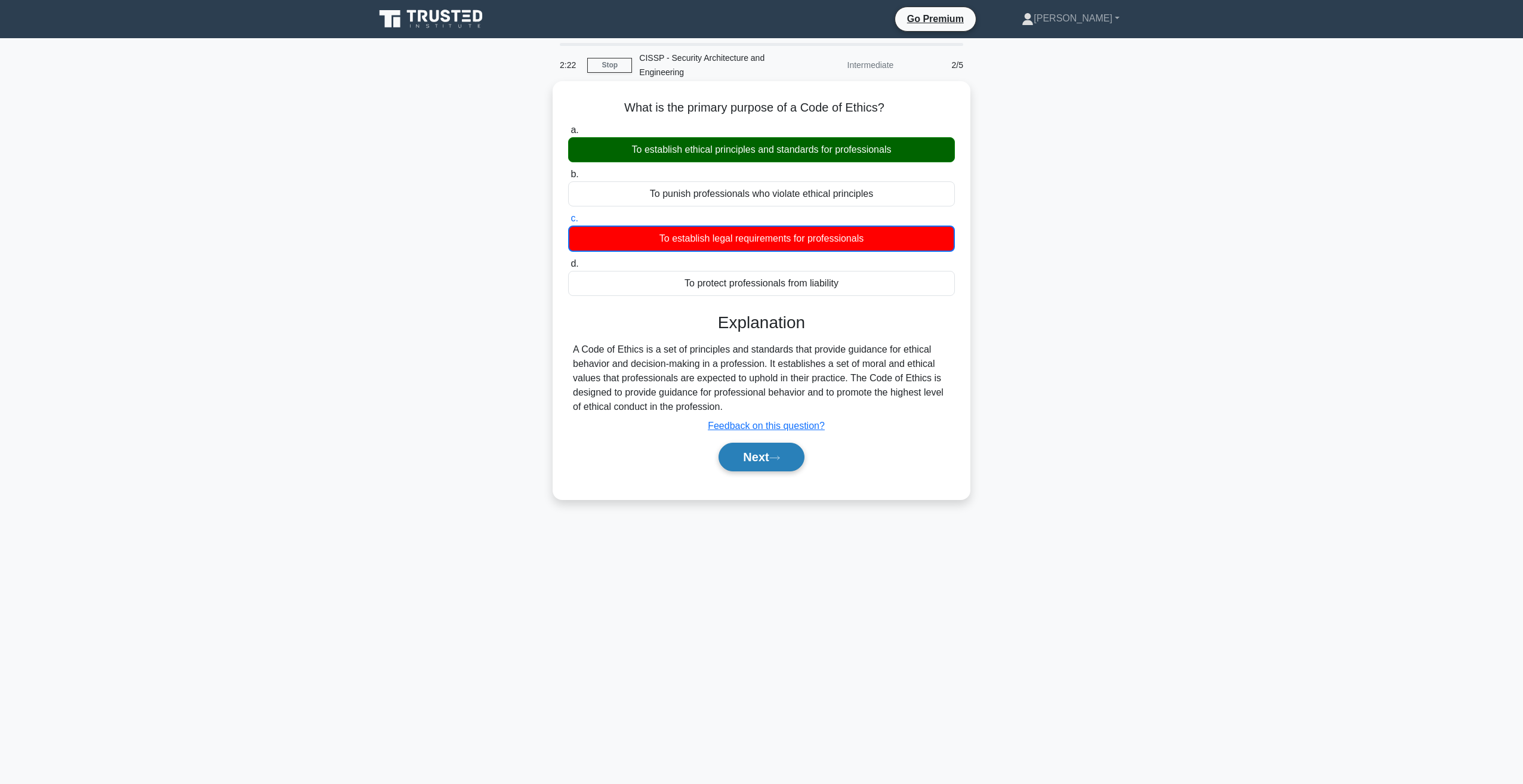
click at [766, 452] on button "Next" at bounding box center [761, 457] width 86 height 29
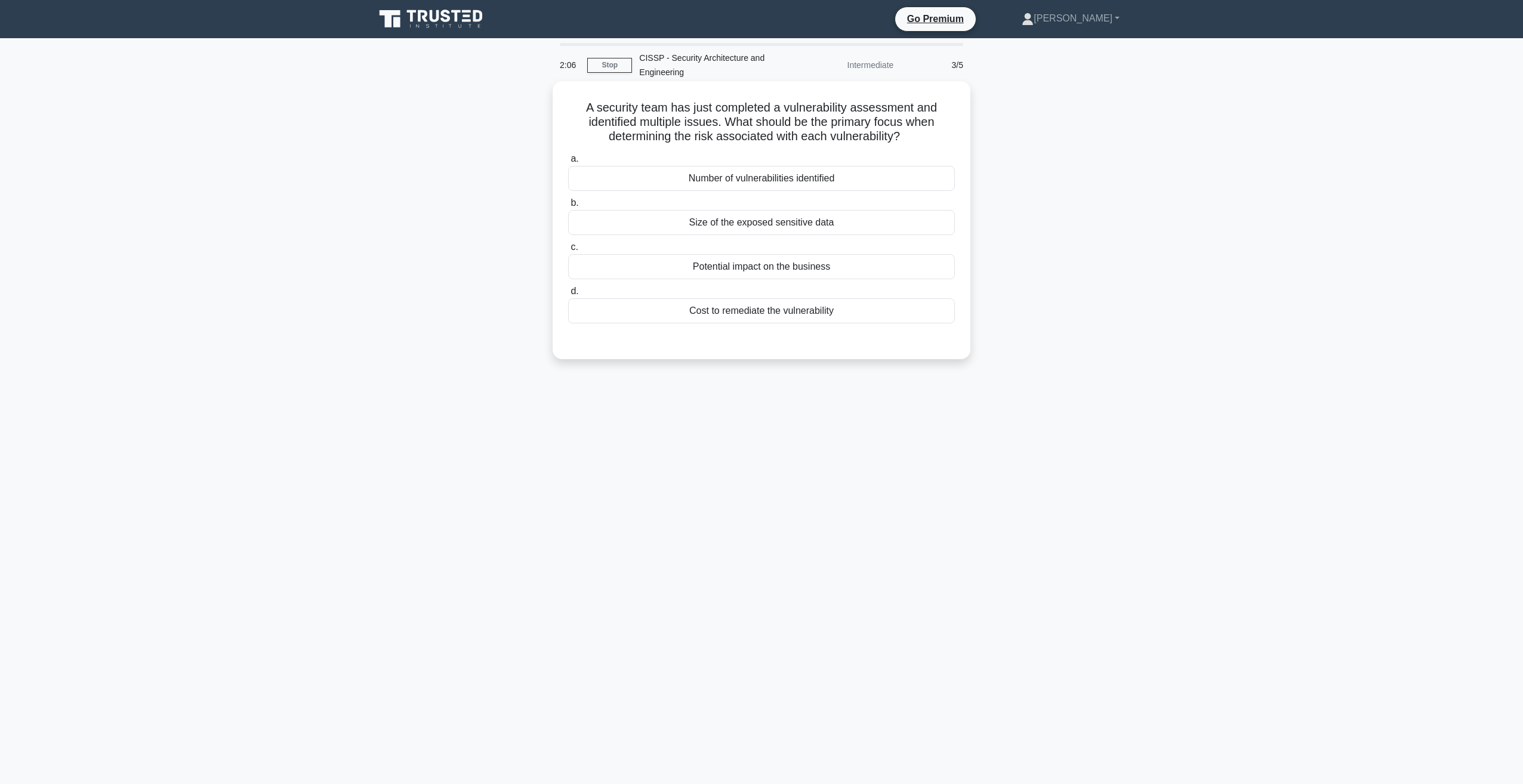
click at [712, 265] on div "Potential impact on the business" at bounding box center [761, 267] width 387 height 25
click at [568, 252] on input "c. Potential impact on the business" at bounding box center [568, 247] width 0 height 8
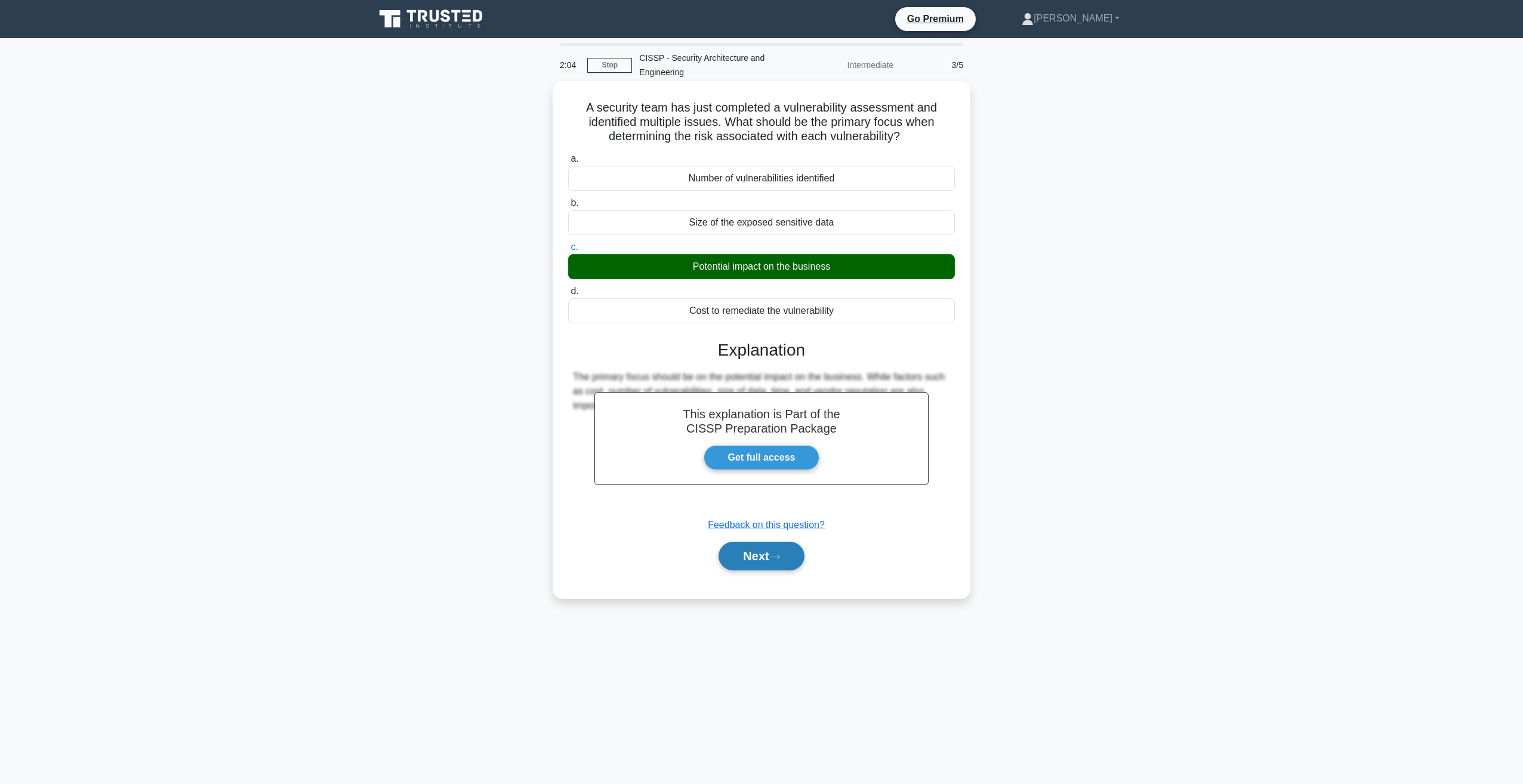
click at [770, 552] on button "Next" at bounding box center [761, 556] width 86 height 29
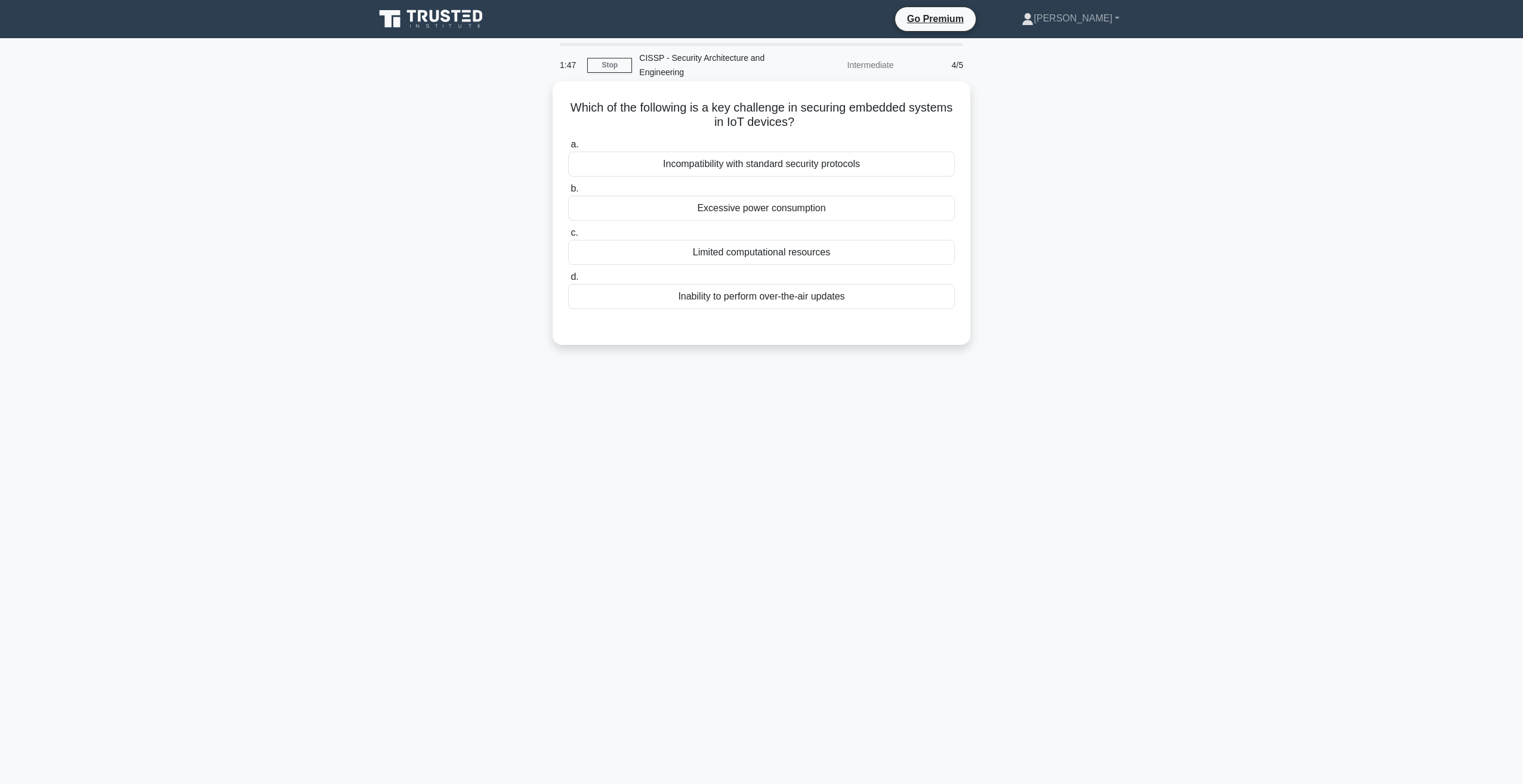
click at [829, 162] on div "Incompatibility with standard security protocols" at bounding box center [761, 164] width 387 height 25
click at [568, 149] on input "a. Incompatibility with standard security protocols" at bounding box center [568, 144] width 0 height 8
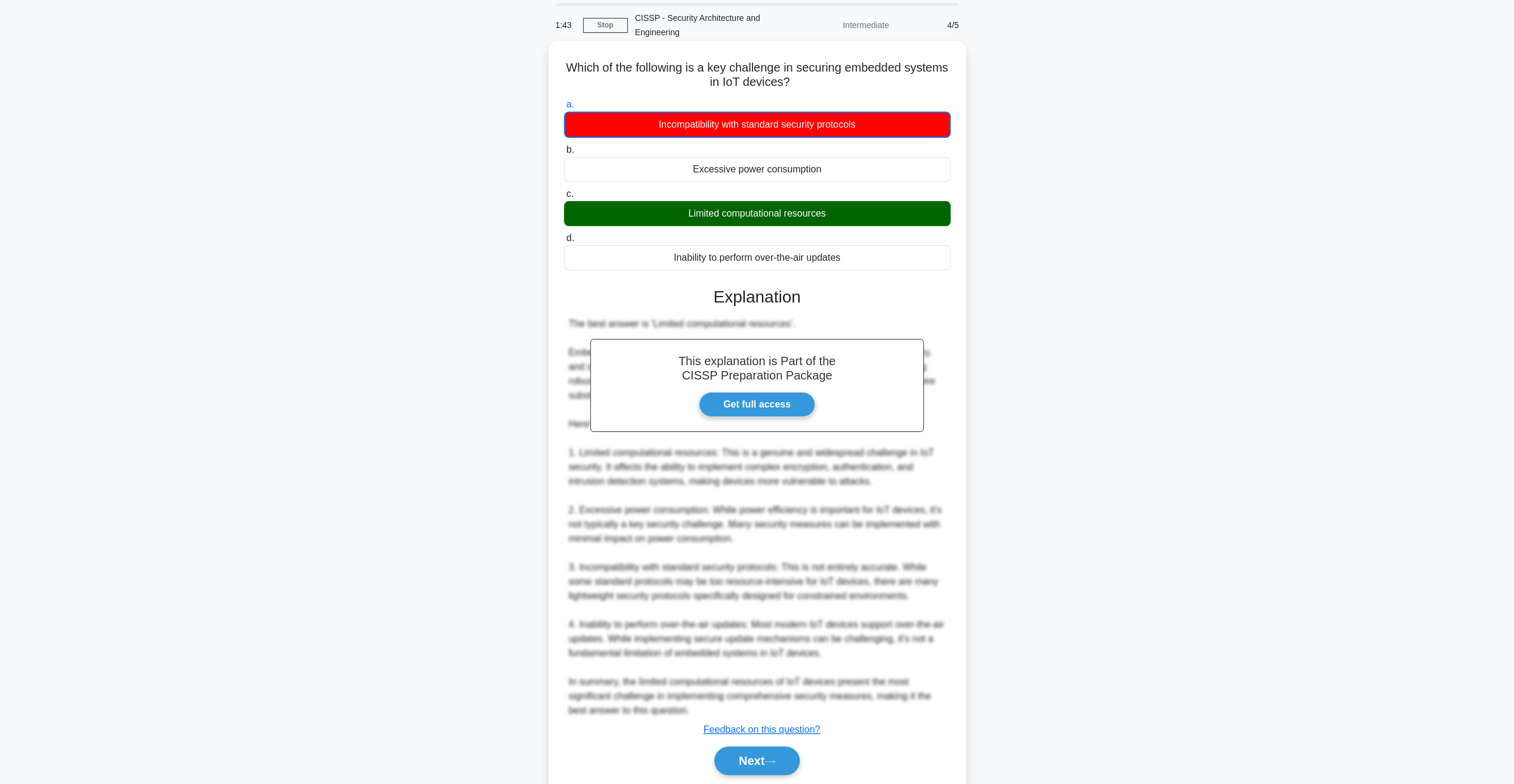
scroll to position [80, 0]
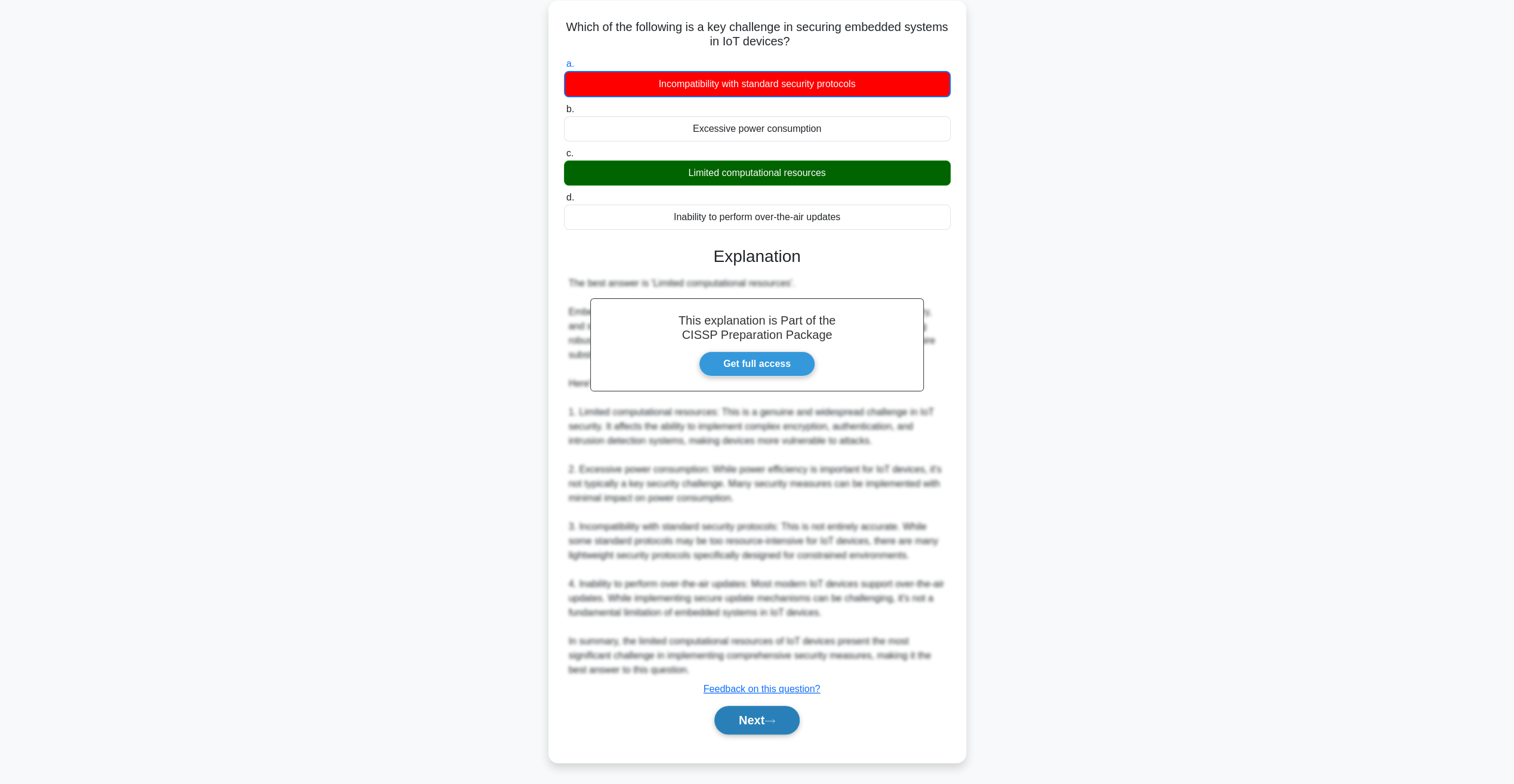
click at [777, 710] on button "Next" at bounding box center [757, 720] width 86 height 29
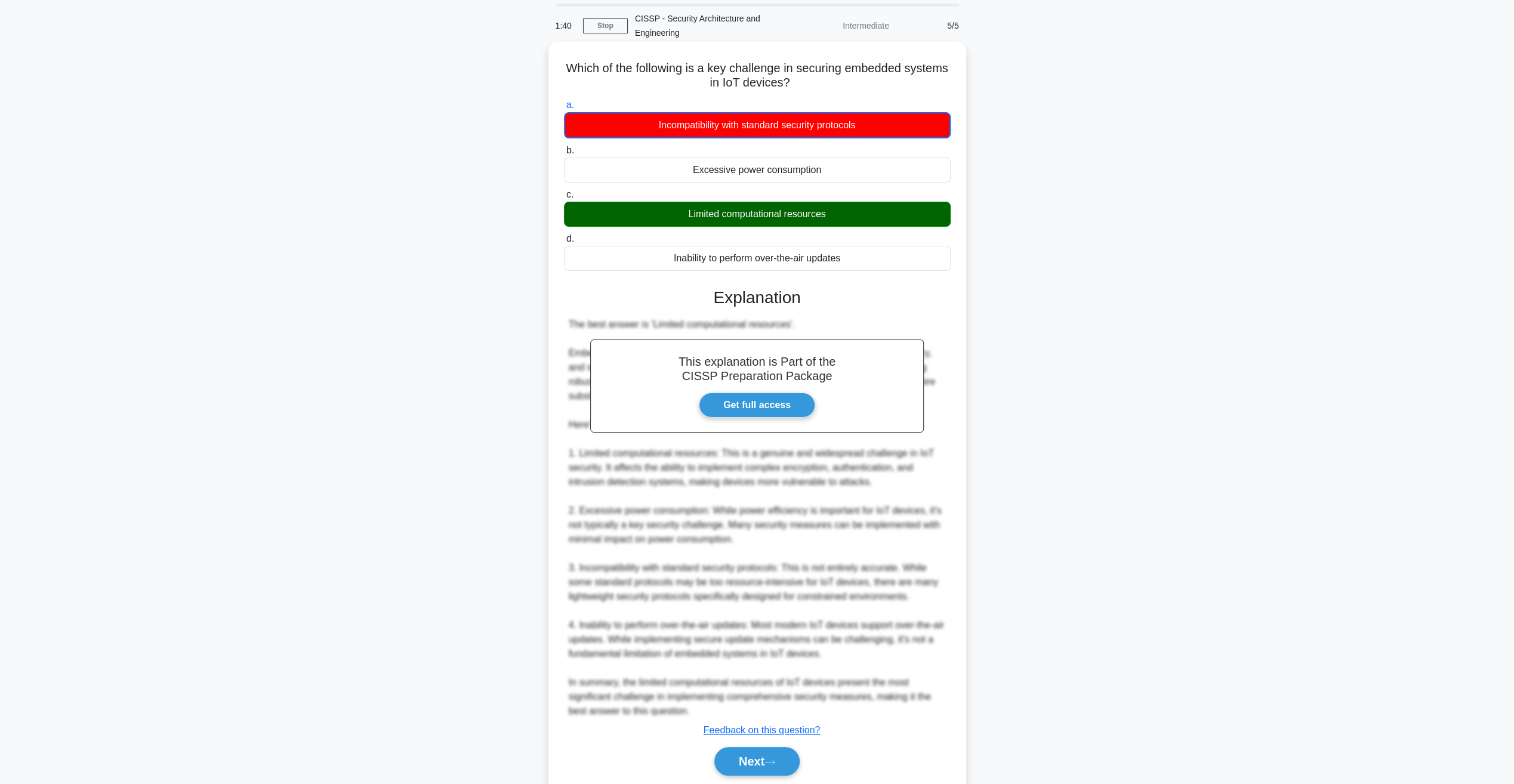
scroll to position [0, 0]
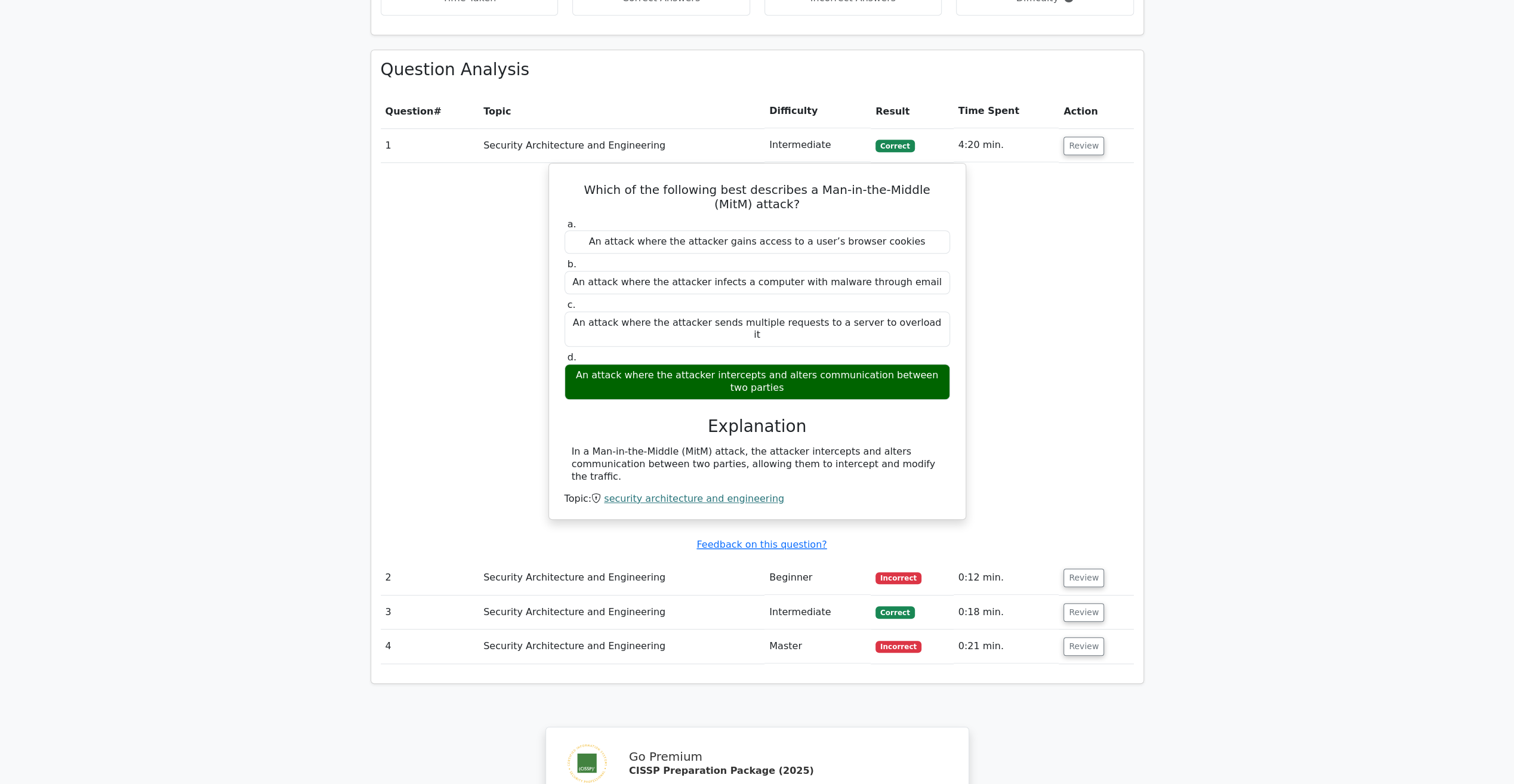
scroll to position [1014, 0]
